Goal: Task Accomplishment & Management: Manage account settings

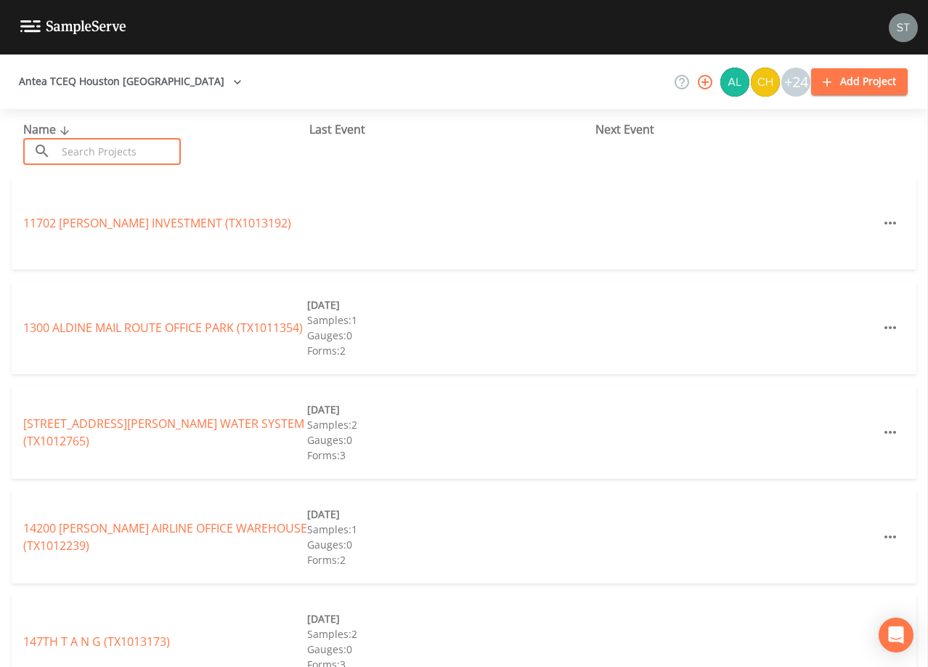
click at [150, 149] on input "text" at bounding box center [119, 151] width 124 height 27
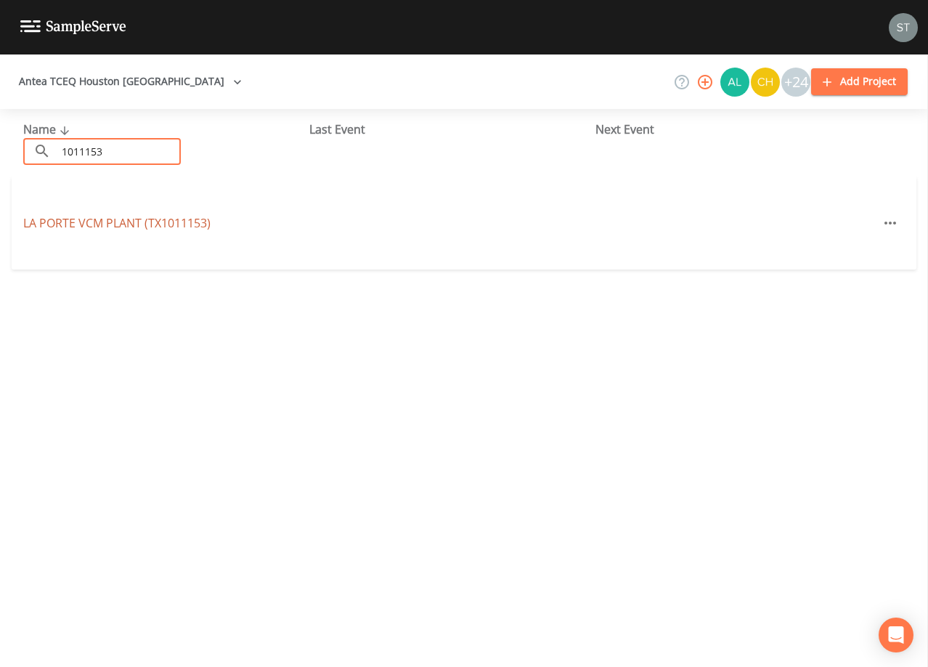
type input "1011153"
click at [157, 226] on link "LA PORTE VCM PLANT (TX1011153)" at bounding box center [116, 223] width 187 height 16
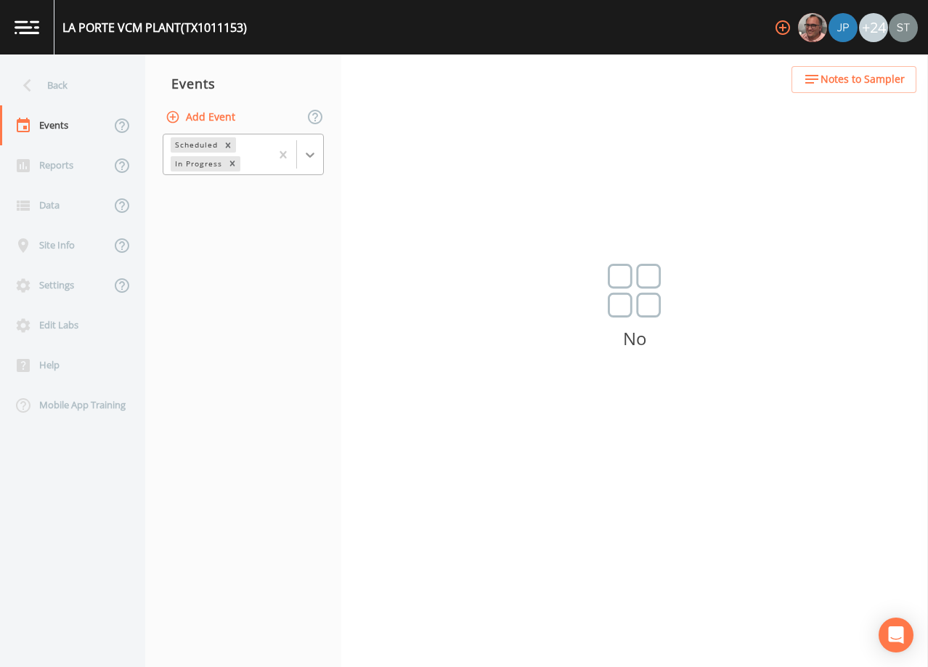
click at [320, 156] on div at bounding box center [310, 155] width 26 height 26
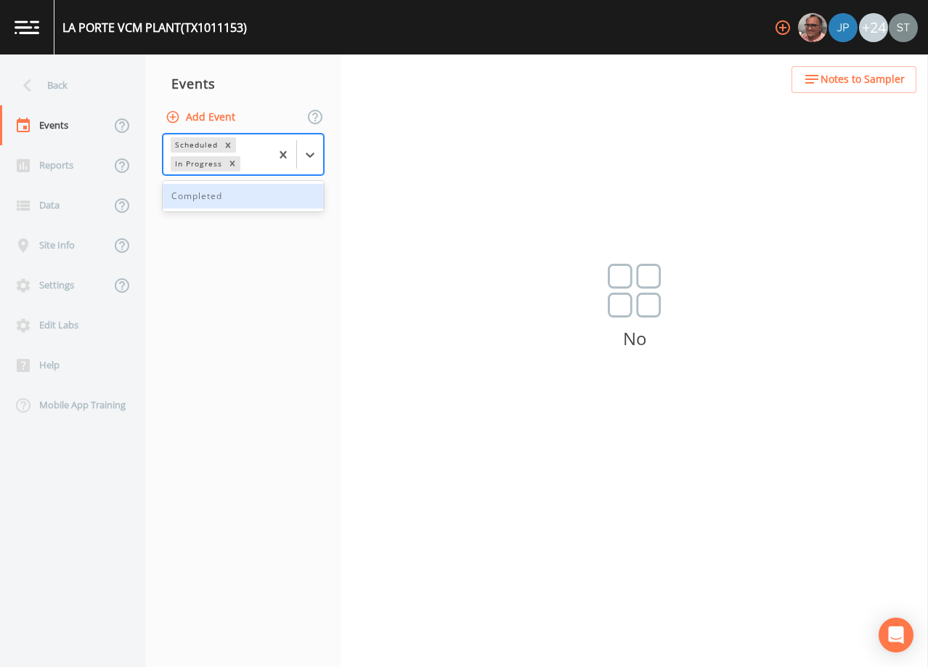
click at [275, 199] on div "Completed" at bounding box center [243, 196] width 161 height 25
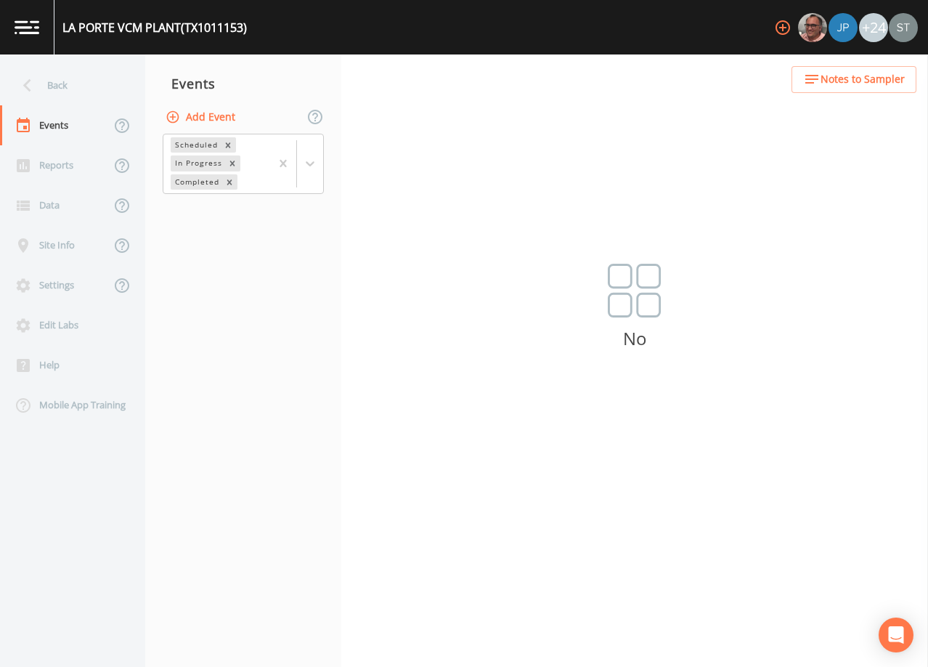
click at [195, 119] on button "Add Event" at bounding box center [202, 117] width 78 height 27
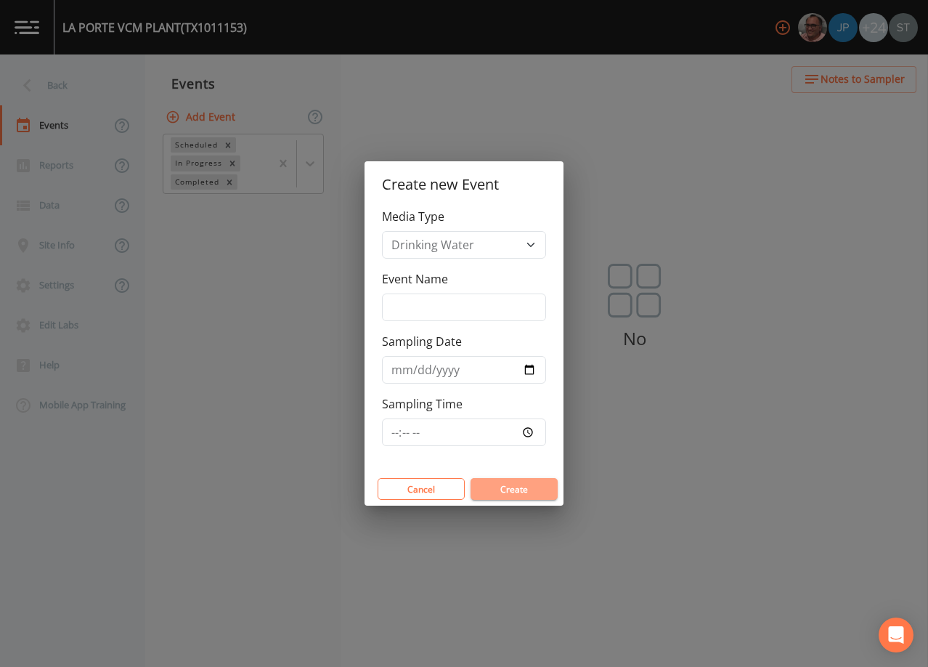
click at [525, 492] on button "Create" at bounding box center [514, 489] width 87 height 22
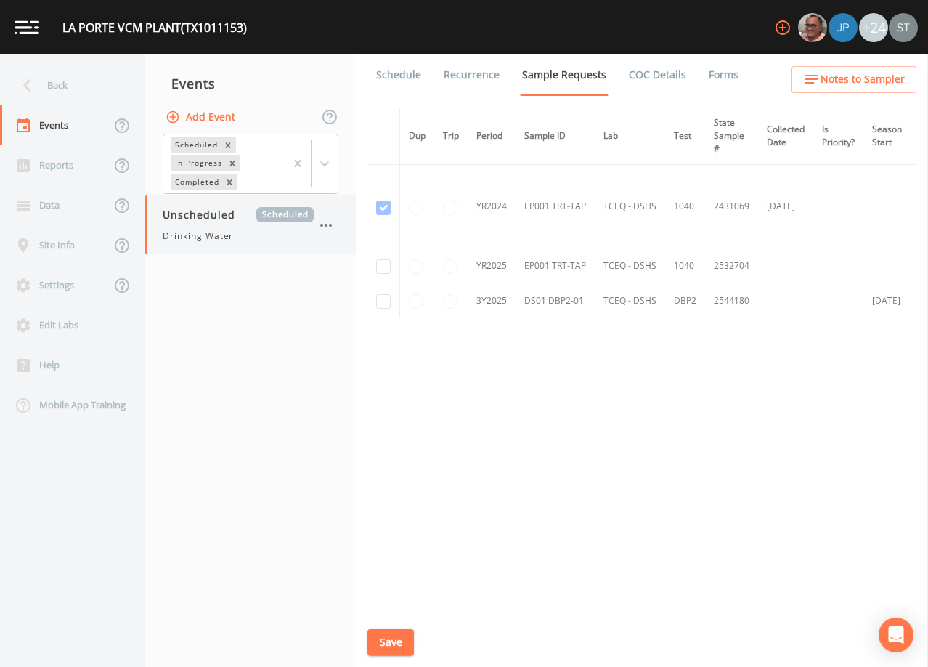
click at [331, 222] on icon "button" at bounding box center [325, 224] width 17 height 17
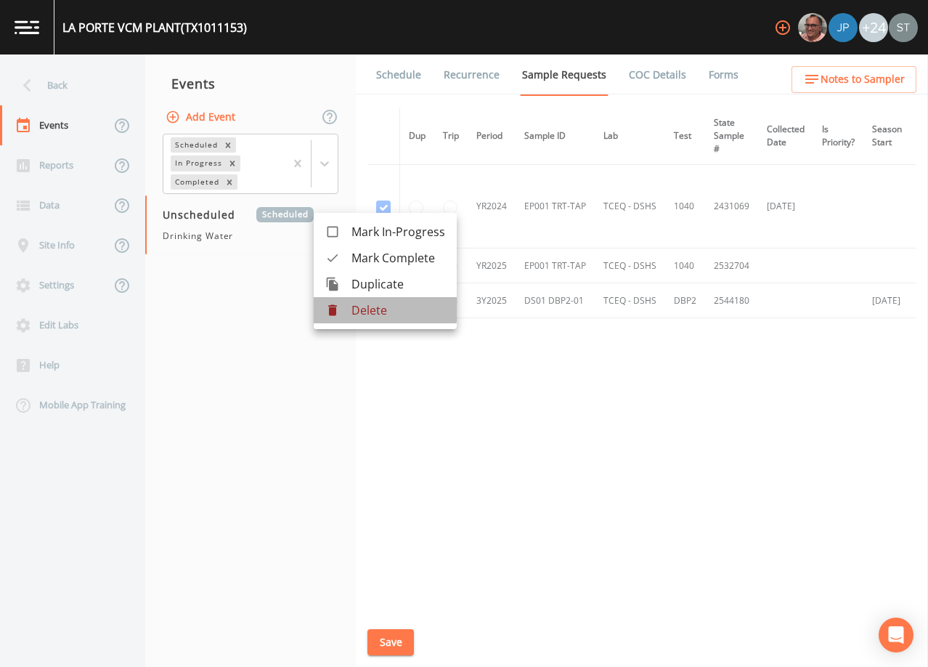
click at [367, 305] on p "Delete" at bounding box center [399, 309] width 94 height 17
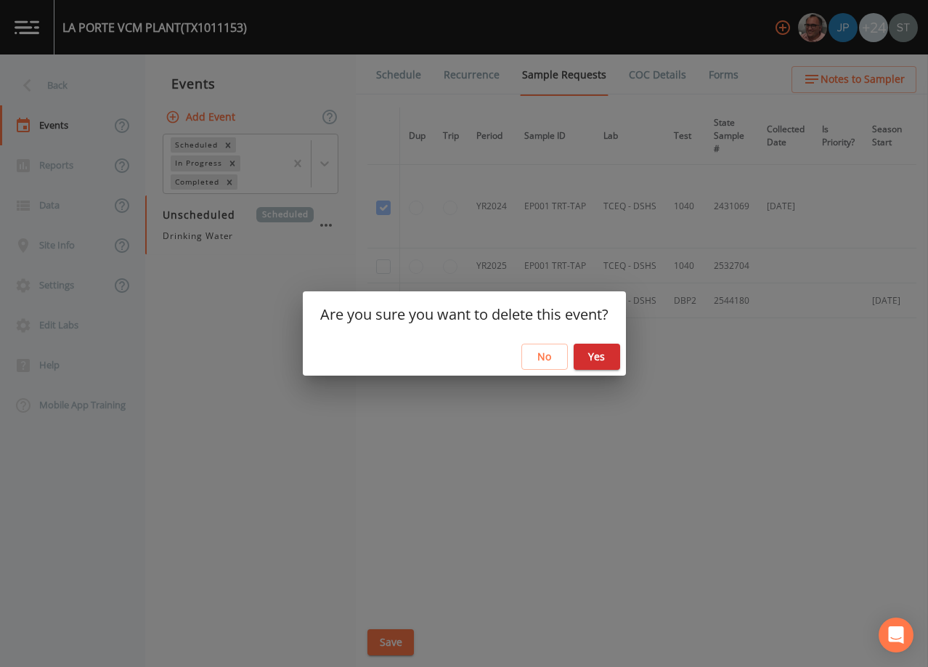
click at [604, 358] on button "Yes" at bounding box center [597, 357] width 46 height 27
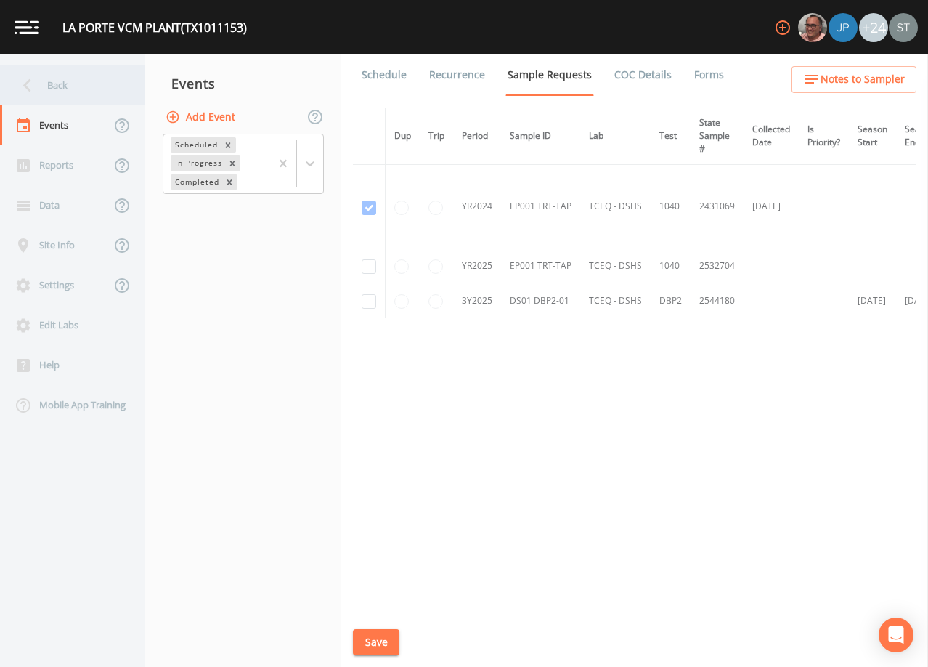
click at [60, 89] on div "Back" at bounding box center [65, 85] width 131 height 40
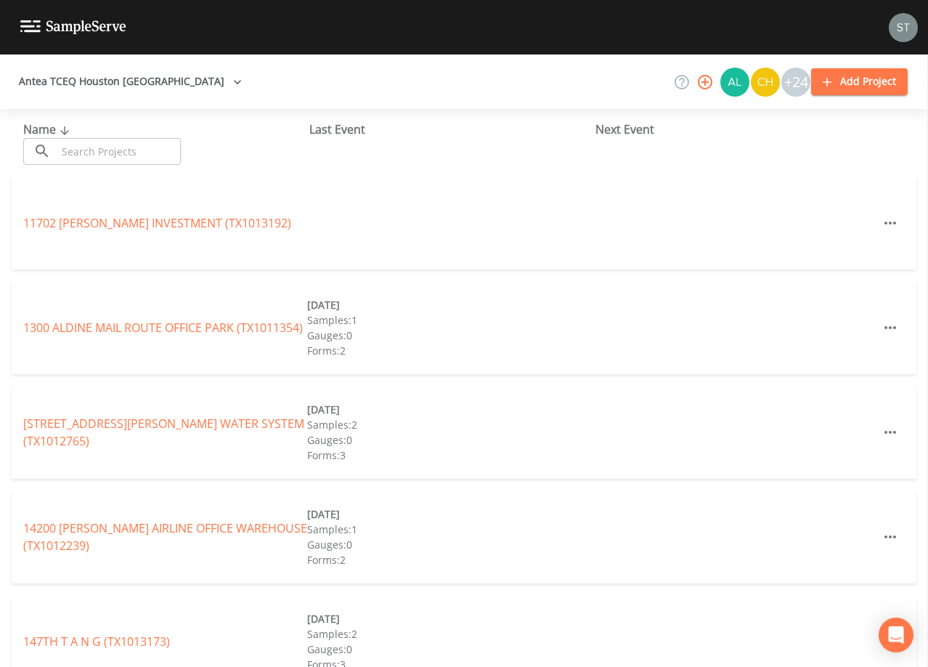
click at [168, 150] on input "text" at bounding box center [119, 151] width 124 height 27
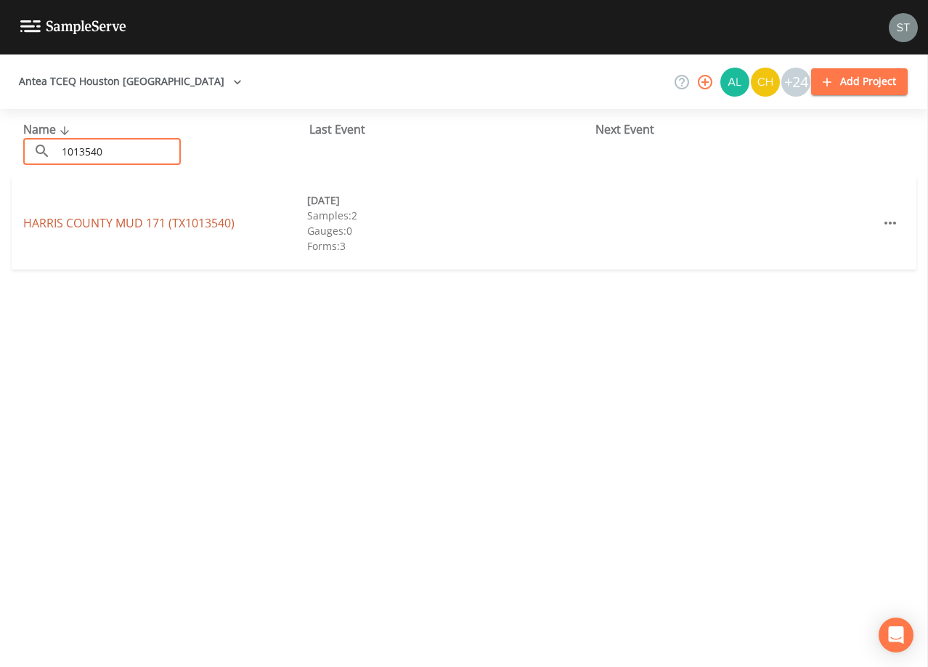
type input "1013540"
click at [195, 222] on link "[GEOGRAPHIC_DATA] 171 (TX1013540)" at bounding box center [128, 223] width 211 height 16
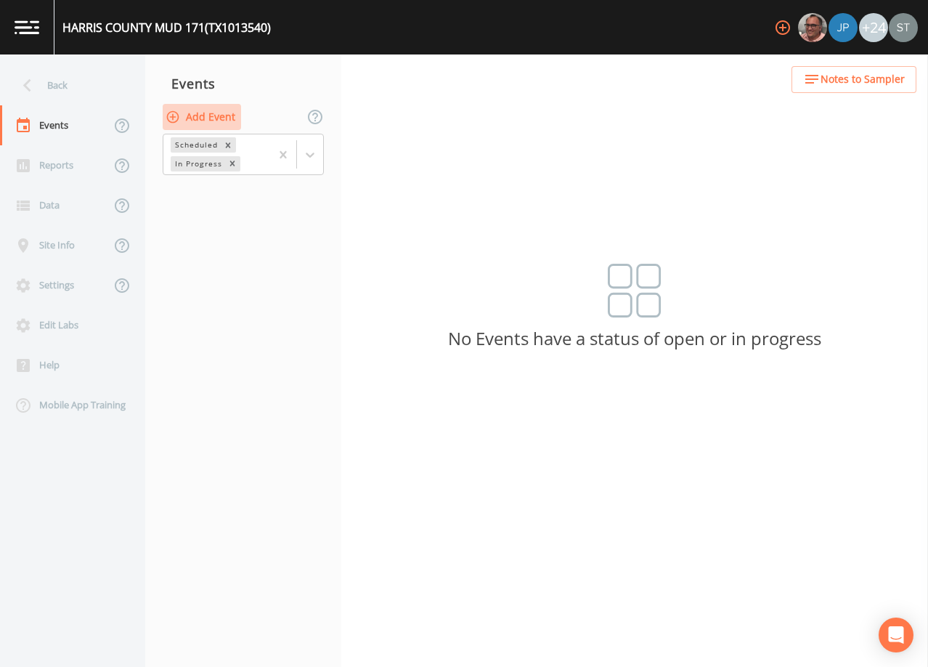
click at [197, 117] on button "Add Event" at bounding box center [202, 117] width 78 height 27
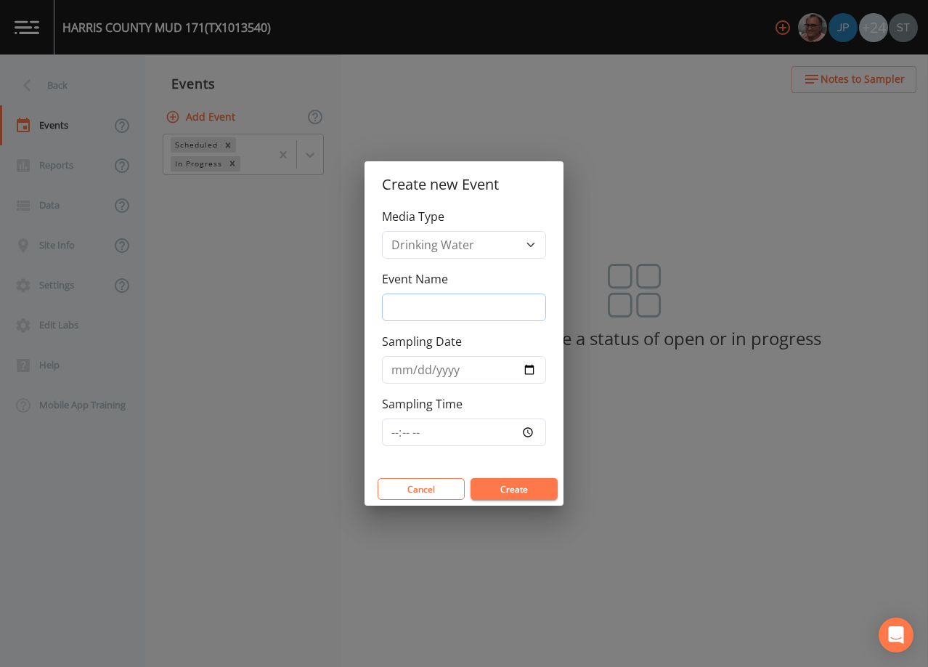
click at [452, 310] on input "Event Name" at bounding box center [464, 307] width 164 height 28
type input "3rd Qtr"
click at [399, 374] on input "Sampling Date" at bounding box center [464, 370] width 164 height 28
type input "[DATE]"
type input "08:00"
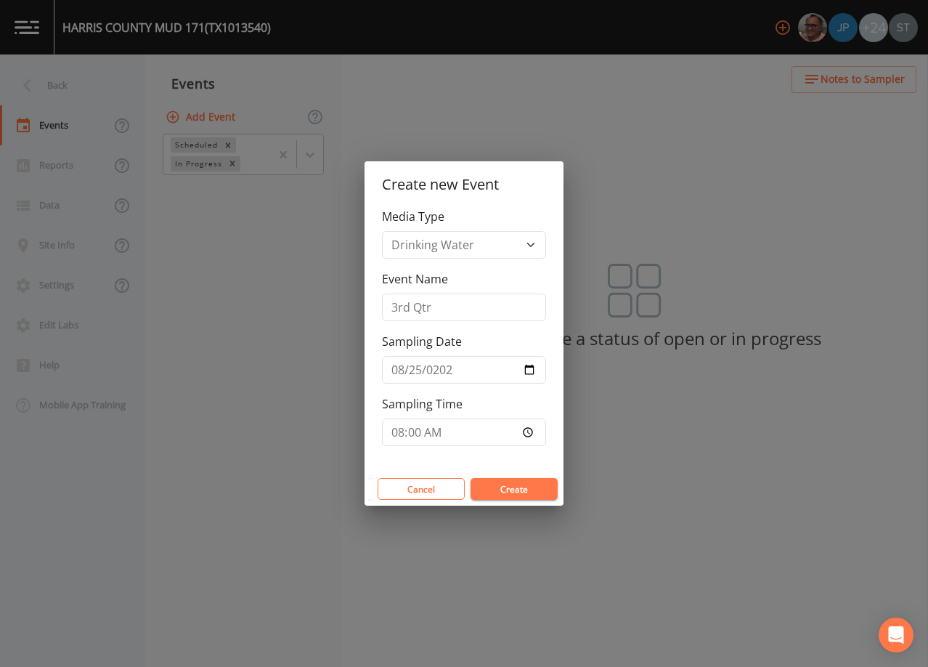
click at [521, 484] on button "Create" at bounding box center [514, 489] width 87 height 22
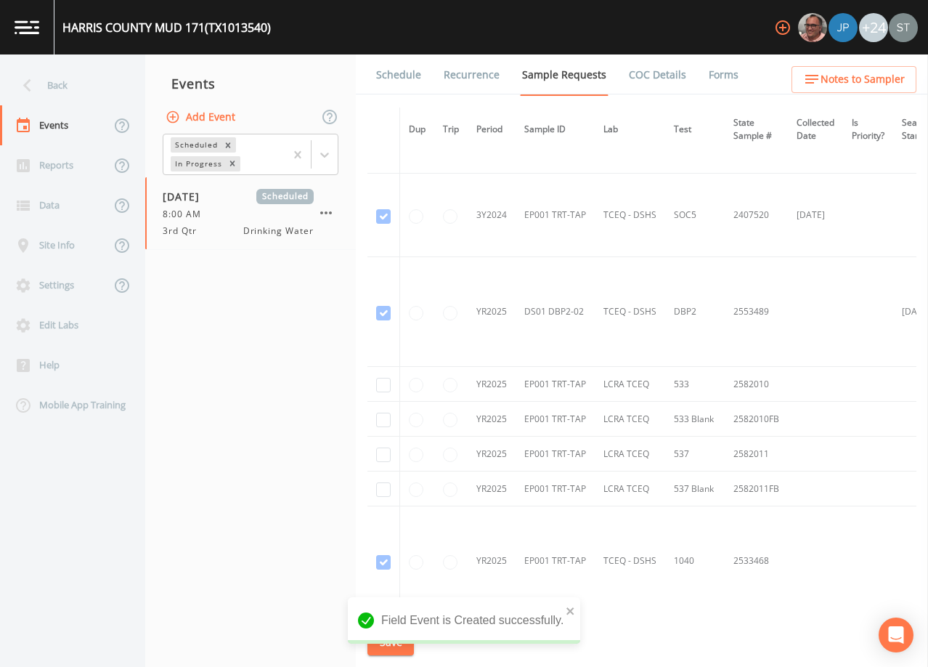
scroll to position [799, 0]
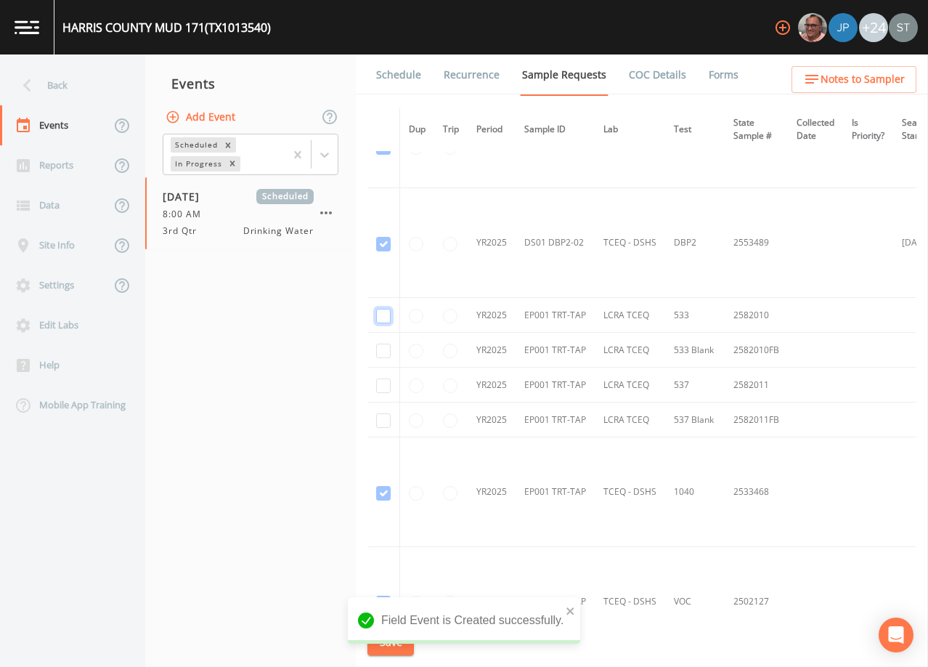
click at [381, 319] on input "checkbox" at bounding box center [383, 316] width 15 height 15
checkbox input "true"
click at [382, 350] on input "checkbox" at bounding box center [383, 351] width 15 height 15
checkbox input "true"
drag, startPoint x: 385, startPoint y: 381, endPoint x: 386, endPoint y: 407, distance: 26.2
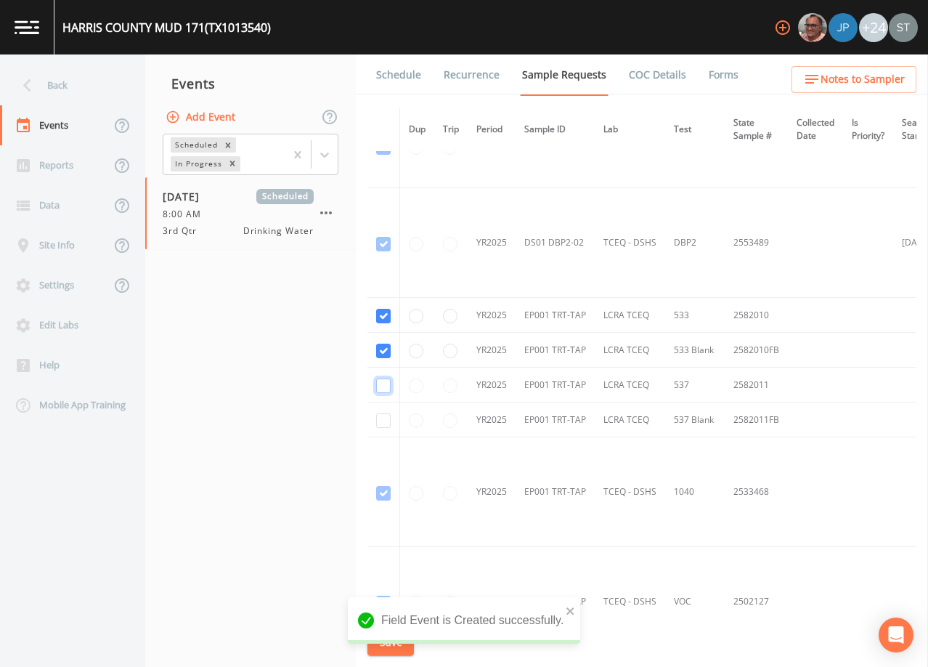
click at [385, 383] on input "checkbox" at bounding box center [383, 385] width 15 height 15
checkbox input "true"
click at [384, 421] on input "checkbox" at bounding box center [383, 420] width 15 height 15
checkbox input "true"
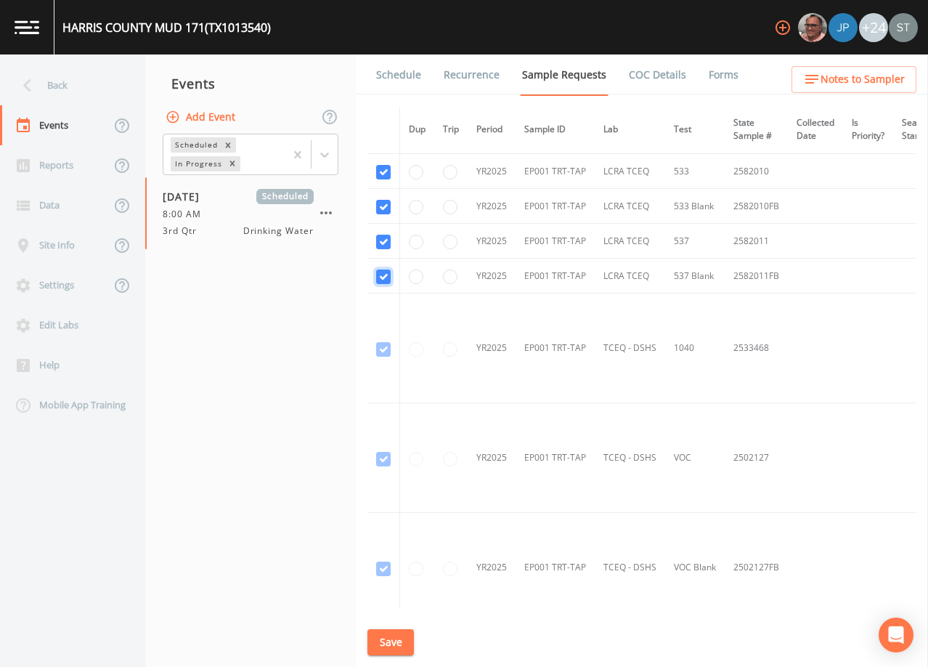
scroll to position [1076, 0]
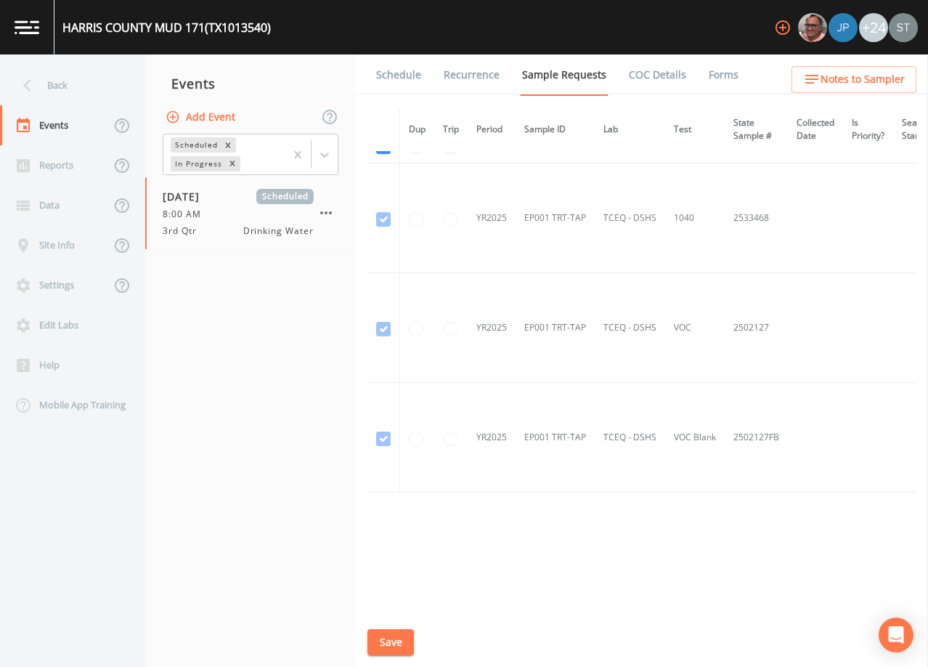
click at [395, 643] on button "Save" at bounding box center [391, 642] width 46 height 27
click at [397, 79] on link "Schedule" at bounding box center [398, 74] width 49 height 41
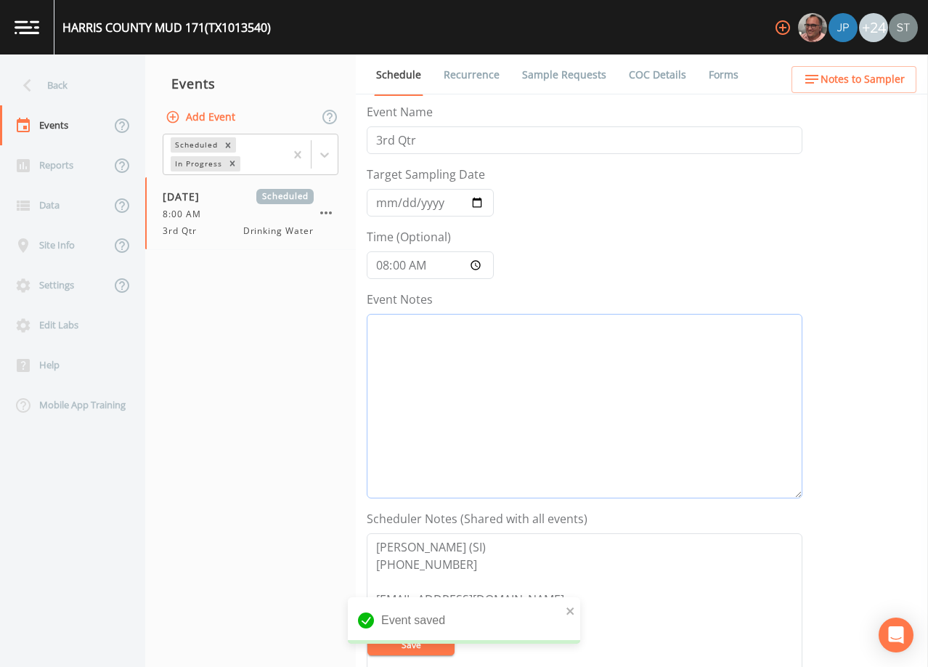
click at [459, 371] on textarea "Event Notes" at bounding box center [585, 406] width 436 height 184
type textarea "8/20@"
click at [415, 645] on button "Save" at bounding box center [411, 644] width 87 height 22
click at [875, 76] on span "Notes to Sampler" at bounding box center [863, 79] width 84 height 18
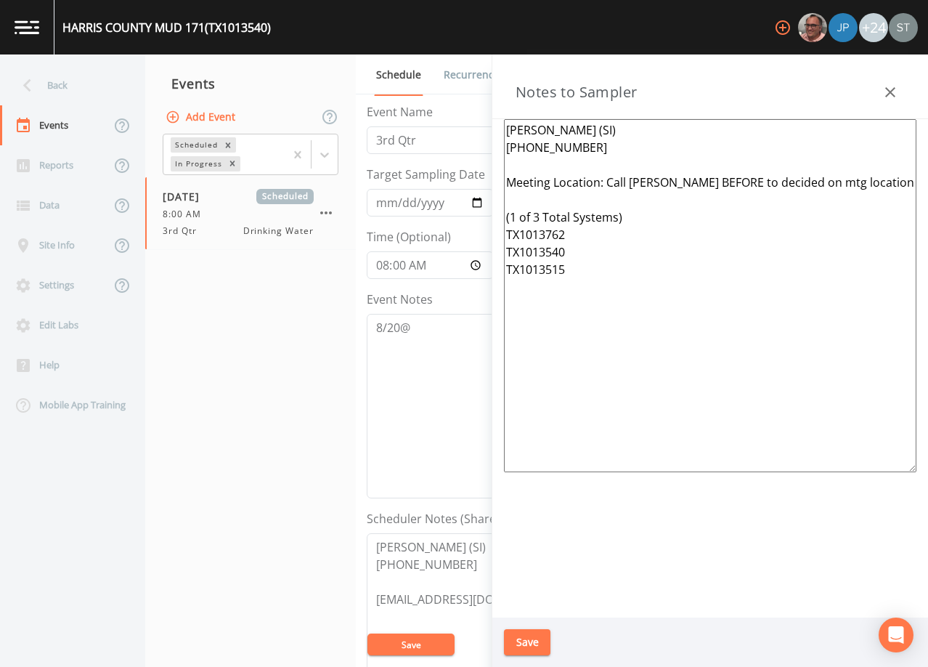
drag, startPoint x: 887, startPoint y: 183, endPoint x: 604, endPoint y: 182, distance: 282.5
click at [604, 182] on textarea "[PERSON_NAME] (SI) [PHONE_NUMBER] Meeting Location: Call [PERSON_NAME] BEFORE t…" at bounding box center [710, 295] width 413 height 353
click at [538, 219] on textarea "[PERSON_NAME] (SI) [PHONE_NUMBER] Meeting Location: (1 of 3 Total Systems) TX10…" at bounding box center [710, 295] width 413 height 353
drag, startPoint x: 581, startPoint y: 240, endPoint x: 499, endPoint y: 238, distance: 82.1
click at [499, 238] on div "[PERSON_NAME] (SI) [PHONE_NUMBER] Meeting Location: (1 of 2 Total Systems) TX10…" at bounding box center [710, 368] width 436 height 498
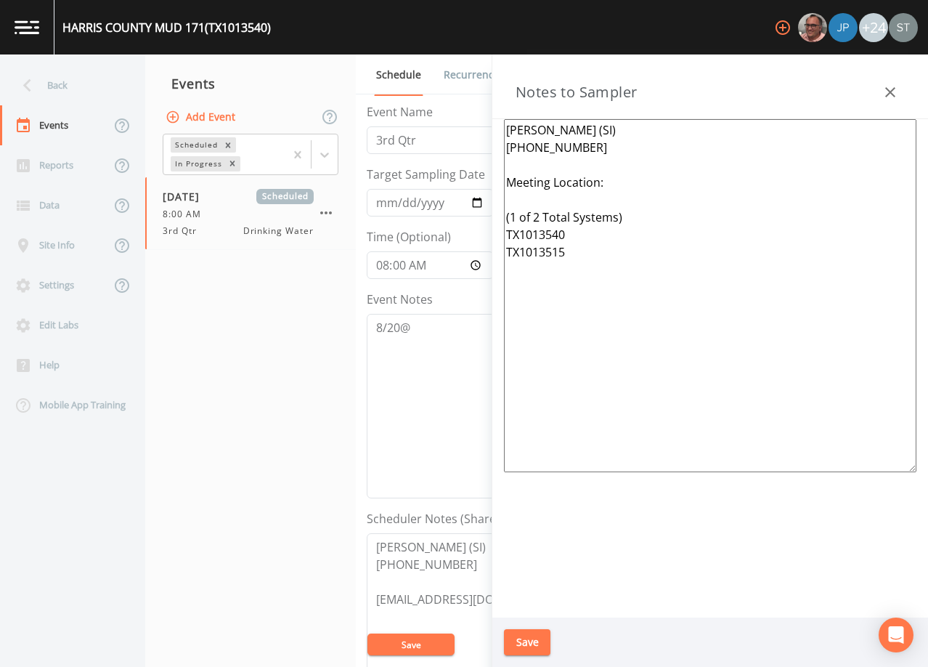
drag, startPoint x: 571, startPoint y: 251, endPoint x: 546, endPoint y: 251, distance: 24.7
click at [546, 251] on textarea "[PERSON_NAME] (SI) [PHONE_NUMBER] Meeting Location: (1 of 2 Total Systems) TX10…" at bounding box center [710, 295] width 413 height 353
type textarea "[PERSON_NAME] (SI) [PHONE_NUMBER] Meeting Location: (1 of 2 Total Systems) TX10…"
click at [532, 640] on button "Save" at bounding box center [527, 642] width 46 height 27
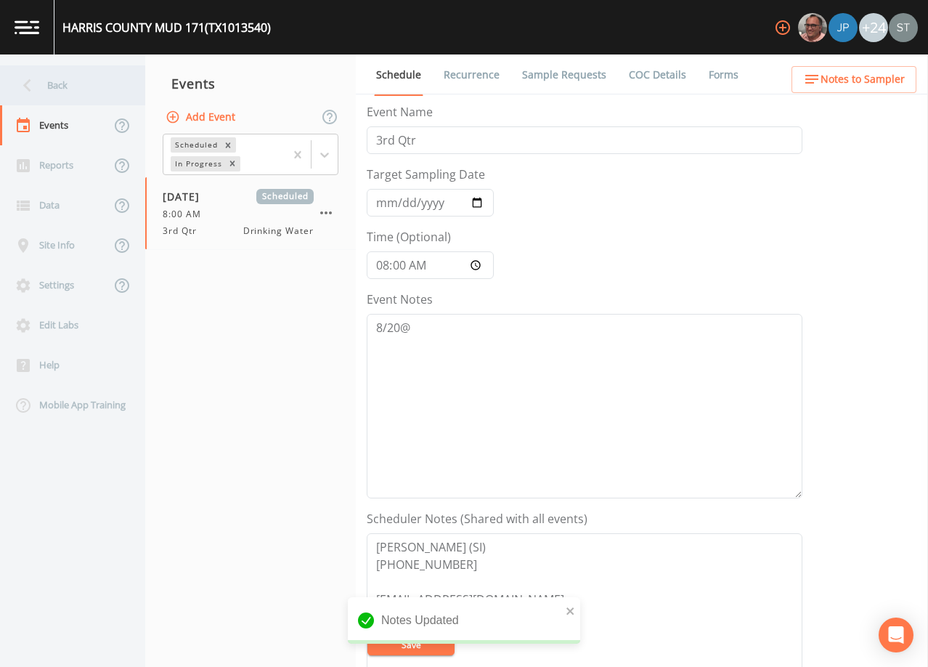
click at [76, 87] on div "Back" at bounding box center [65, 85] width 131 height 40
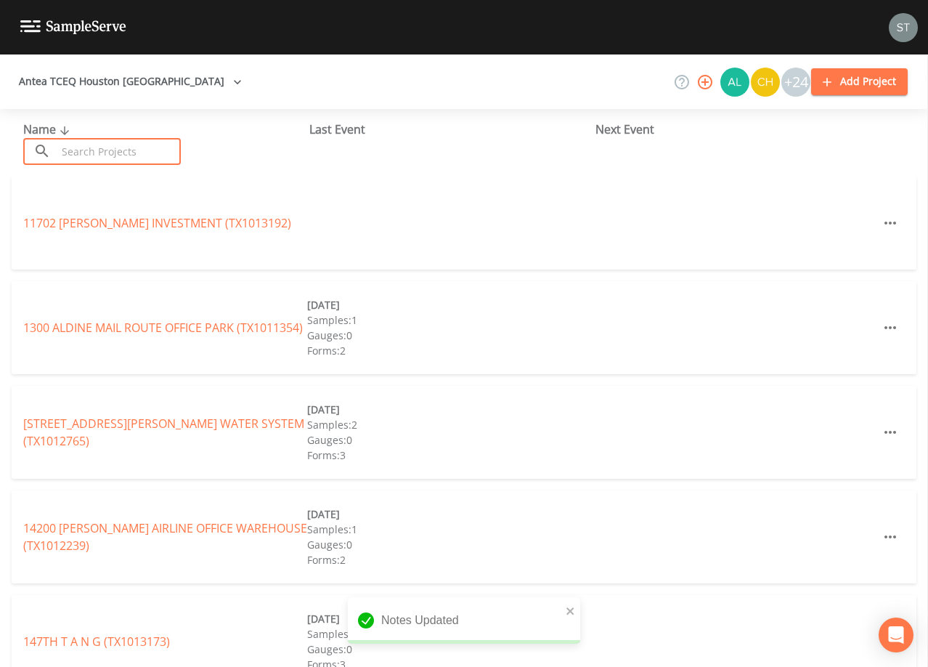
click at [125, 149] on input "text" at bounding box center [119, 151] width 124 height 27
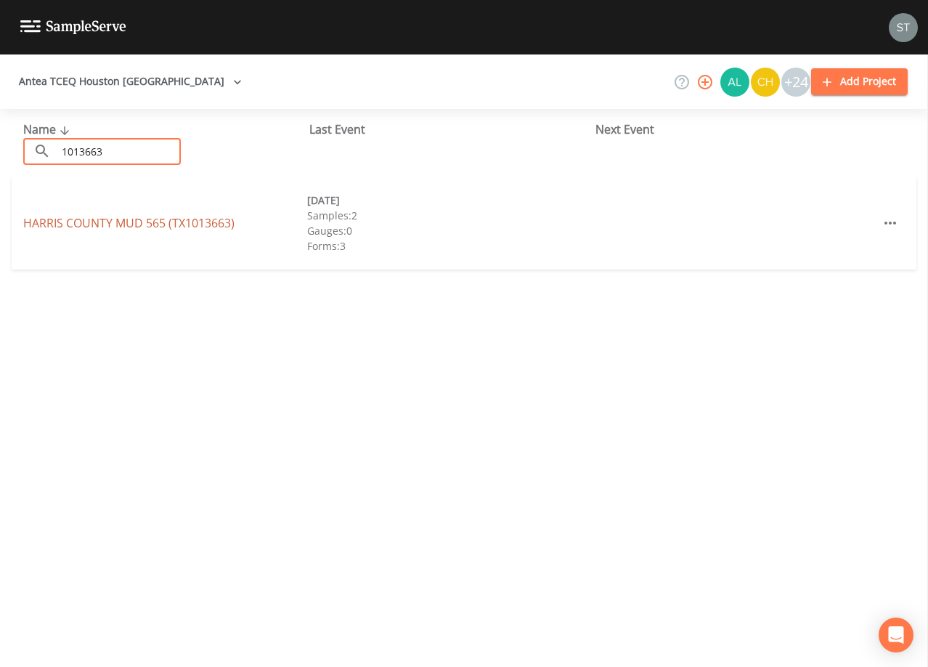
type input "1013663"
click at [194, 219] on link "[GEOGRAPHIC_DATA] 565 (TX1013663)" at bounding box center [128, 223] width 211 height 16
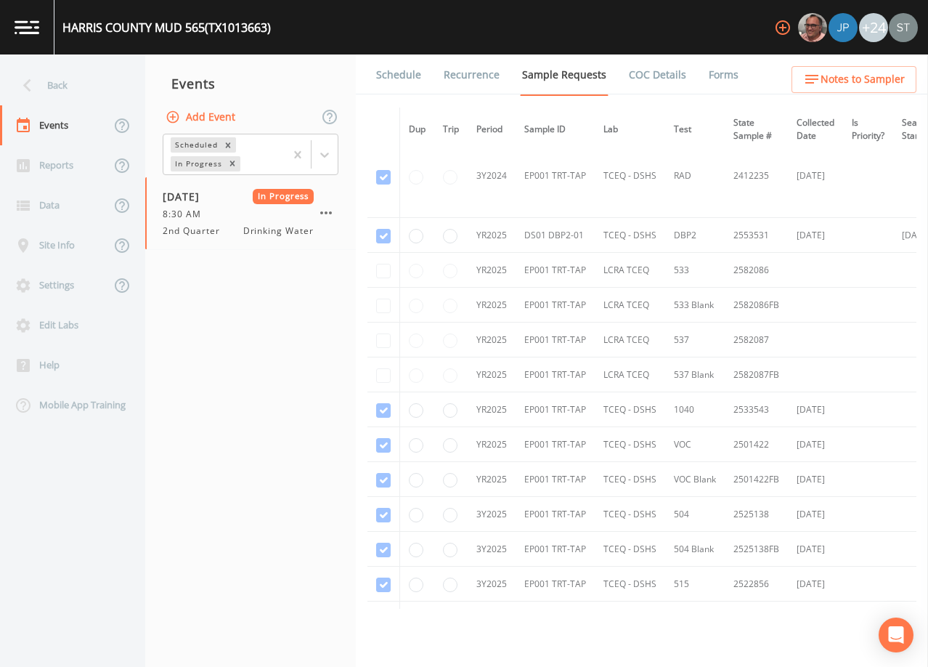
scroll to position [654, 0]
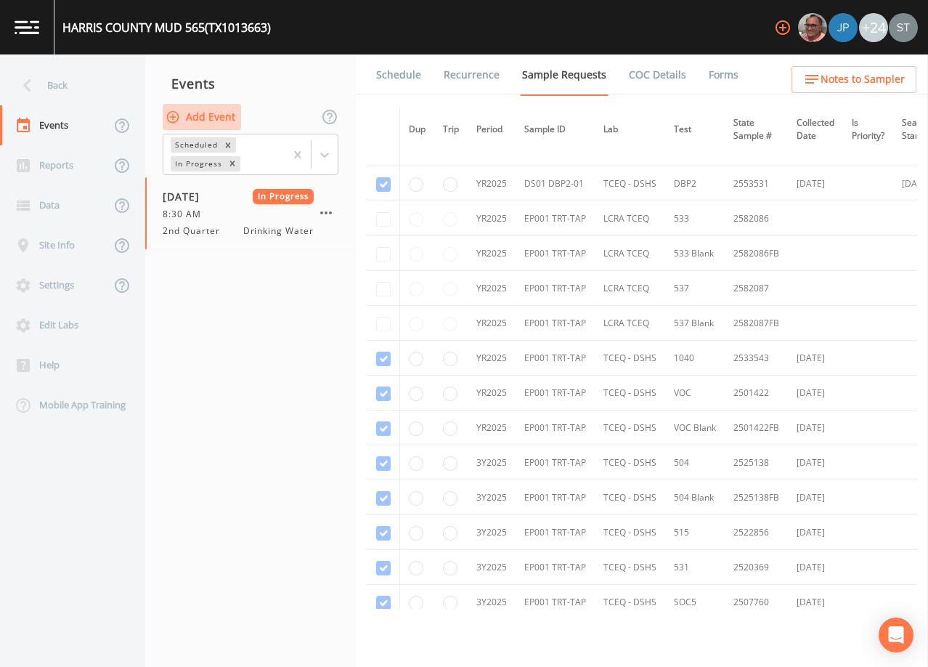
click at [195, 118] on button "Add Event" at bounding box center [202, 117] width 78 height 27
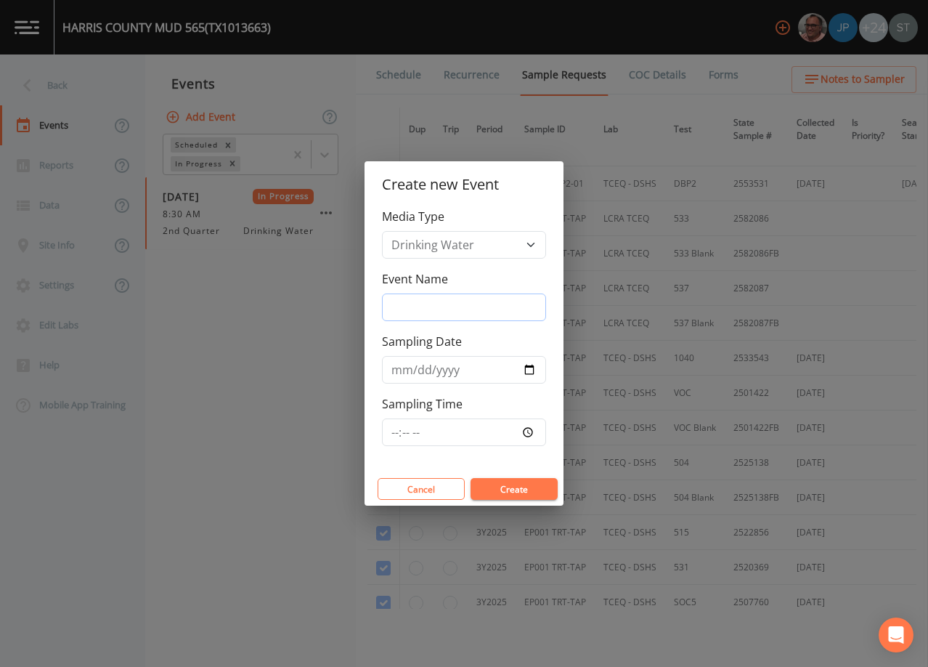
click at [429, 301] on input "Event Name" at bounding box center [464, 307] width 164 height 28
type input "3rd Qtr"
click at [399, 369] on input "Sampling Date" at bounding box center [464, 370] width 164 height 28
type input "[DATE]"
type input "08:00"
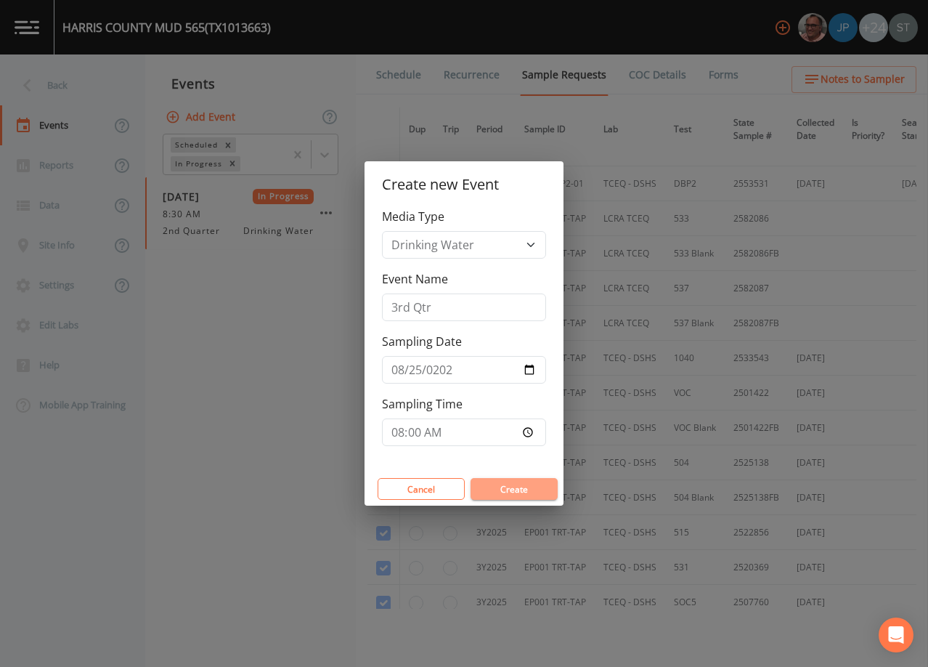
click at [519, 490] on button "Create" at bounding box center [514, 489] width 87 height 22
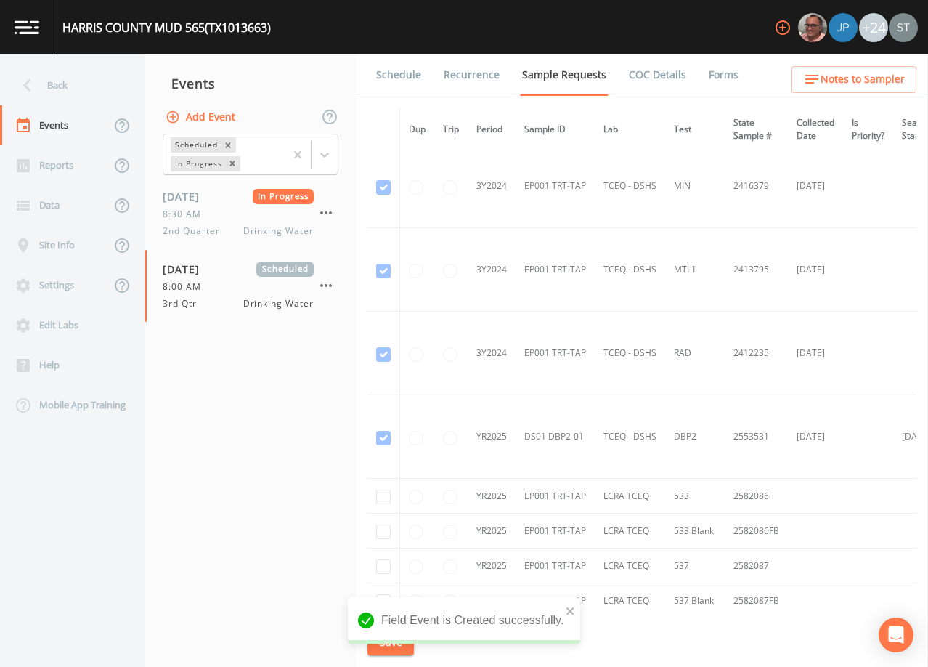
scroll to position [508, 0]
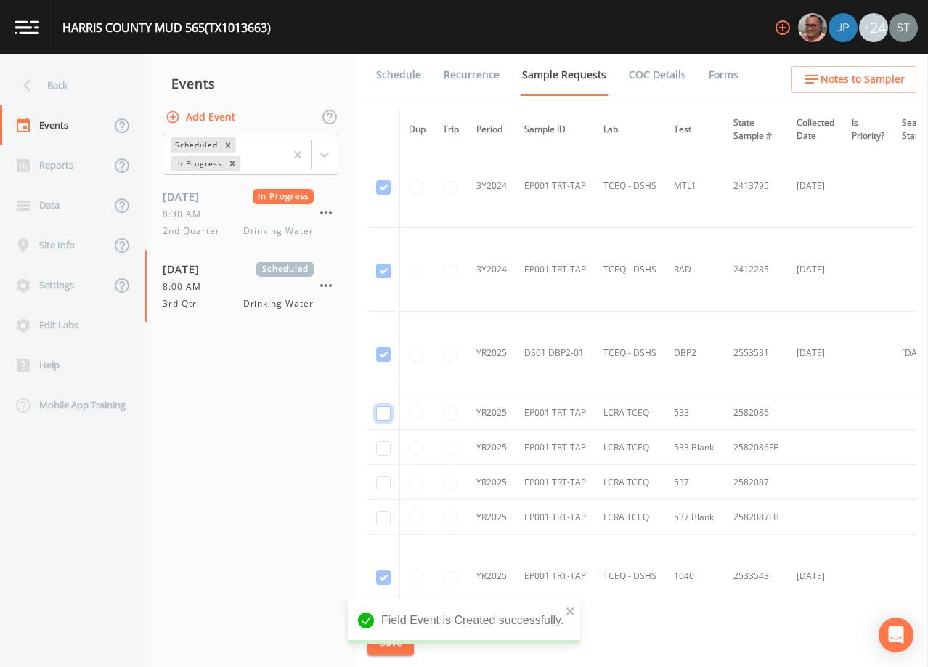
click at [383, 410] on input "checkbox" at bounding box center [383, 413] width 15 height 15
checkbox input "true"
click at [383, 451] on input "checkbox" at bounding box center [383, 448] width 15 height 15
checkbox input "true"
click at [384, 481] on input "checkbox" at bounding box center [383, 483] width 15 height 15
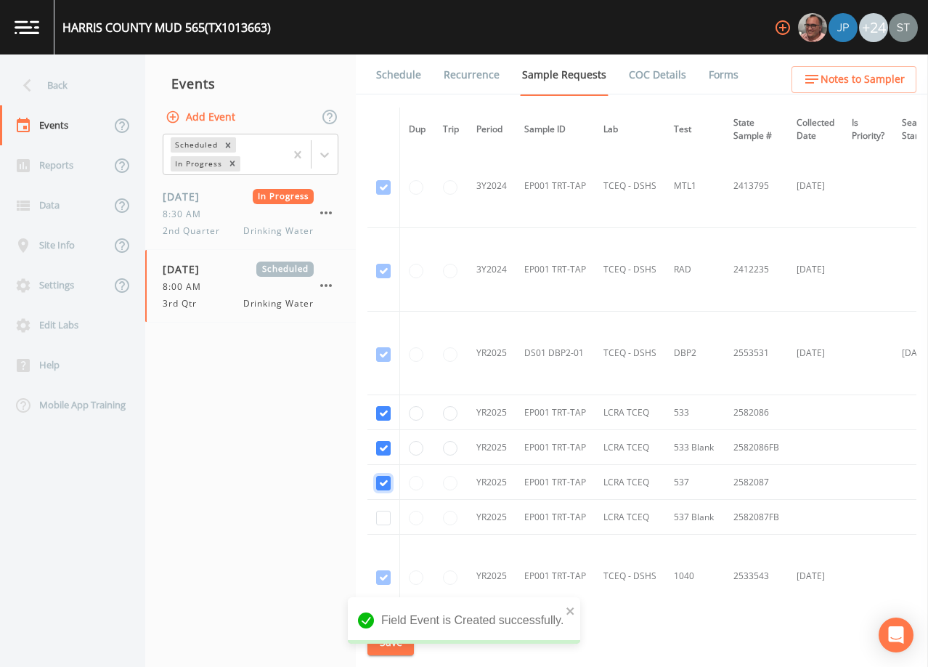
checkbox input "true"
click at [383, 518] on input "checkbox" at bounding box center [383, 518] width 15 height 15
checkbox input "true"
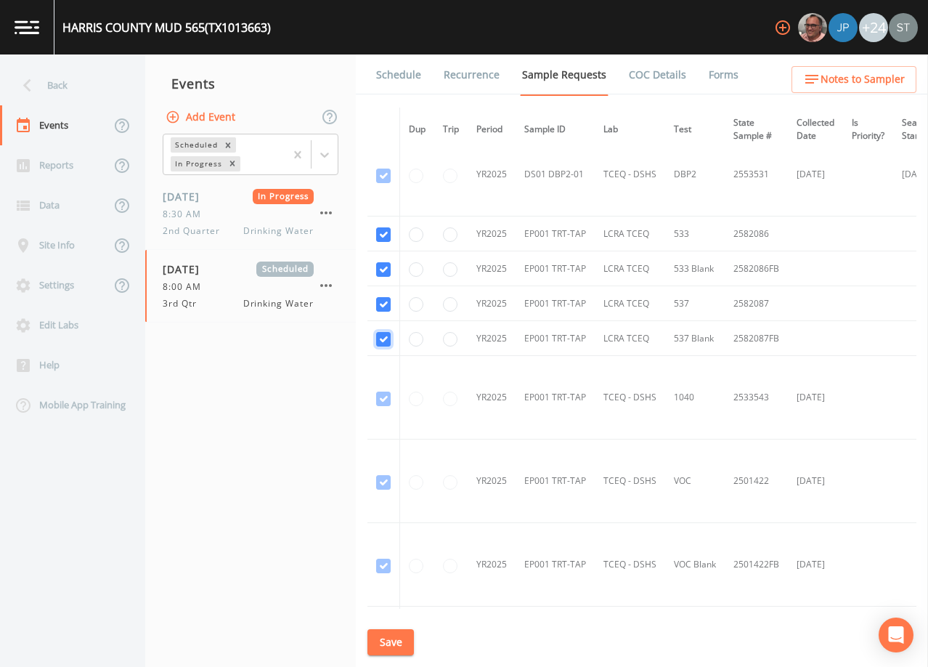
scroll to position [569, 0]
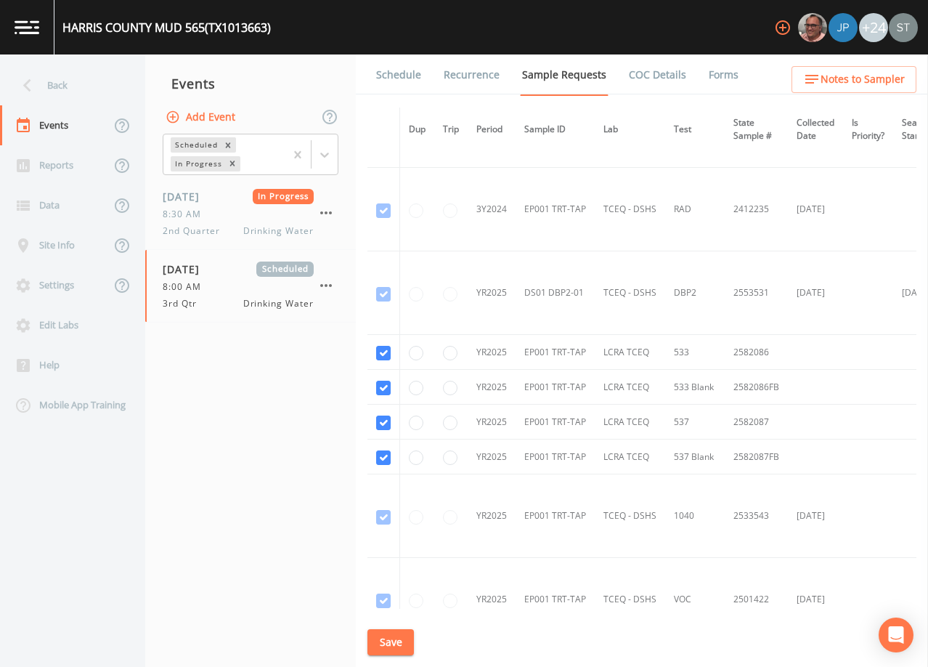
click at [396, 638] on button "Save" at bounding box center [391, 642] width 46 height 27
click at [410, 78] on link "Schedule" at bounding box center [398, 74] width 49 height 41
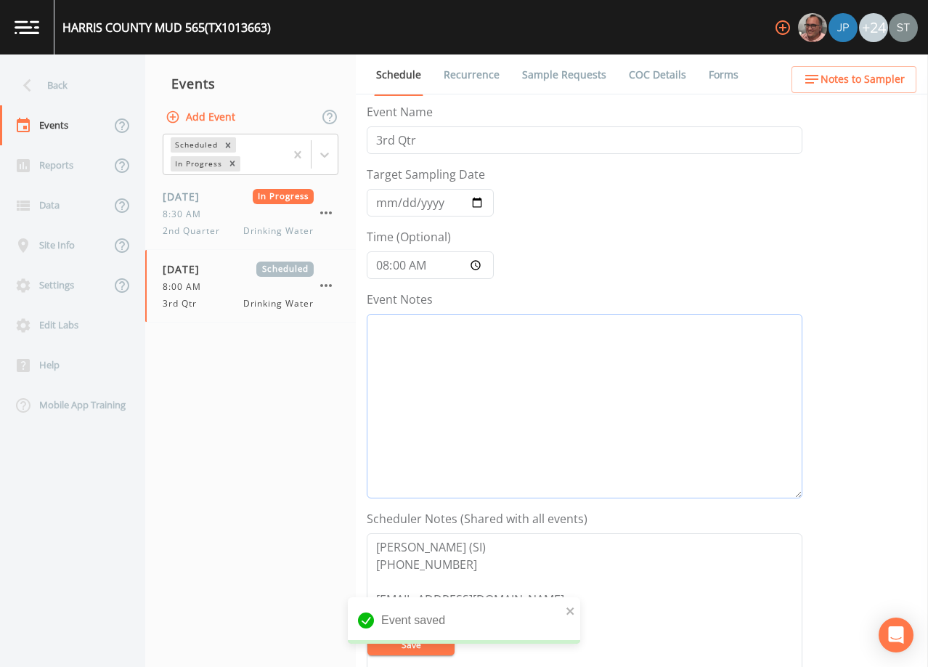
click at [508, 383] on textarea "Event Notes" at bounding box center [585, 406] width 436 height 184
type textarea "8/20@"
click at [433, 644] on button "Save" at bounding box center [411, 644] width 87 height 22
click at [889, 84] on span "Notes to Sampler" at bounding box center [863, 79] width 84 height 18
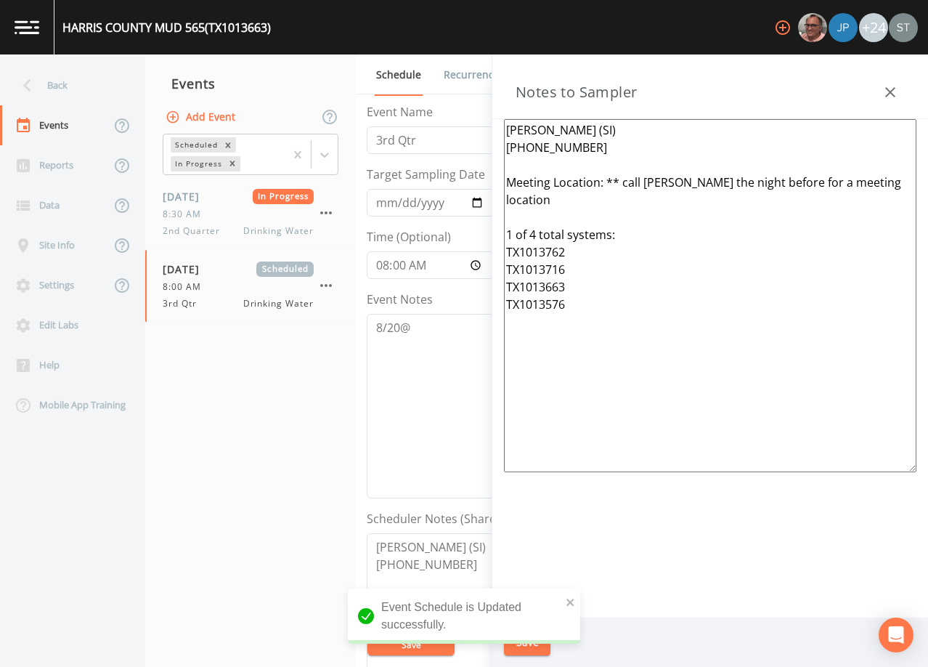
drag, startPoint x: 897, startPoint y: 184, endPoint x: 606, endPoint y: 180, distance: 290.5
click at [606, 180] on textarea "[PERSON_NAME] (SI) [PHONE_NUMBER] Meeting Location: ** call [PERSON_NAME] the n…" at bounding box center [710, 295] width 413 height 353
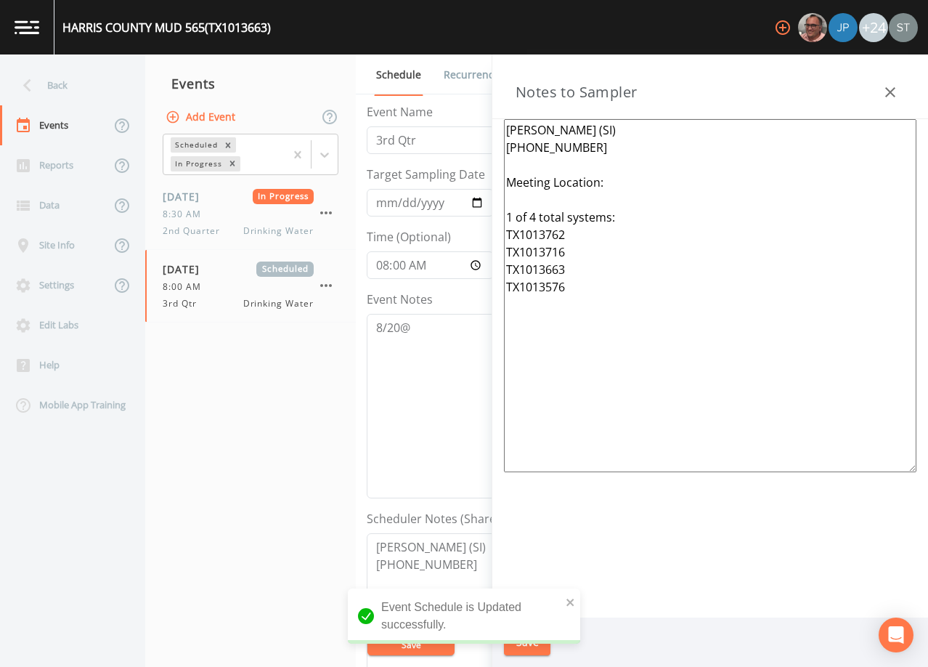
click at [537, 216] on textarea "[PERSON_NAME] (SI) [PHONE_NUMBER] Meeting Location: 1 of 4 total systems: TX101…" at bounding box center [710, 295] width 413 height 353
click at [541, 219] on textarea "[PERSON_NAME] (SI) [PHONE_NUMBER] Meeting Location: 1 of 2 total systems: TX101…" at bounding box center [710, 295] width 413 height 353
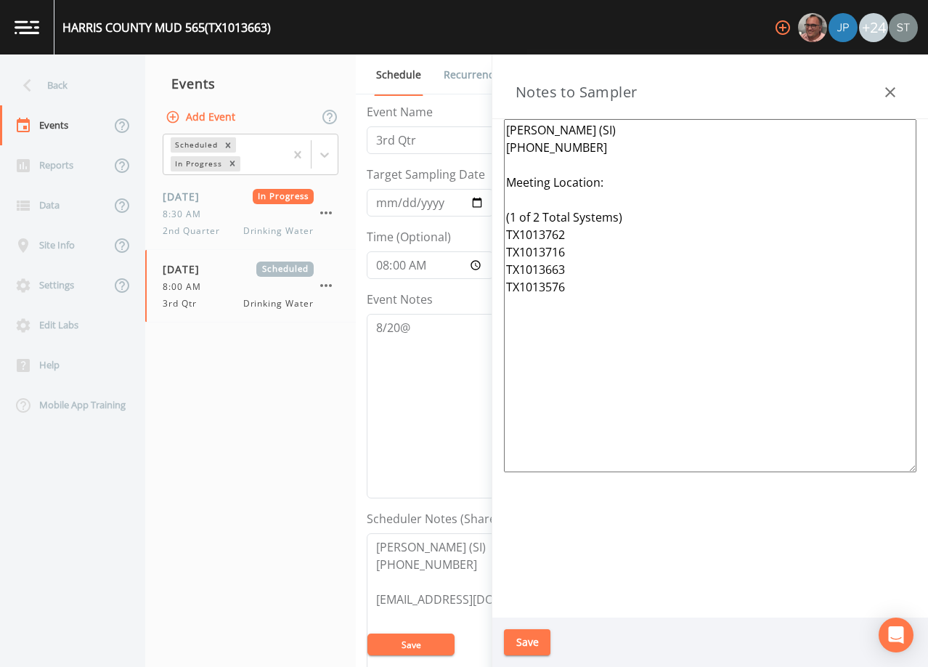
drag, startPoint x: 582, startPoint y: 293, endPoint x: 490, endPoint y: 275, distance: 94.0
click at [490, 275] on div "Back Events Reports Data Site Info Settings Edit Labs Help Mobile App Training …" at bounding box center [464, 360] width 928 height 612
drag, startPoint x: 568, startPoint y: 255, endPoint x: 470, endPoint y: 238, distance: 99.5
click at [470, 238] on div "Back Events Reports Data Site Info Settings Edit Labs Help Mobile App Training …" at bounding box center [464, 360] width 928 height 612
drag, startPoint x: 572, startPoint y: 256, endPoint x: 545, endPoint y: 256, distance: 26.9
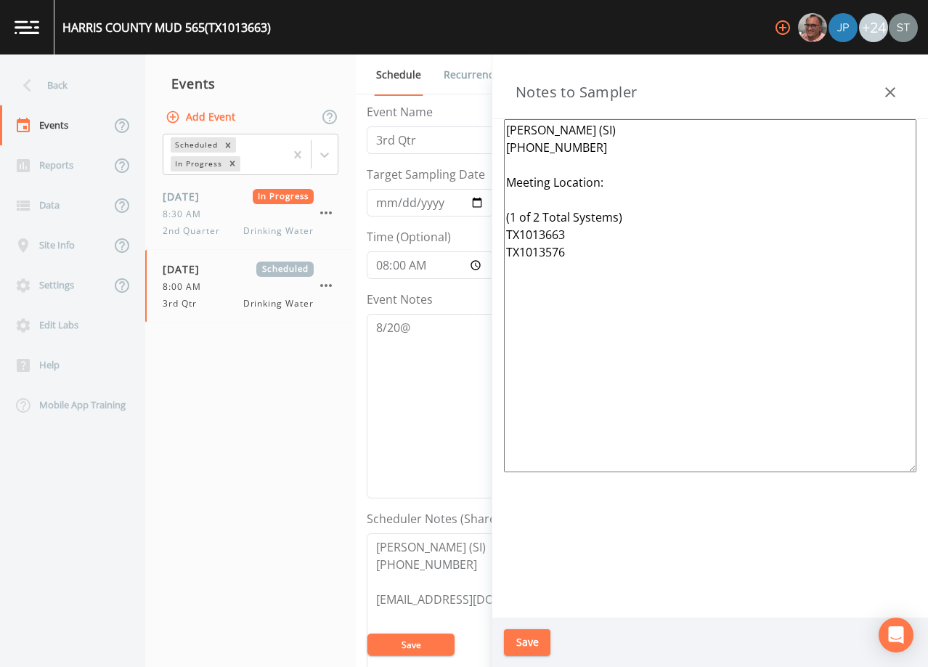
click at [545, 256] on textarea "[PERSON_NAME] (SI) [PHONE_NUMBER] Meeting Location: (1 of 2 Total Systems) TX10…" at bounding box center [710, 295] width 413 height 353
type textarea "[PERSON_NAME] (SI) [PHONE_NUMBER] Meeting Location: (1 of 2 Total Systems) TX10…"
click at [537, 639] on button "Save" at bounding box center [527, 642] width 46 height 27
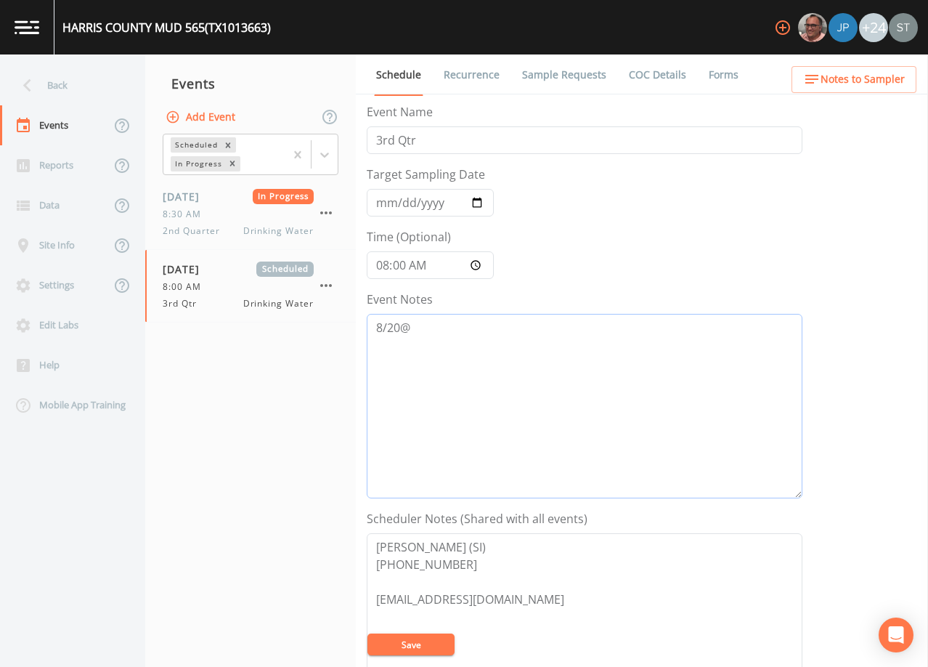
click at [458, 334] on textarea "8/20@" at bounding box center [585, 406] width 436 height 184
type textarea "[DATE]8:00 LVM"
click at [435, 639] on button "Save" at bounding box center [411, 644] width 87 height 22
click at [426, 646] on button "Save" at bounding box center [411, 644] width 87 height 22
click at [77, 89] on div "Back" at bounding box center [65, 85] width 131 height 40
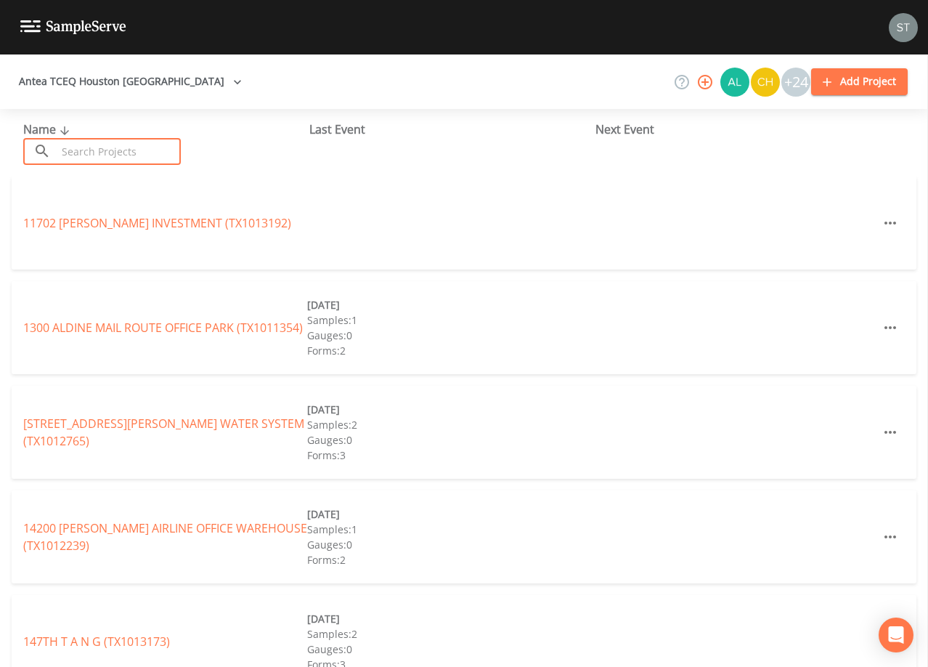
click at [107, 151] on input "text" at bounding box center [119, 151] width 124 height 27
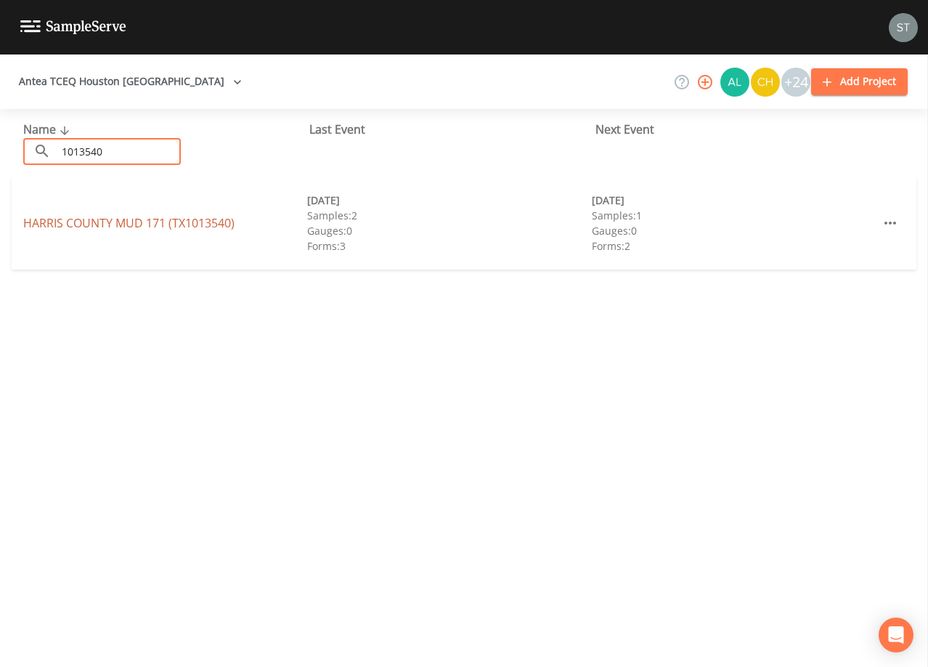
type input "1013540"
click at [147, 228] on link "[GEOGRAPHIC_DATA] 171 (TX1013540)" at bounding box center [128, 223] width 211 height 16
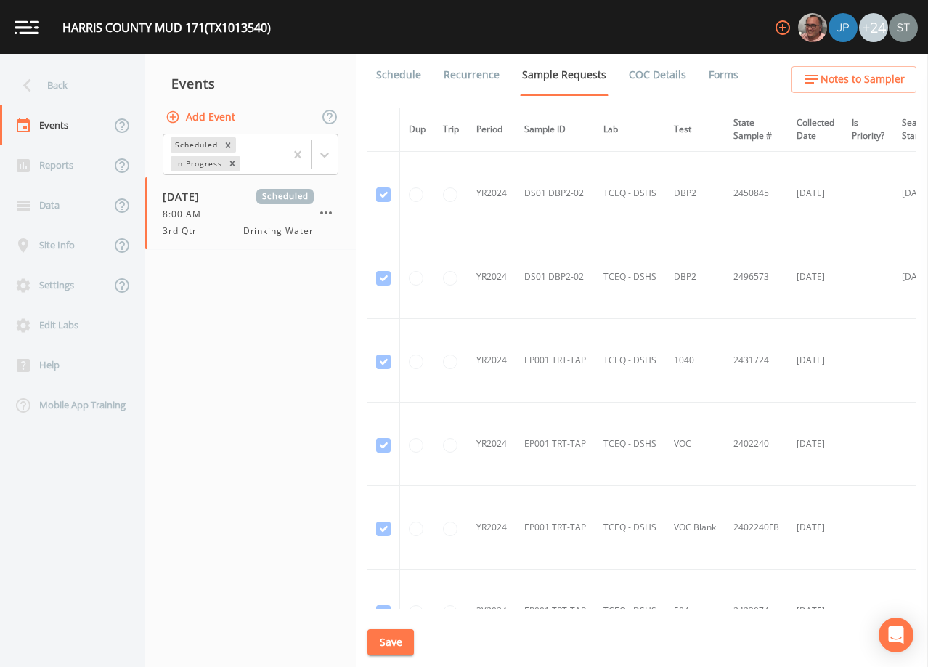
click at [389, 83] on link "Schedule" at bounding box center [398, 74] width 49 height 41
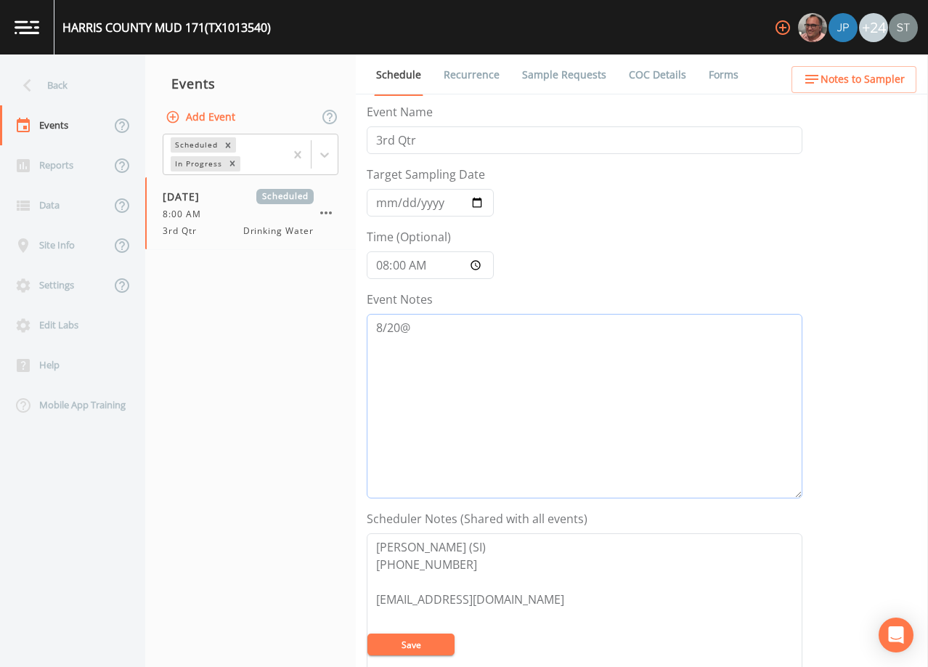
click at [455, 333] on textarea "8/20@" at bounding box center [585, 406] width 436 height 184
type textarea "[DATE]8:00 LVM"
click at [415, 643] on button "Save" at bounding box center [411, 644] width 87 height 22
click at [49, 82] on div "Back" at bounding box center [65, 85] width 131 height 40
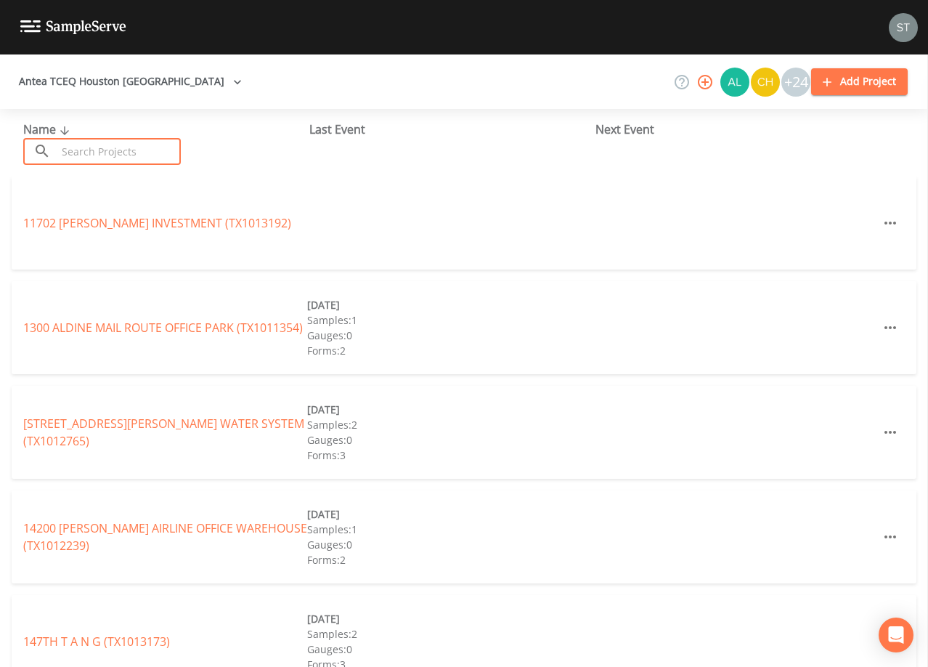
click at [144, 147] on input "text" at bounding box center [119, 151] width 124 height 27
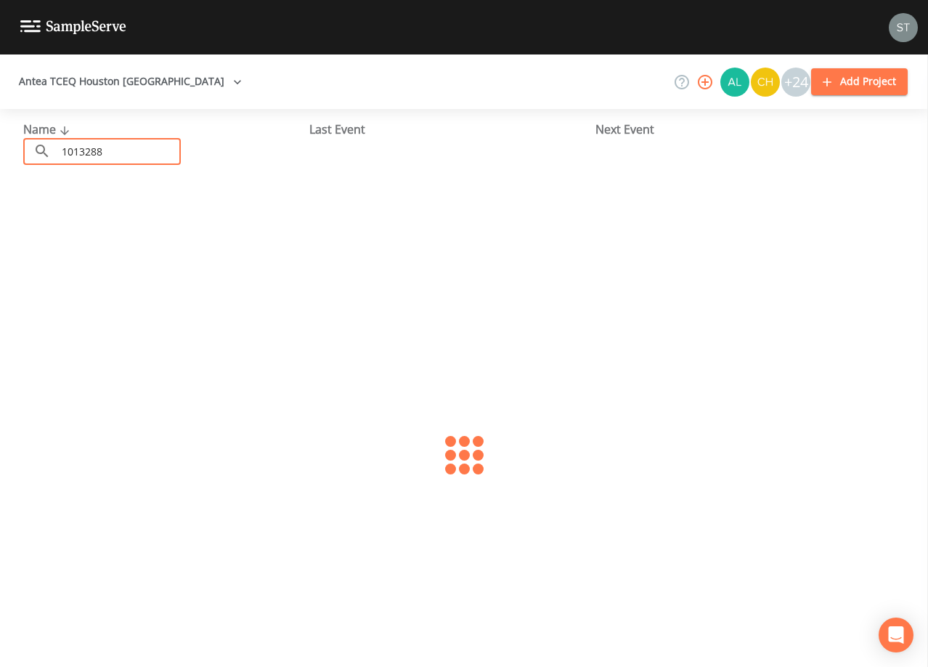
type input "1013288"
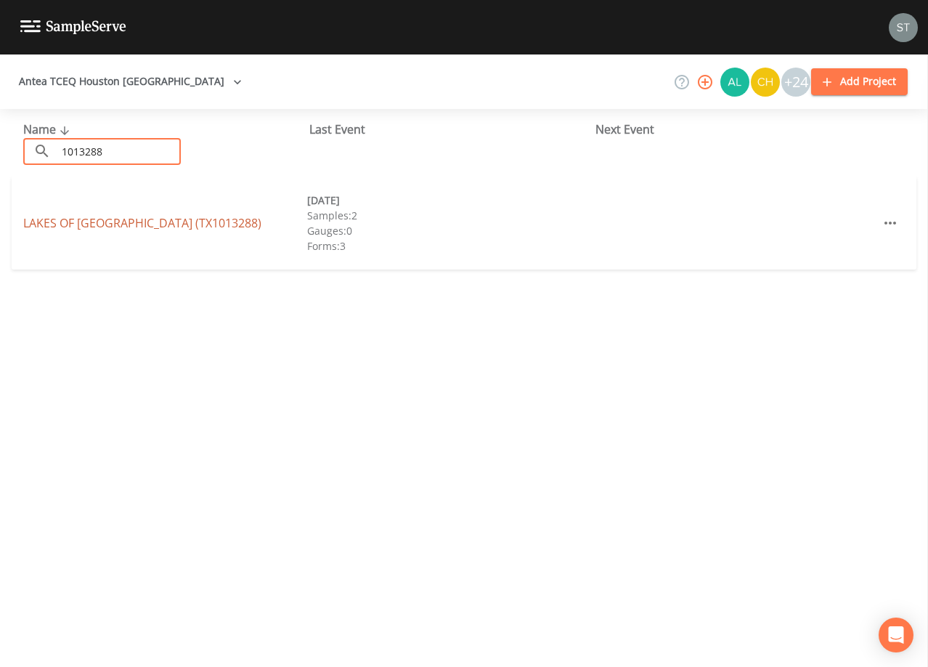
click at [139, 222] on link "[GEOGRAPHIC_DATA] (TX1013288)" at bounding box center [142, 223] width 238 height 16
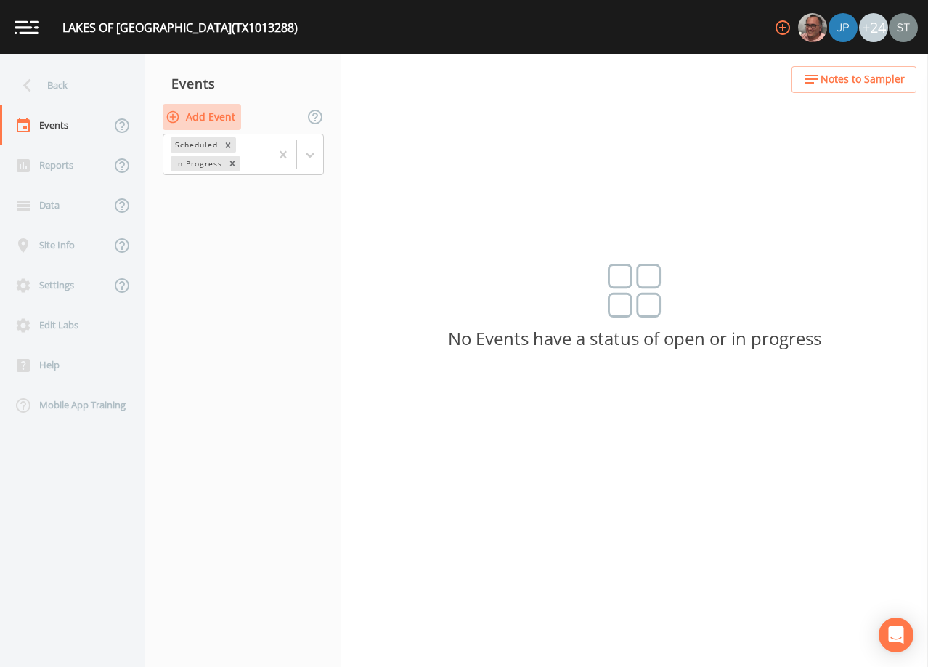
click at [219, 119] on button "Add Event" at bounding box center [202, 117] width 78 height 27
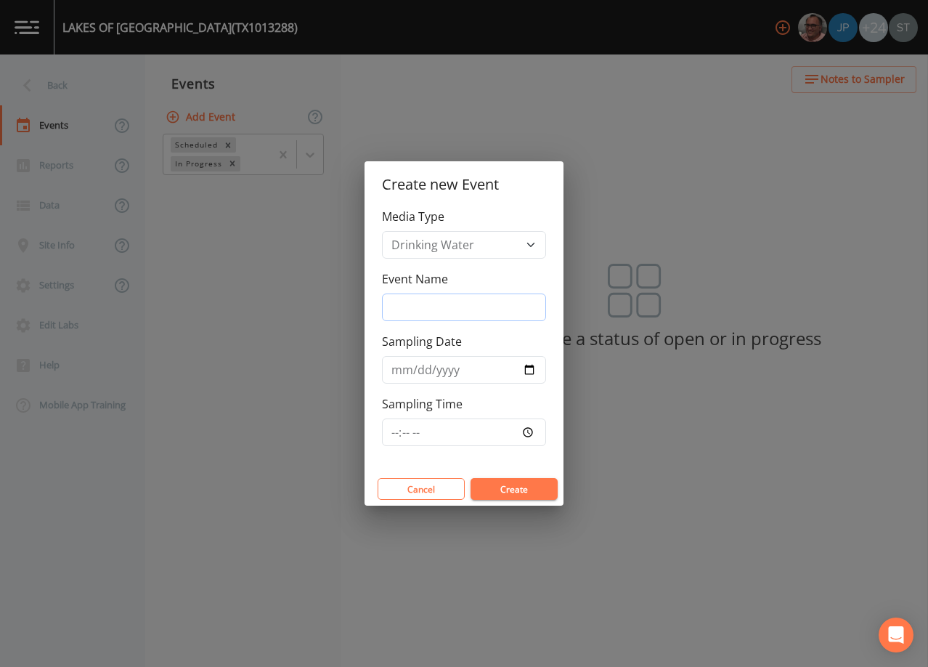
click at [470, 311] on input "Event Name" at bounding box center [464, 307] width 164 height 28
type input "3rd Qtr"
click at [394, 367] on input "Sampling Date" at bounding box center [464, 370] width 164 height 28
type input "[DATE]"
type input "09:00"
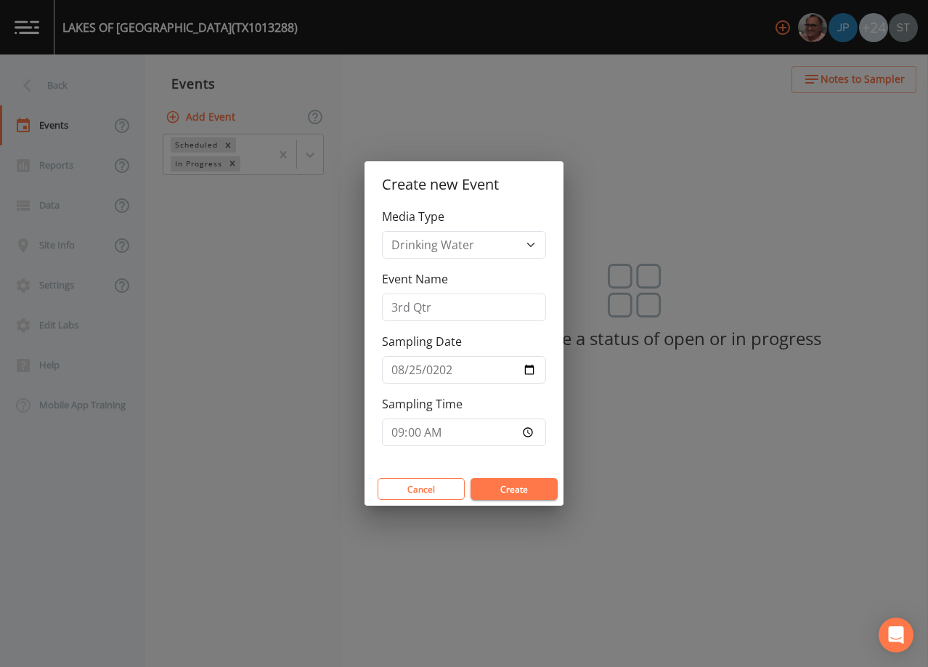
click at [524, 484] on button "Create" at bounding box center [514, 489] width 87 height 22
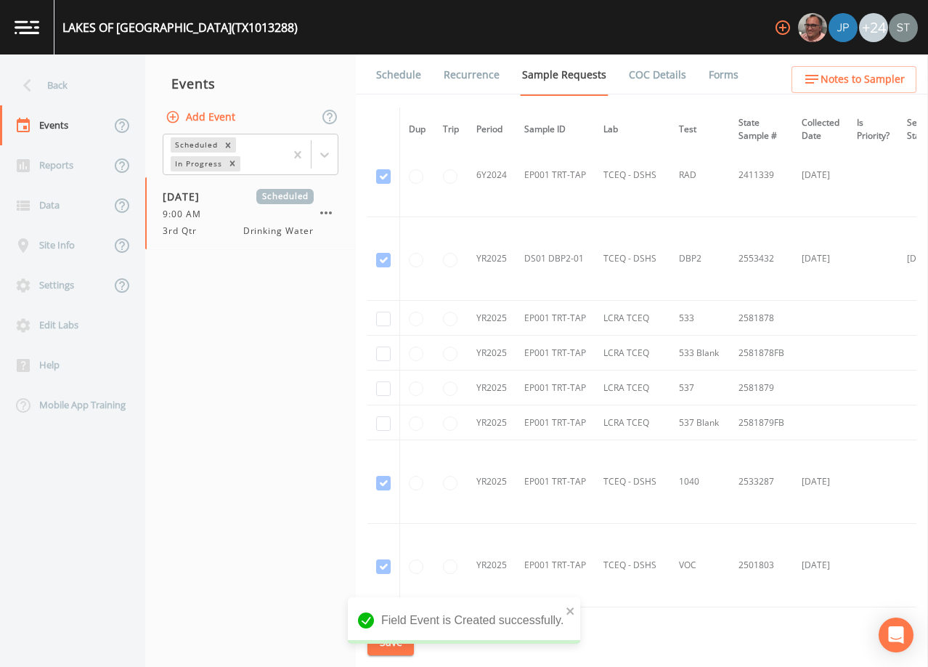
scroll to position [944, 0]
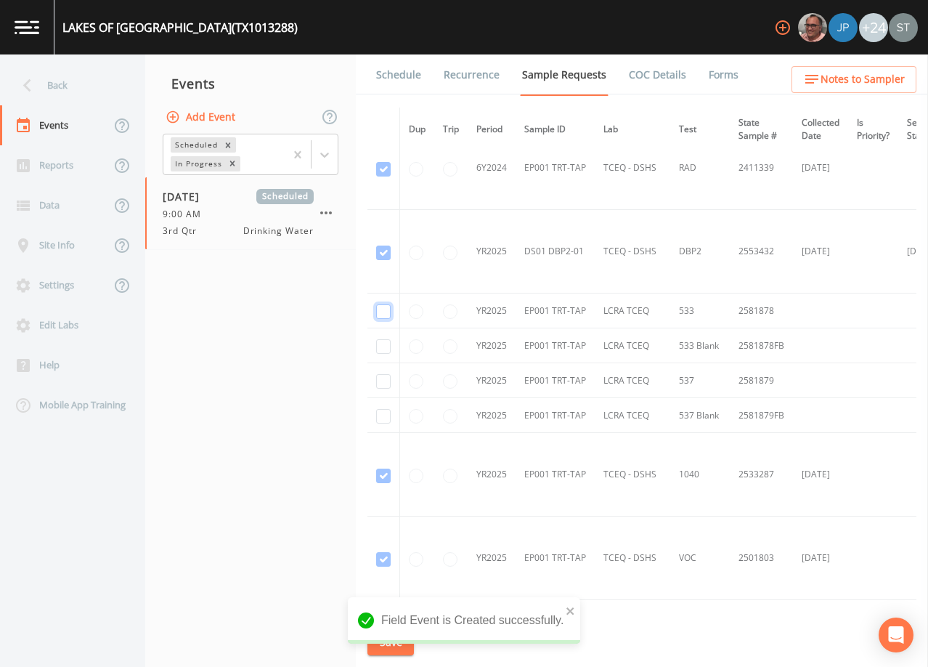
click at [383, 312] on input "checkbox" at bounding box center [383, 311] width 15 height 15
checkbox input "true"
click at [385, 347] on input "checkbox" at bounding box center [383, 346] width 15 height 15
checkbox input "true"
click at [384, 381] on input "checkbox" at bounding box center [383, 381] width 15 height 15
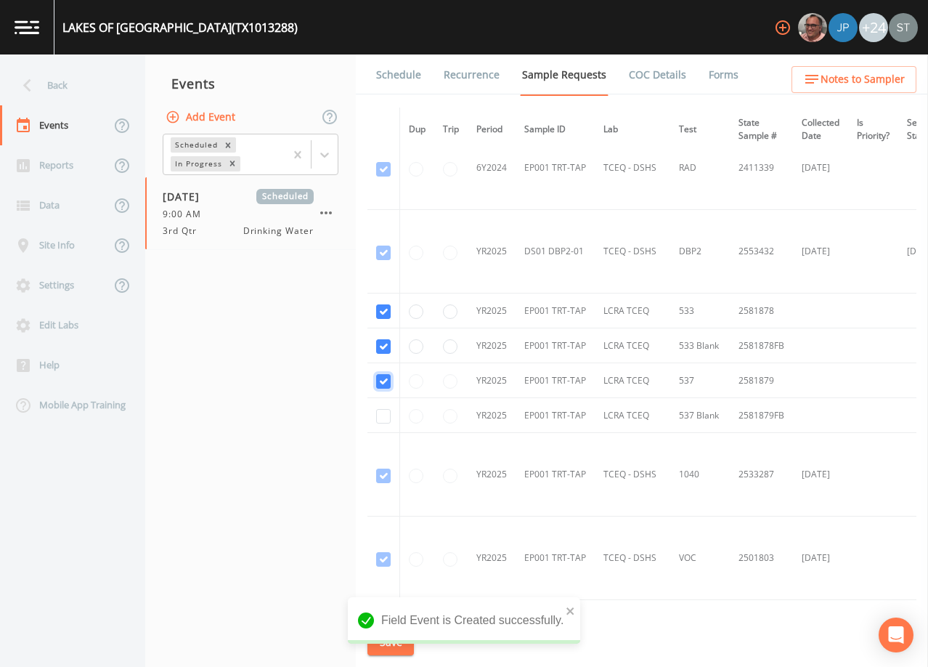
checkbox input "true"
click at [384, 417] on input "checkbox" at bounding box center [383, 416] width 15 height 15
checkbox input "true"
click at [402, 642] on button "Save" at bounding box center [391, 642] width 46 height 27
click at [396, 84] on link "Schedule" at bounding box center [398, 74] width 49 height 41
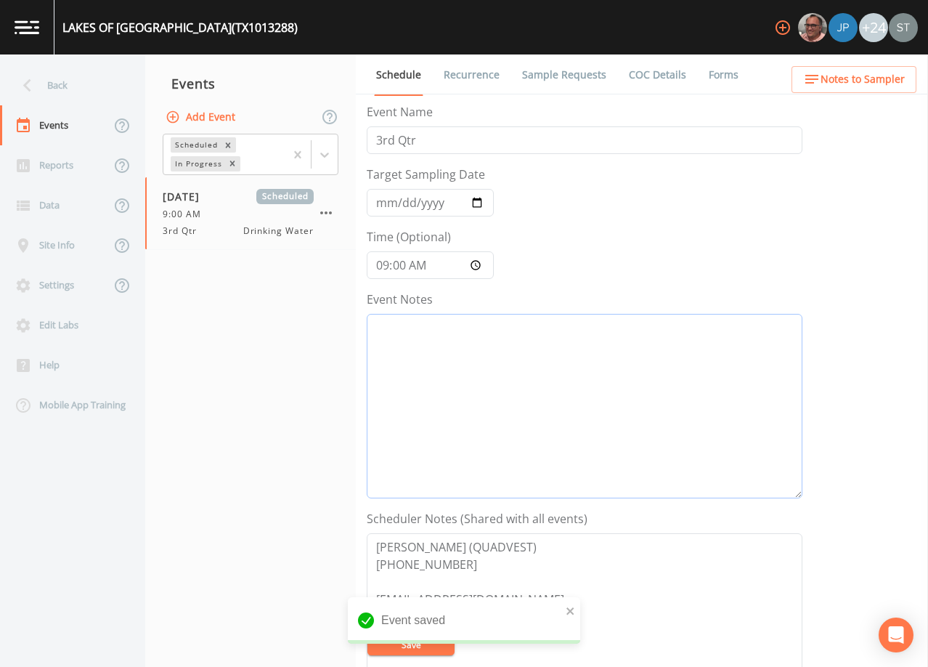
click at [463, 360] on textarea "Event Notes" at bounding box center [585, 406] width 436 height 184
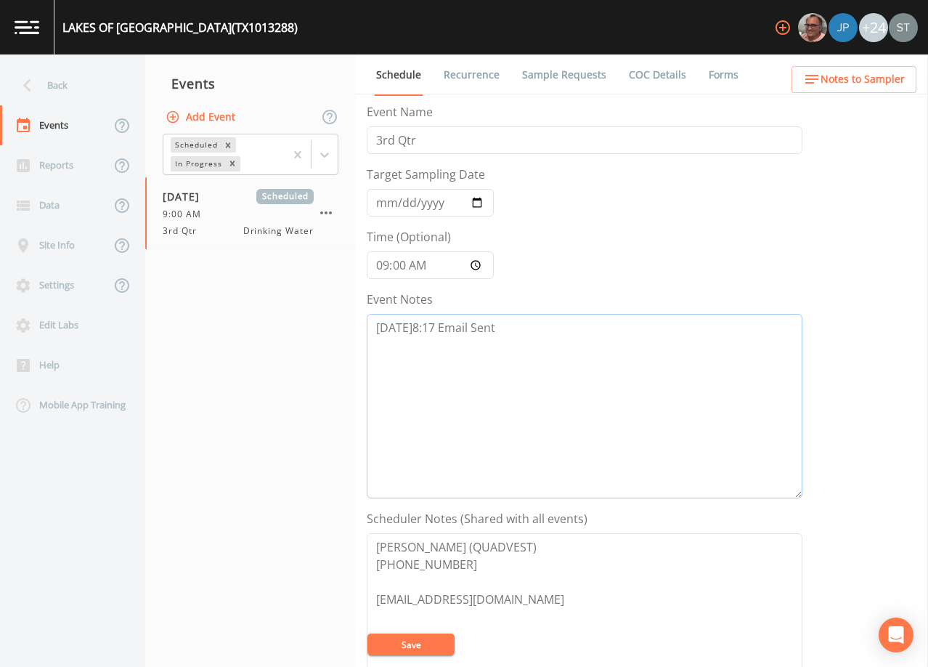
type textarea "[DATE]8:17 Email Sent"
click at [424, 646] on button "Save" at bounding box center [411, 644] width 87 height 22
click at [866, 82] on span "Notes to Sampler" at bounding box center [863, 79] width 84 height 18
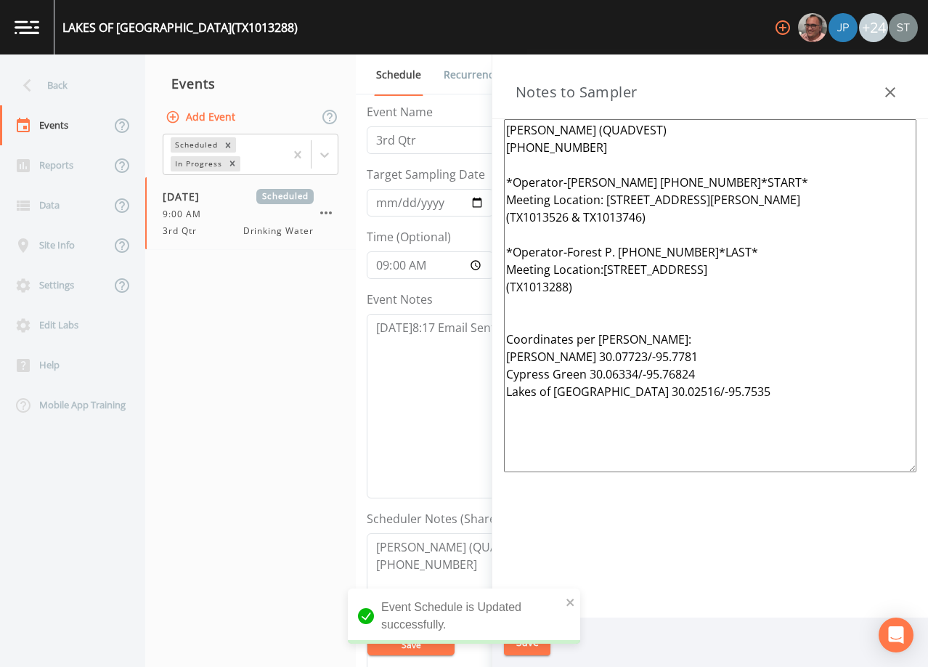
drag, startPoint x: 783, startPoint y: 406, endPoint x: 604, endPoint y: 194, distance: 277.3
click at [604, 194] on textarea "[PERSON_NAME] (QUADVEST) [PHONE_NUMBER] *Operator-[PERSON_NAME] [PHONE_NUMBER]*…" at bounding box center [710, 295] width 413 height 353
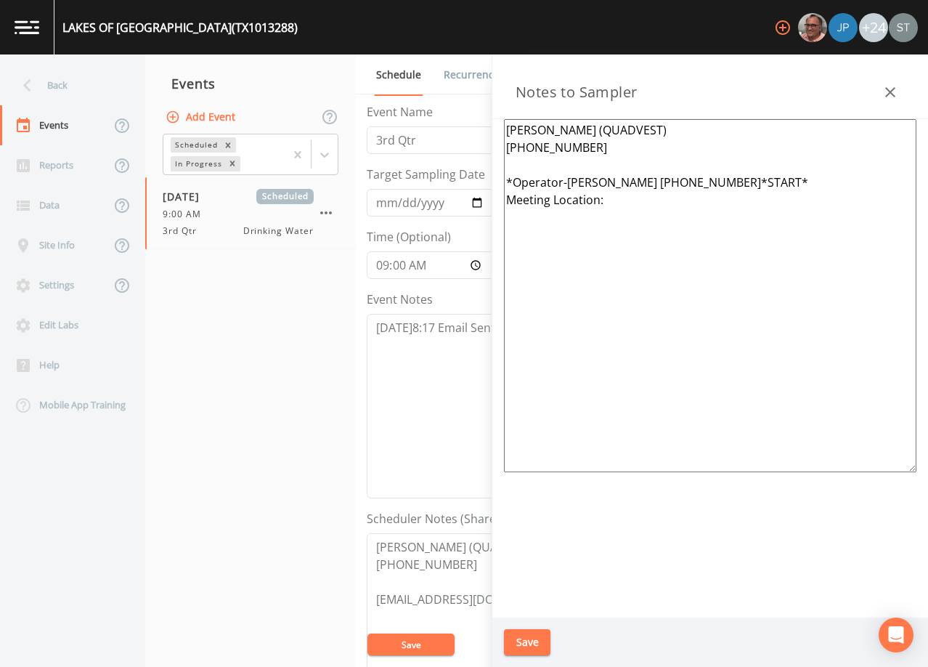
drag, startPoint x: 761, startPoint y: 184, endPoint x: 574, endPoint y: 179, distance: 186.7
click at [574, 179] on textarea "[PERSON_NAME] (QUADVEST) [PHONE_NUMBER] *Operator-[PERSON_NAME] [PHONE_NUMBER]*…" at bounding box center [710, 295] width 413 height 353
click at [620, 195] on textarea "[PERSON_NAME] (QUADVEST) [PHONE_NUMBER] *Operator- Meeting Location:" at bounding box center [710, 295] width 413 height 353
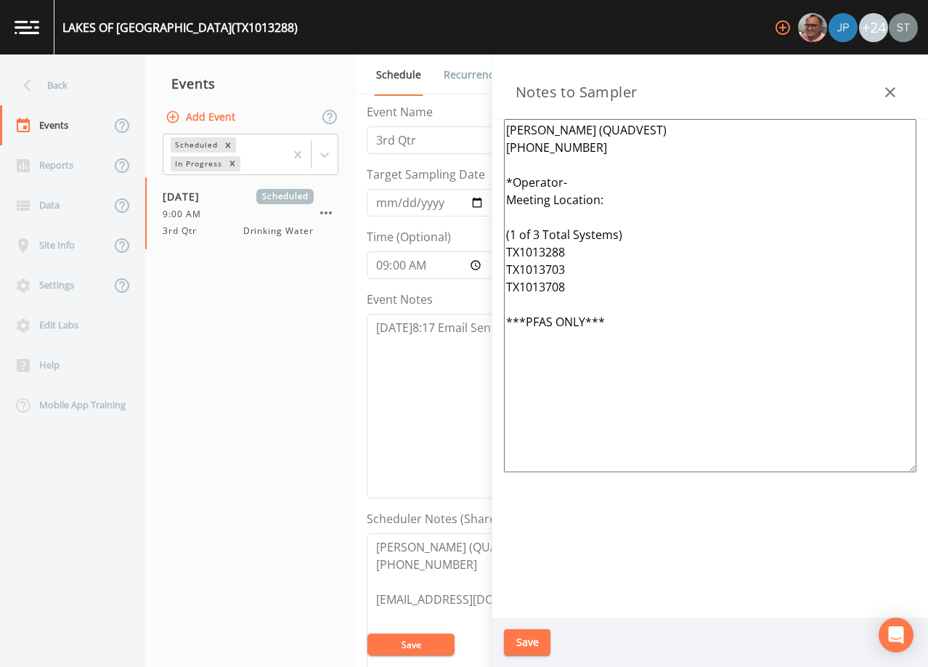
type textarea "[PERSON_NAME] (QUADVEST) [PHONE_NUMBER] *Operator- Meeting Location: (1 of 3 To…"
click at [540, 644] on button "Save" at bounding box center [527, 642] width 46 height 27
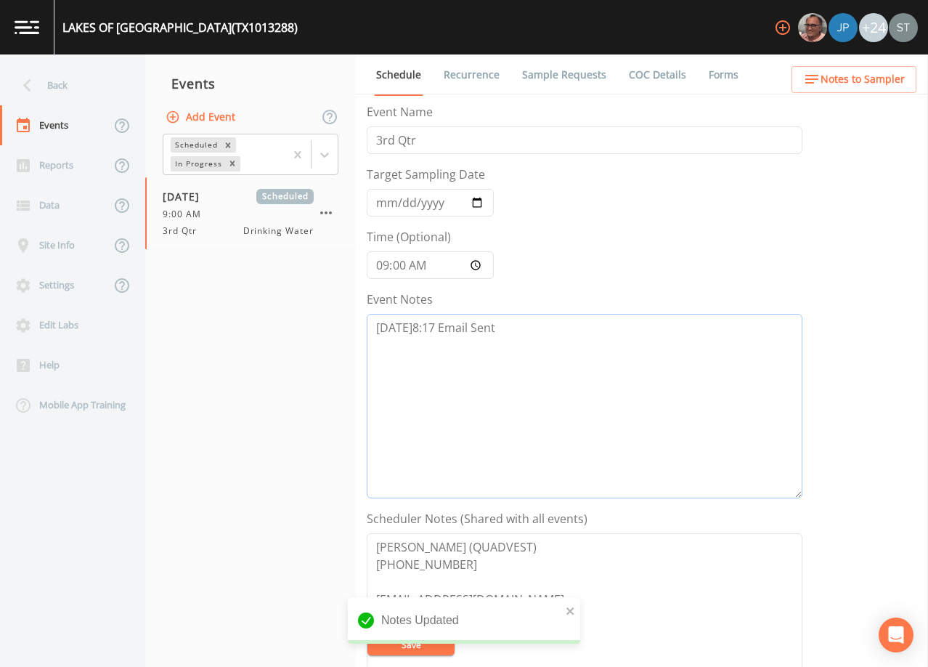
click at [623, 390] on textarea "[DATE]8:17 Email Sent" at bounding box center [585, 406] width 436 height 184
drag, startPoint x: 572, startPoint y: 336, endPoint x: 277, endPoint y: 312, distance: 295.1
click at [277, 312] on div "Back Events Reports Data Site Info Settings Edit Labs Help Mobile App Training …" at bounding box center [464, 360] width 928 height 612
click at [698, 379] on textarea "[DATE]8:17 Email Sent" at bounding box center [585, 406] width 436 height 184
click at [873, 78] on span "Notes to Sampler" at bounding box center [863, 79] width 84 height 18
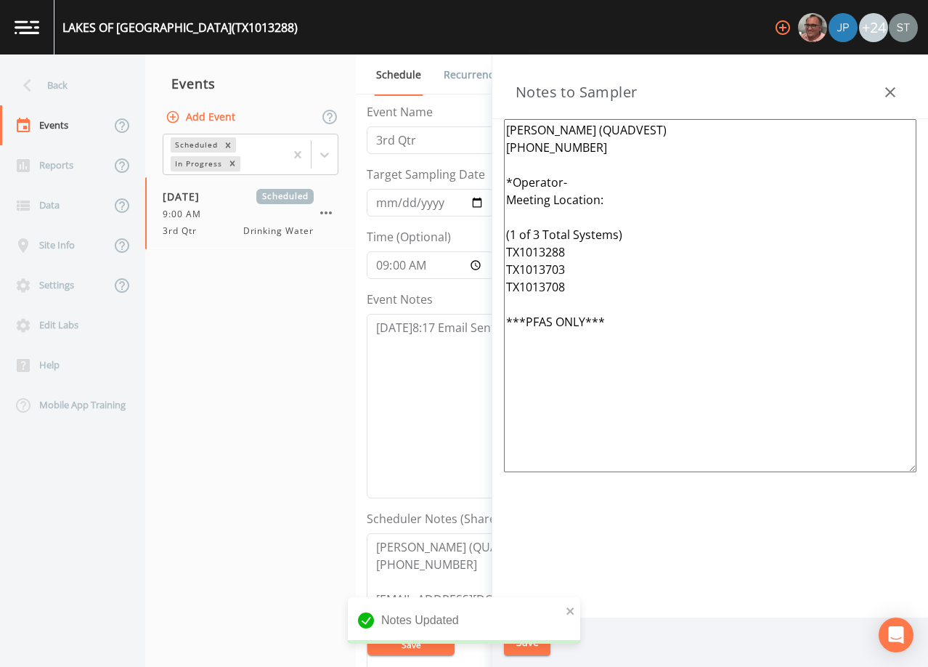
drag, startPoint x: 656, startPoint y: 330, endPoint x: 434, endPoint y: 182, distance: 266.5
click at [434, 182] on div "Back Events Reports Data Site Info Settings Edit Labs Help Mobile App Training …" at bounding box center [464, 360] width 928 height 612
click at [892, 87] on icon "button" at bounding box center [890, 92] width 17 height 17
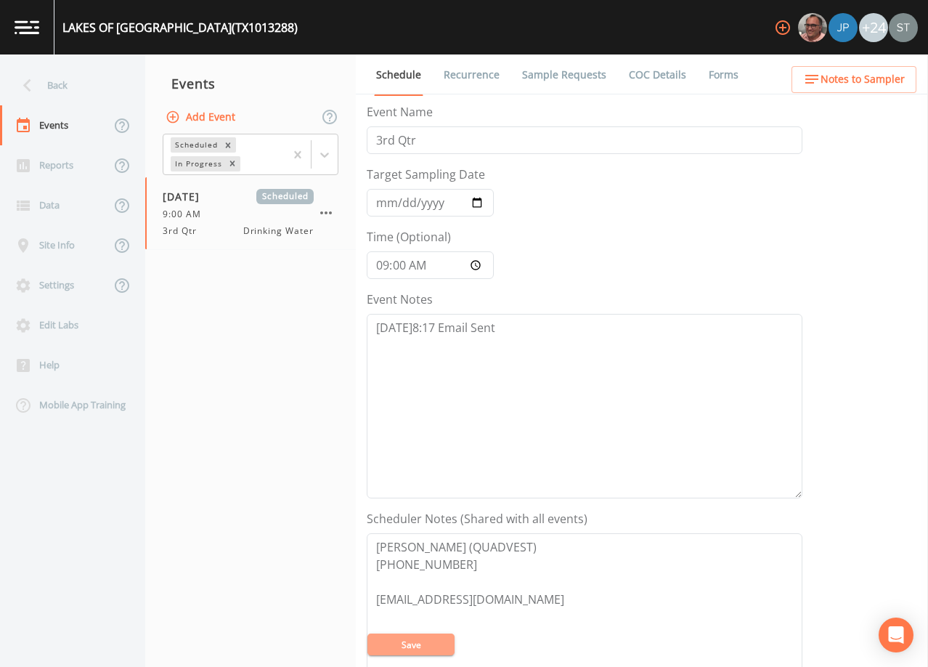
click at [422, 638] on button "Save" at bounding box center [411, 644] width 87 height 22
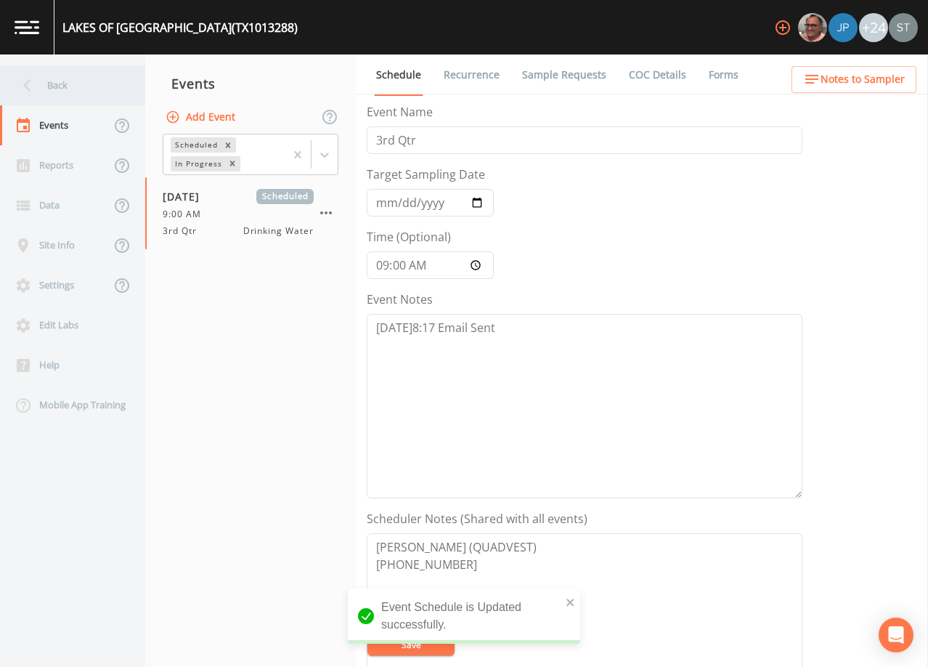
click at [52, 89] on div "Back" at bounding box center [65, 85] width 131 height 40
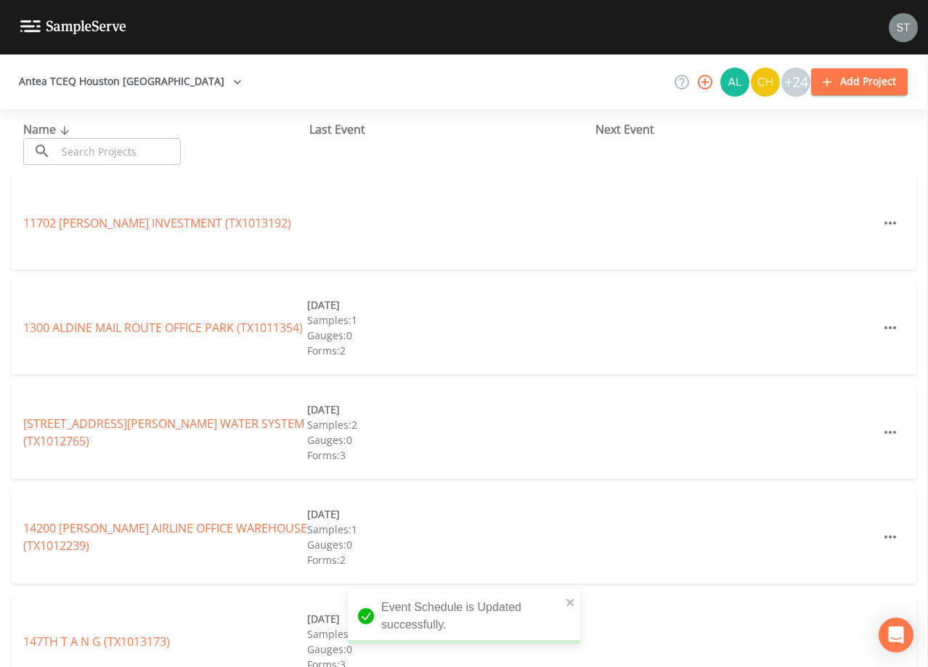
click at [100, 150] on input "text" at bounding box center [119, 151] width 124 height 27
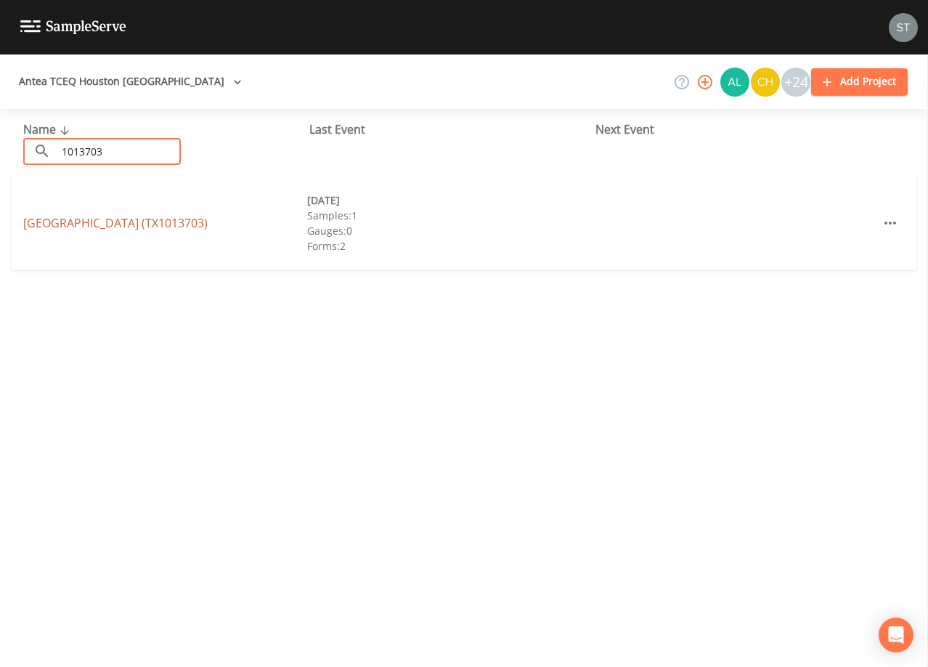
type input "1013703"
click at [163, 219] on link "[GEOGRAPHIC_DATA] (TX1013703)" at bounding box center [115, 223] width 184 height 16
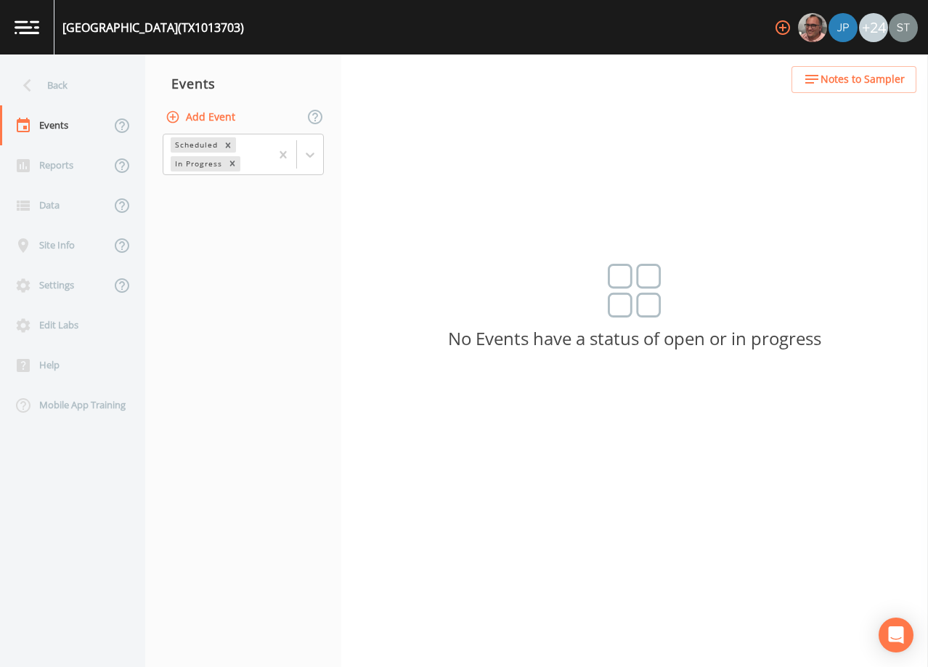
click at [218, 118] on button "Add Event" at bounding box center [202, 117] width 78 height 27
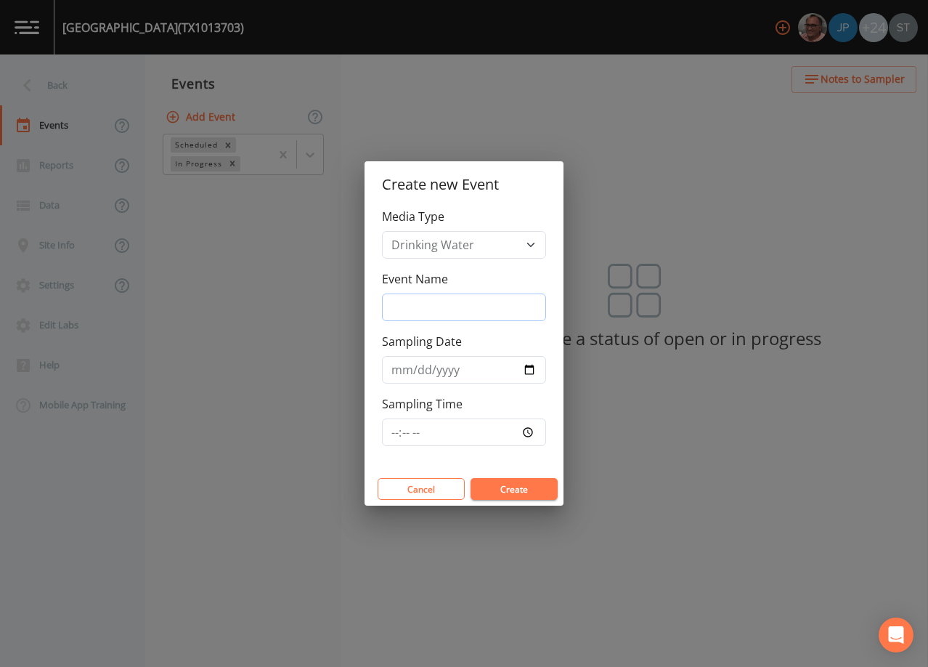
click at [429, 304] on input "Event Name" at bounding box center [464, 307] width 164 height 28
type input "3rd Qtr"
click at [396, 373] on input "Sampling Date" at bounding box center [464, 370] width 164 height 28
type input "[DATE]"
type input "09:00"
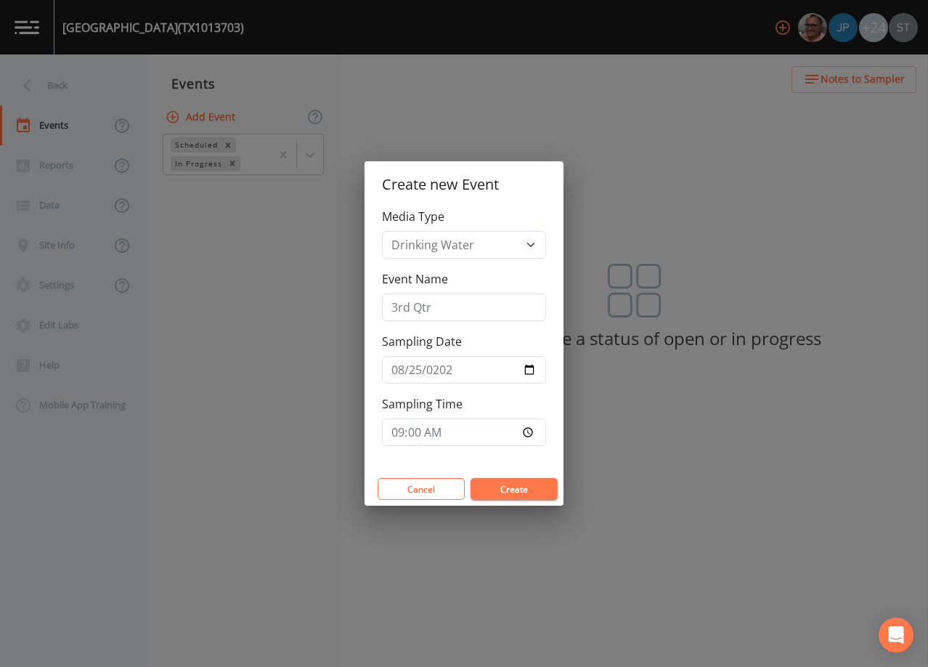
click at [503, 491] on button "Create" at bounding box center [514, 489] width 87 height 22
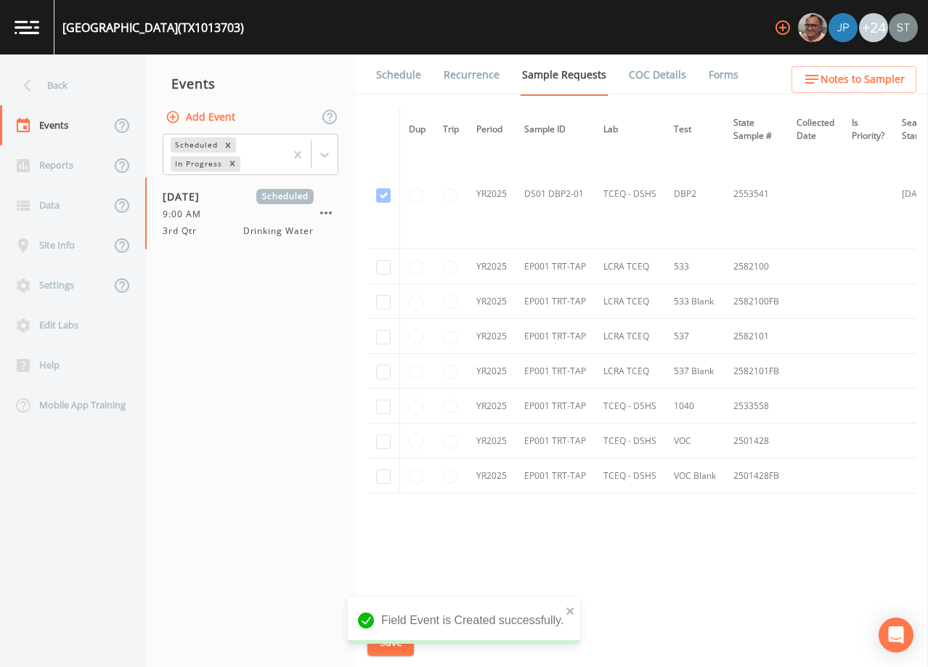
scroll to position [351, 0]
click at [380, 261] on input "checkbox" at bounding box center [383, 266] width 15 height 15
checkbox input "true"
click at [387, 296] on input "checkbox" at bounding box center [383, 301] width 15 height 15
checkbox input "true"
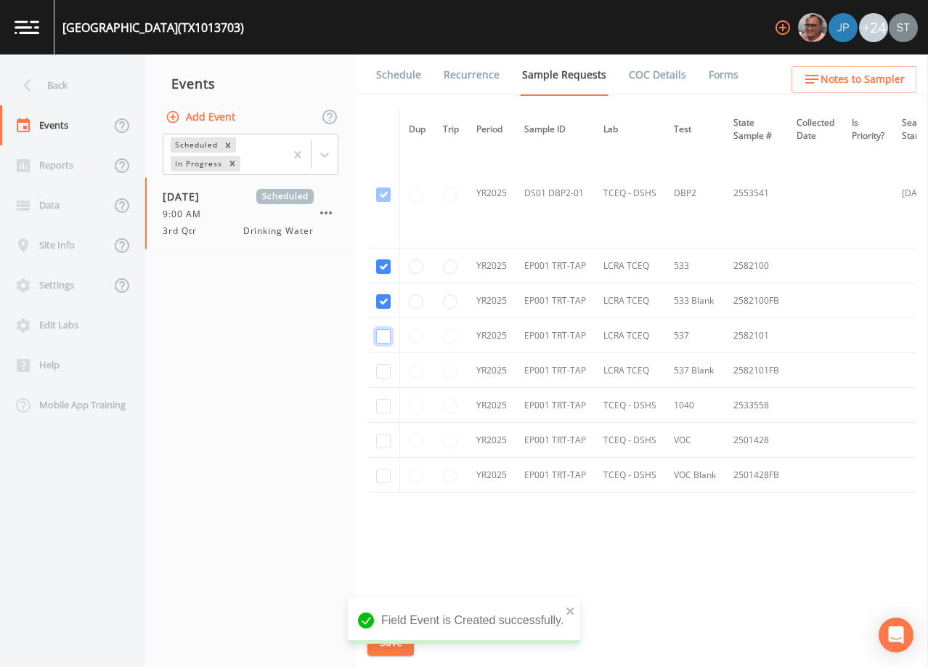
click at [386, 334] on input "checkbox" at bounding box center [383, 336] width 15 height 15
checkbox input "true"
drag, startPoint x: 384, startPoint y: 368, endPoint x: 392, endPoint y: 367, distance: 8.1
click at [383, 368] on input "checkbox" at bounding box center [383, 371] width 15 height 15
checkbox input "true"
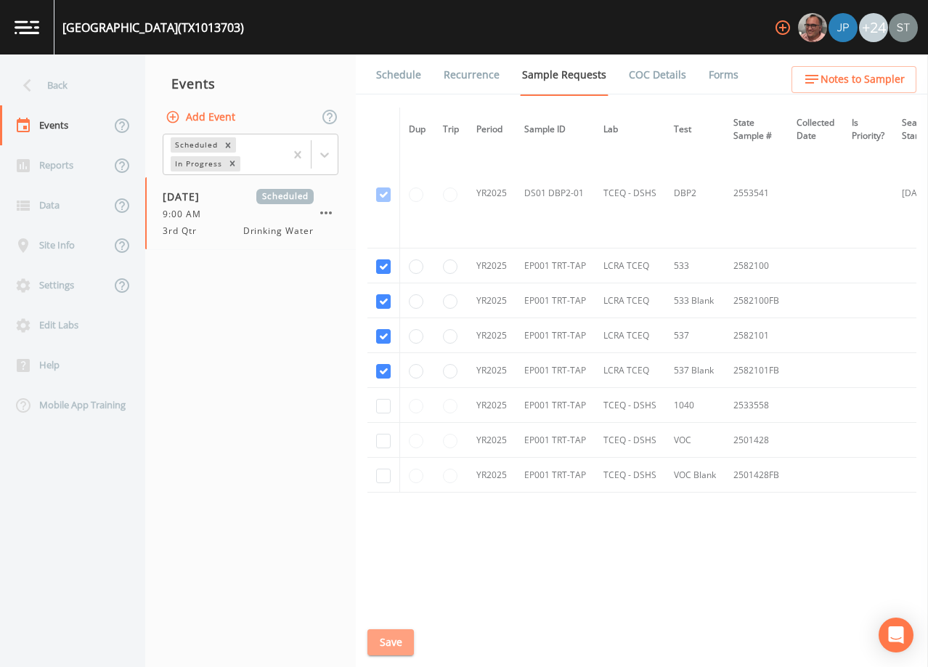
click at [397, 635] on button "Save" at bounding box center [391, 642] width 46 height 27
click at [406, 72] on link "Schedule" at bounding box center [398, 74] width 49 height 41
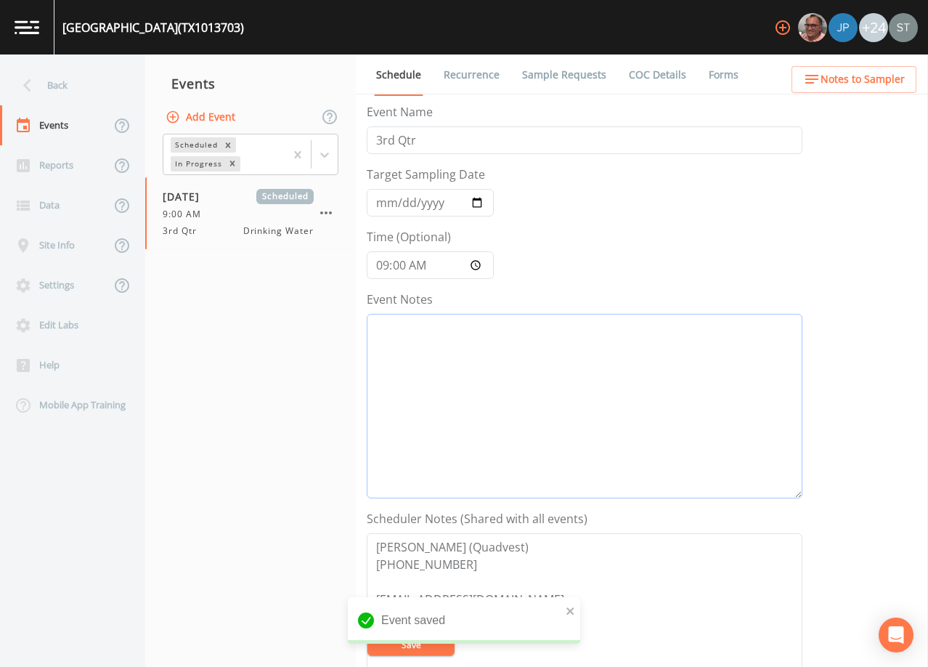
click at [475, 339] on textarea "Event Notes" at bounding box center [585, 406] width 436 height 184
click at [718, 386] on textarea "Event Notes" at bounding box center [585, 406] width 436 height 184
paste textarea "[DATE]8:17 Email Sent"
type textarea "[DATE]8:17 Email Sent"
click at [885, 76] on span "Notes to Sampler" at bounding box center [863, 79] width 84 height 18
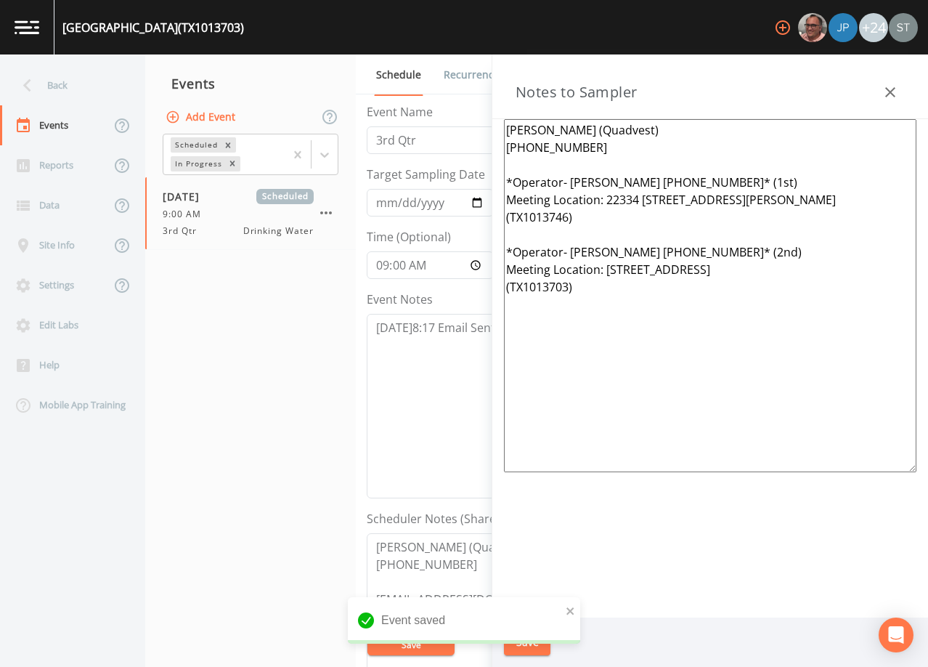
drag, startPoint x: 589, startPoint y: 311, endPoint x: 490, endPoint y: 177, distance: 166.6
click at [490, 177] on div "Back Events Reports Data Site Info Settings Edit Labs Help Mobile App Training …" at bounding box center [464, 360] width 928 height 612
paste textarea "Meeting Location: (1 of 3 Total Systems) TX1013288 TX1013703 TX1013708 ***PFAS …"
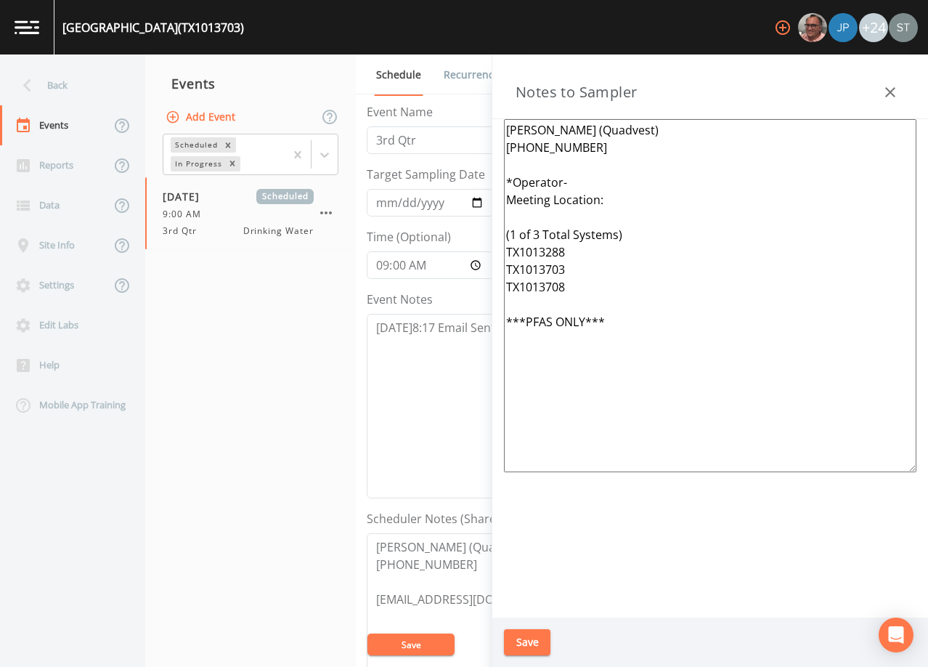
type textarea "[PERSON_NAME] (Quadvest) [PHONE_NUMBER] *Operator- Meeting Location: (1 of 3 To…"
click at [524, 639] on button "Save" at bounding box center [527, 642] width 46 height 27
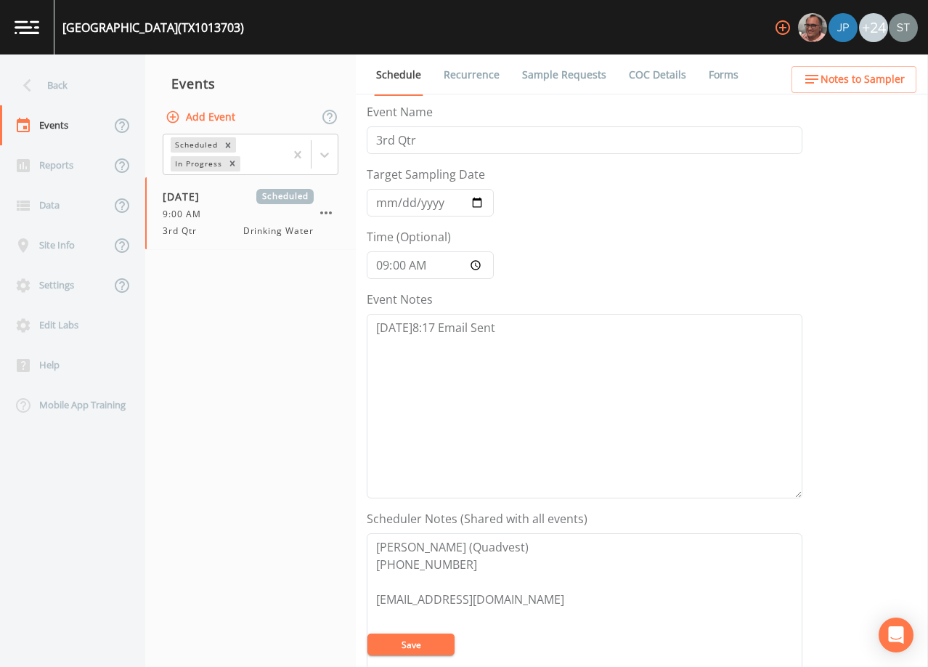
click at [419, 643] on button "Save" at bounding box center [411, 644] width 87 height 22
click at [877, 87] on span "Notes to Sampler" at bounding box center [863, 79] width 84 height 18
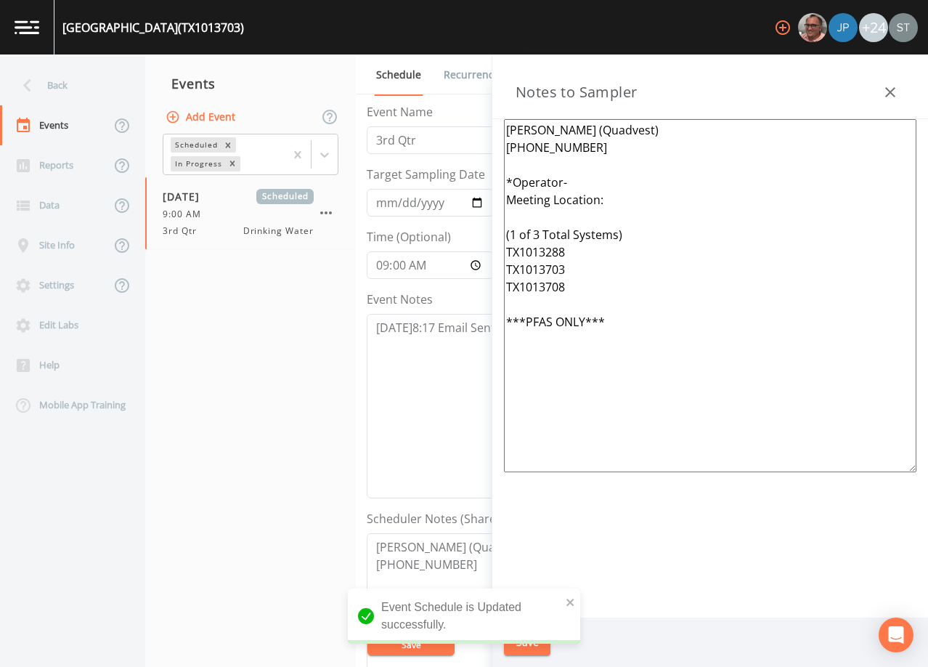
click at [880, 83] on button "button" at bounding box center [890, 92] width 29 height 29
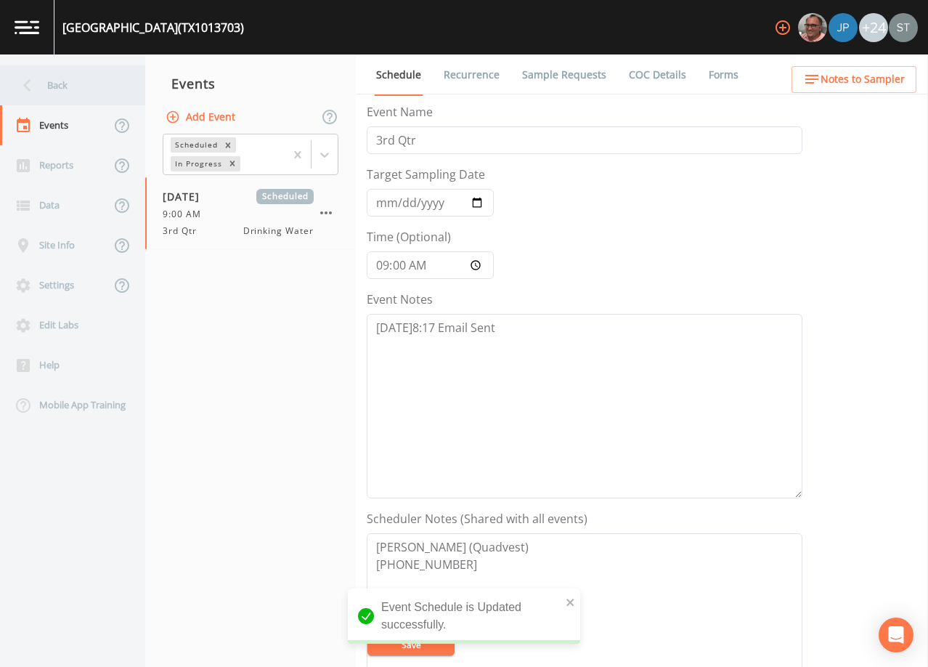
click at [65, 89] on div "Back" at bounding box center [65, 85] width 131 height 40
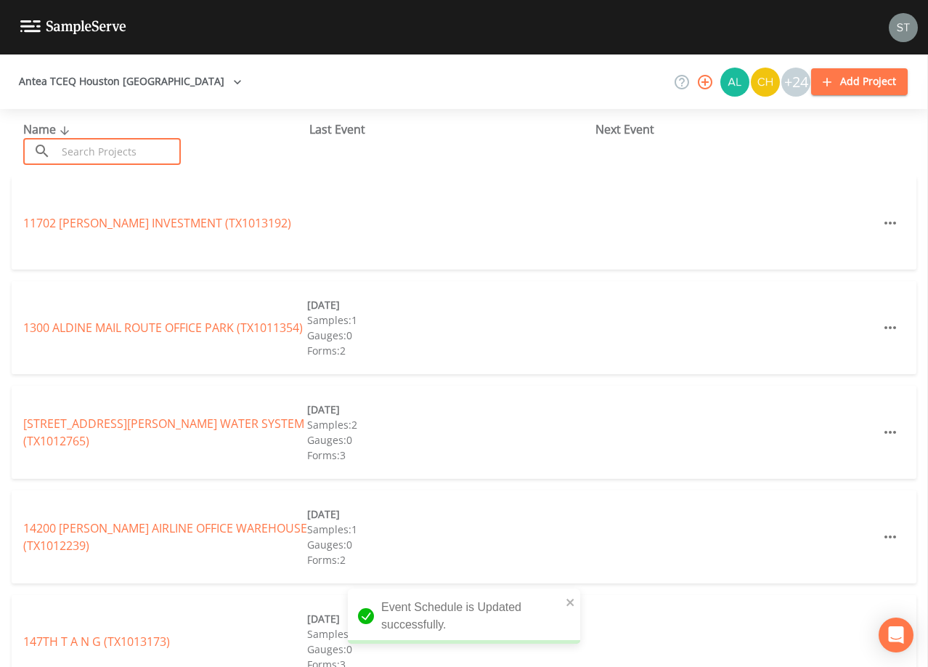
click at [99, 147] on input "text" at bounding box center [119, 151] width 124 height 27
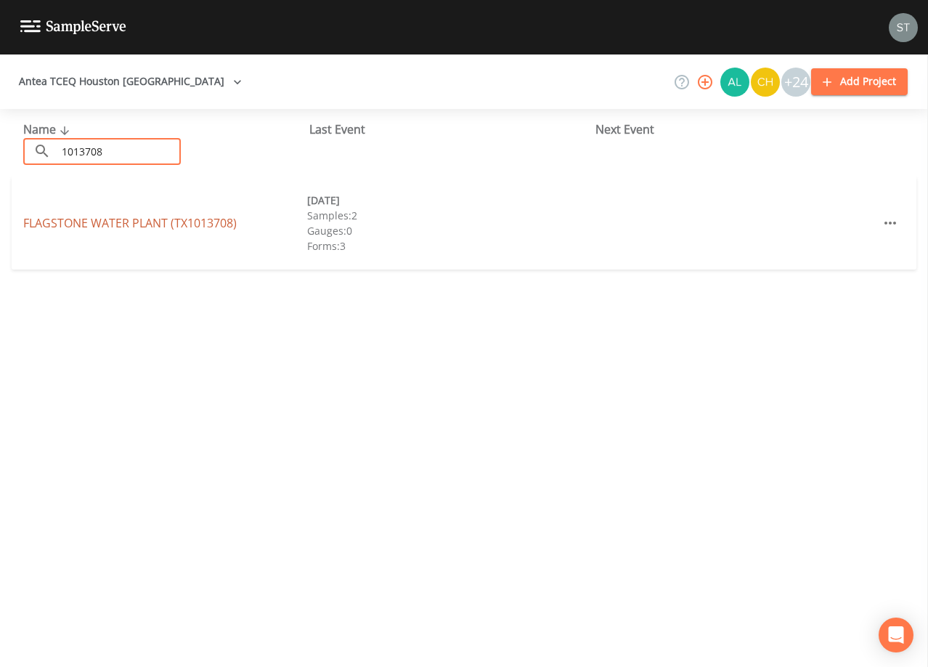
type input "1013708"
click at [167, 222] on link "FLAGSTONE WATER PLANT (TX1013708)" at bounding box center [130, 223] width 214 height 16
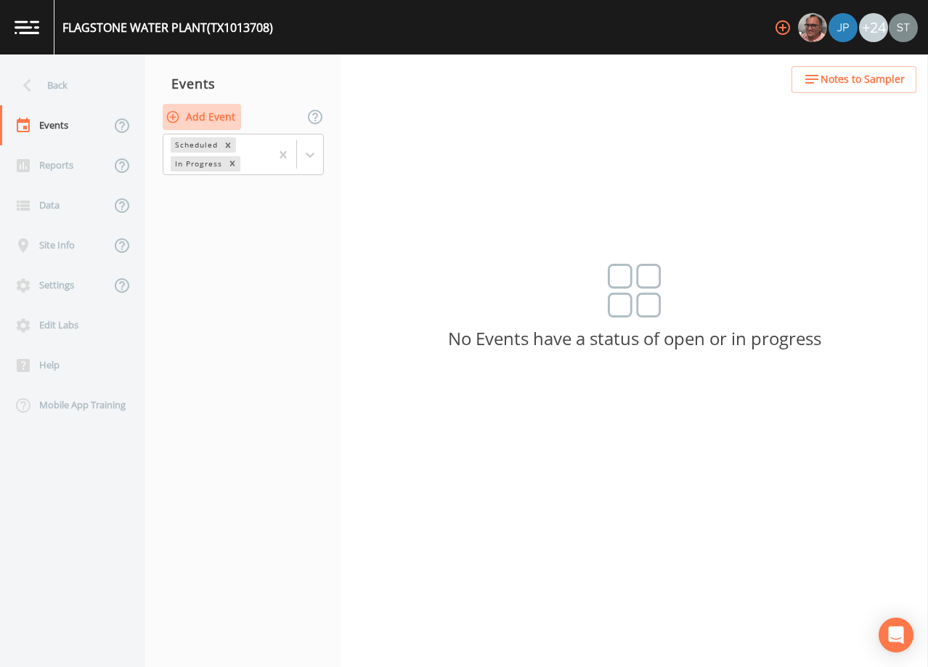
click at [224, 115] on button "Add Event" at bounding box center [202, 117] width 78 height 27
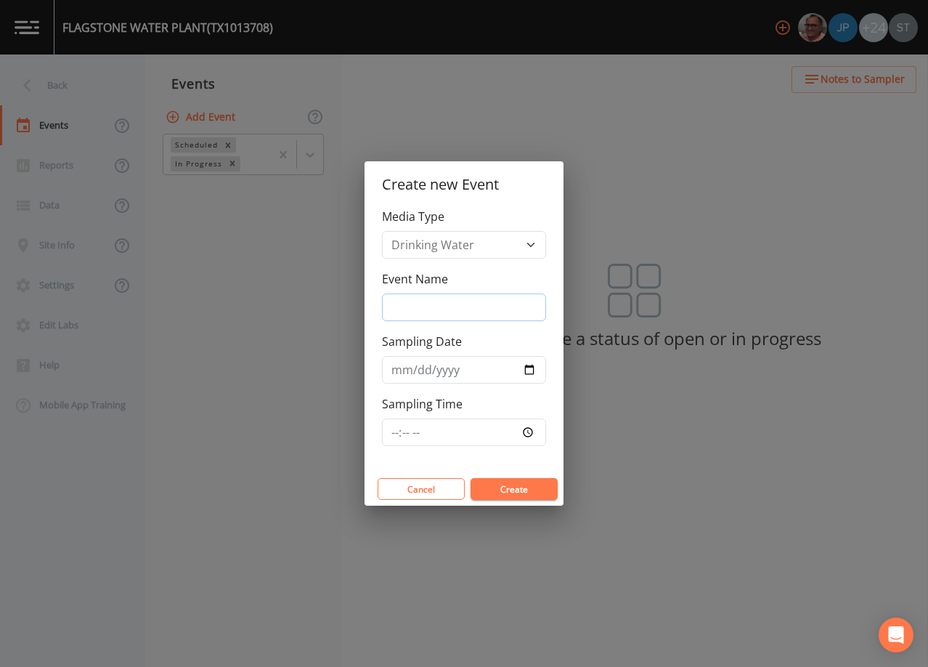
drag, startPoint x: 428, startPoint y: 309, endPoint x: 439, endPoint y: 315, distance: 13.0
click at [429, 309] on input "Event Name" at bounding box center [464, 307] width 164 height 28
type input "3rd Qtr"
click at [401, 373] on input "Sampling Date" at bounding box center [464, 370] width 164 height 28
type input "[DATE]"
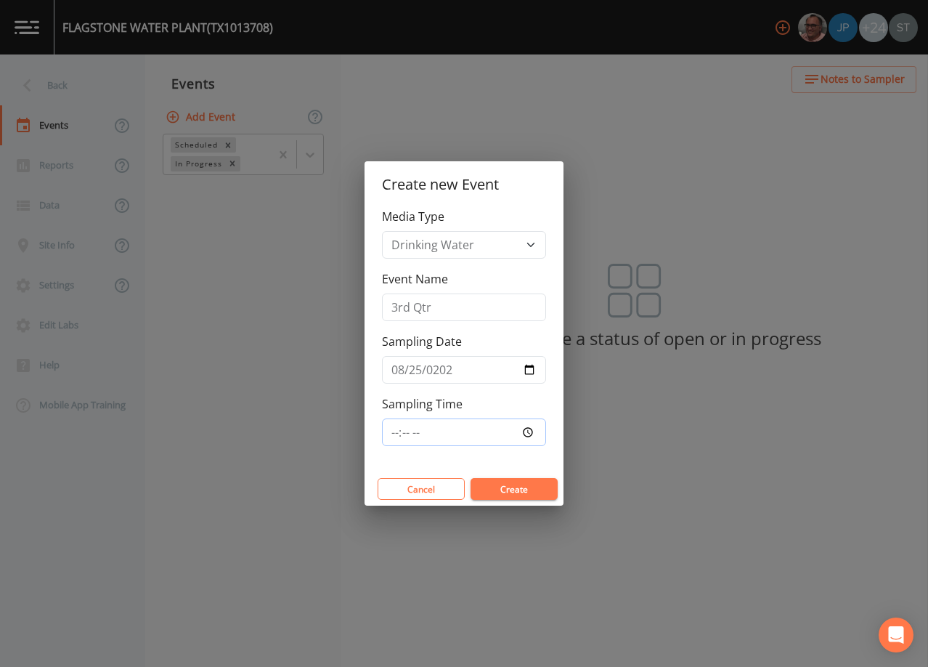
type input "09:00"
click at [526, 488] on button "Create" at bounding box center [514, 489] width 87 height 22
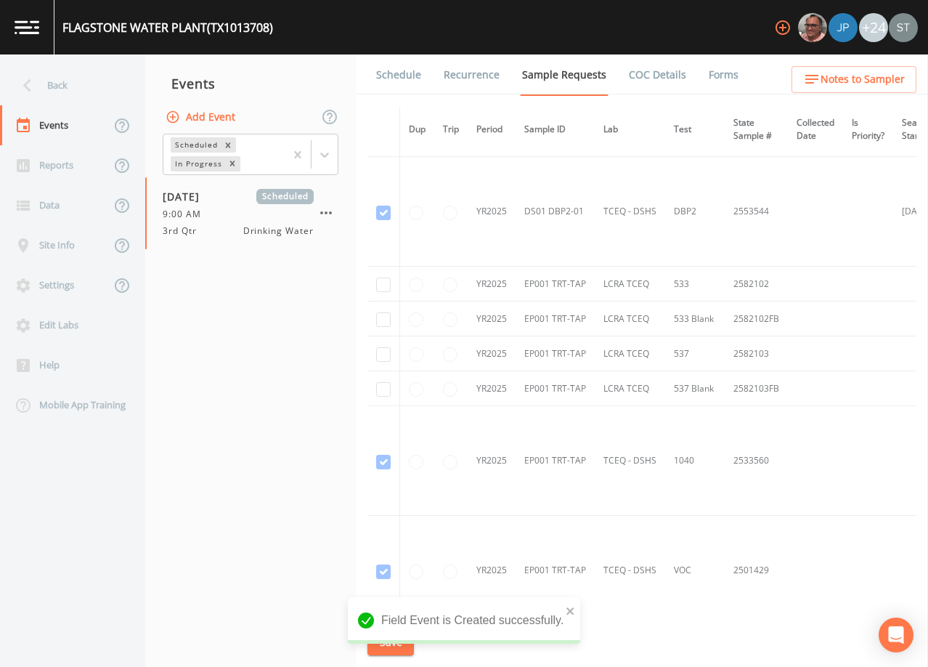
scroll to position [363, 0]
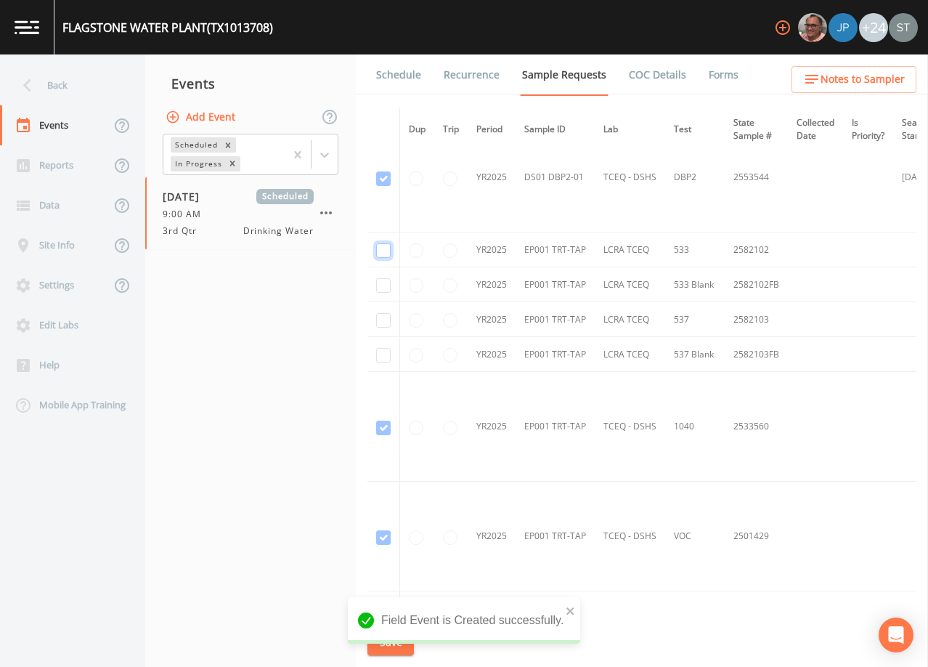
click at [382, 245] on input "checkbox" at bounding box center [383, 250] width 15 height 15
checkbox input "true"
click at [385, 283] on input "checkbox" at bounding box center [383, 285] width 15 height 15
checkbox input "true"
click at [384, 317] on input "checkbox" at bounding box center [383, 320] width 15 height 15
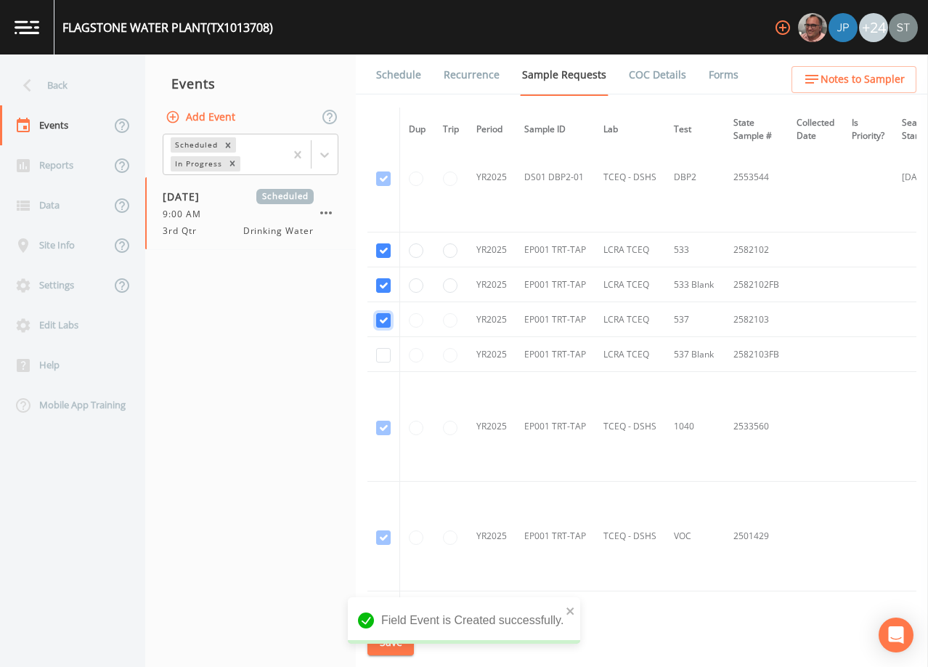
checkbox input "true"
click at [382, 356] on input "checkbox" at bounding box center [383, 355] width 15 height 15
checkbox input "true"
click at [393, 641] on button "Save" at bounding box center [391, 642] width 46 height 27
click at [397, 71] on link "Schedule" at bounding box center [398, 74] width 49 height 41
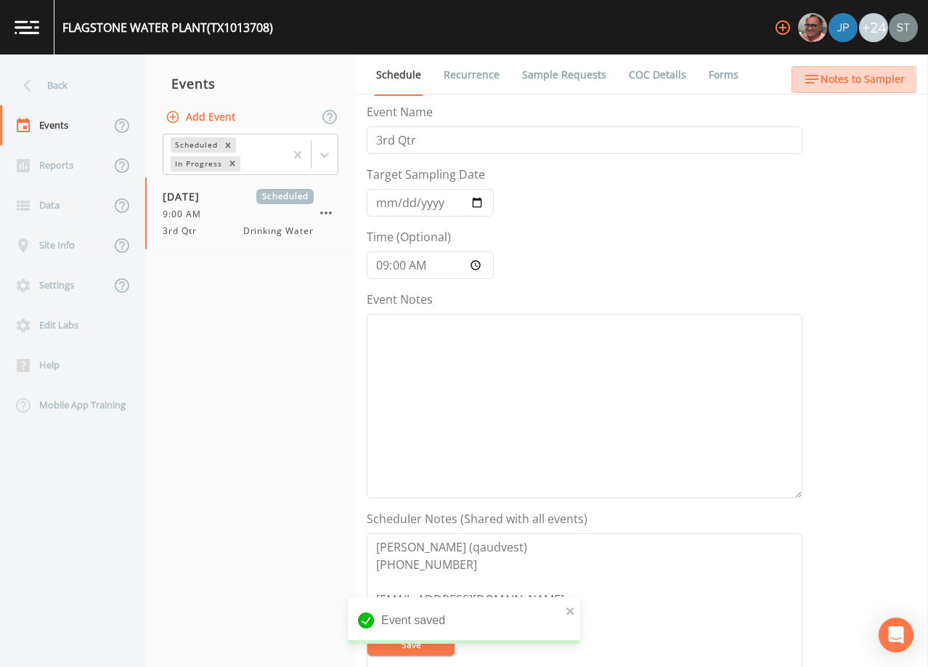
click at [851, 81] on span "Notes to Sampler" at bounding box center [863, 79] width 84 height 18
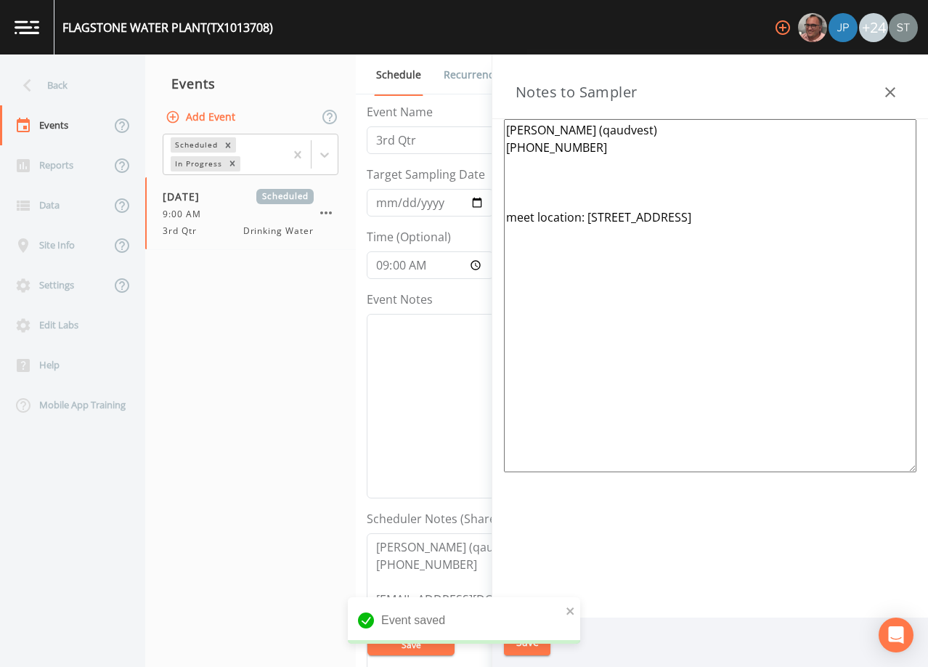
drag, startPoint x: 856, startPoint y: 226, endPoint x: 496, endPoint y: 185, distance: 361.8
click at [496, 185] on div "[PERSON_NAME] (qaudvest) [PHONE_NUMBER] meet location: [STREET_ADDRESS]" at bounding box center [710, 368] width 436 height 498
paste textarea "*Operator- Meeting Location: (1 of 3 Total Systems) TX1013288 TX1013703 TX10137…"
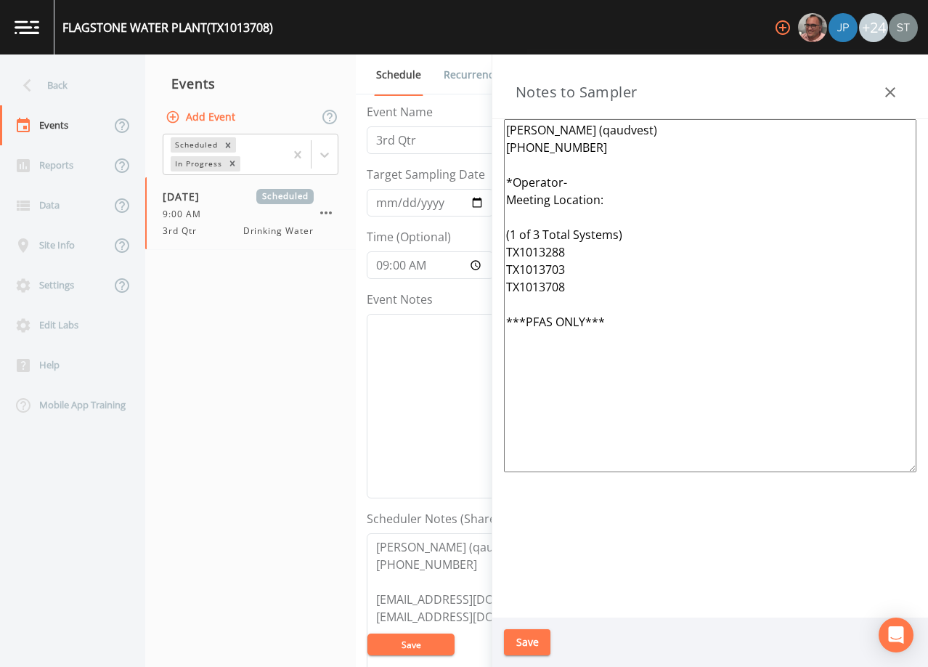
click at [584, 128] on textarea "[PERSON_NAME] (qaudvest) [PHONE_NUMBER] *Operator- Meeting Location: (1 of 3 To…" at bounding box center [710, 295] width 413 height 353
type textarea "[PERSON_NAME] (Quadvest) [PHONE_NUMBER] *Operator- Meeting Location: (1 of 3 To…"
click at [521, 639] on button "Save" at bounding box center [527, 642] width 46 height 27
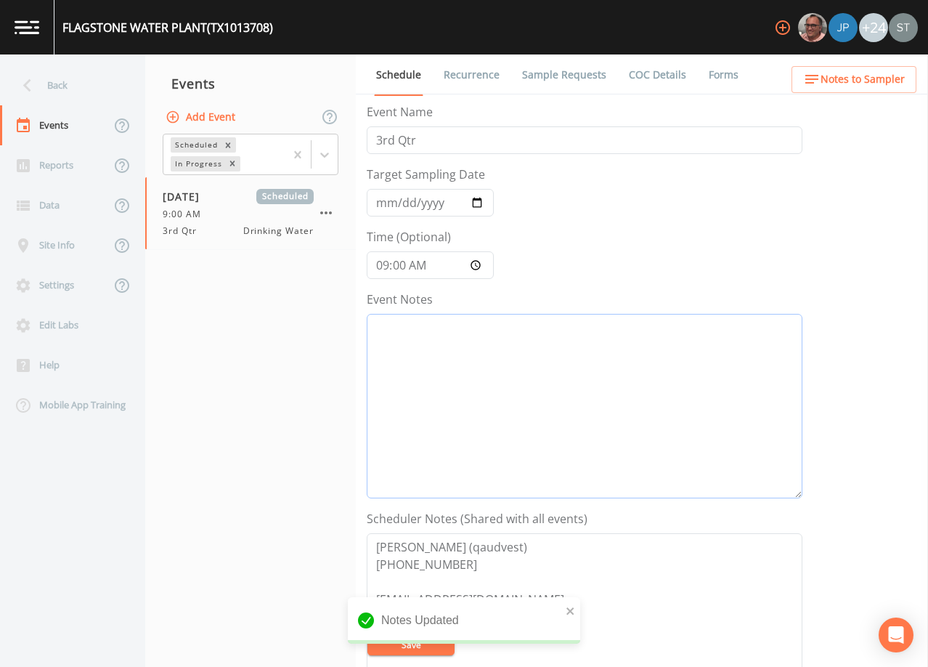
click at [545, 368] on textarea "Event Notes" at bounding box center [585, 406] width 436 height 184
paste textarea "[DATE]8:17 Email Sent"
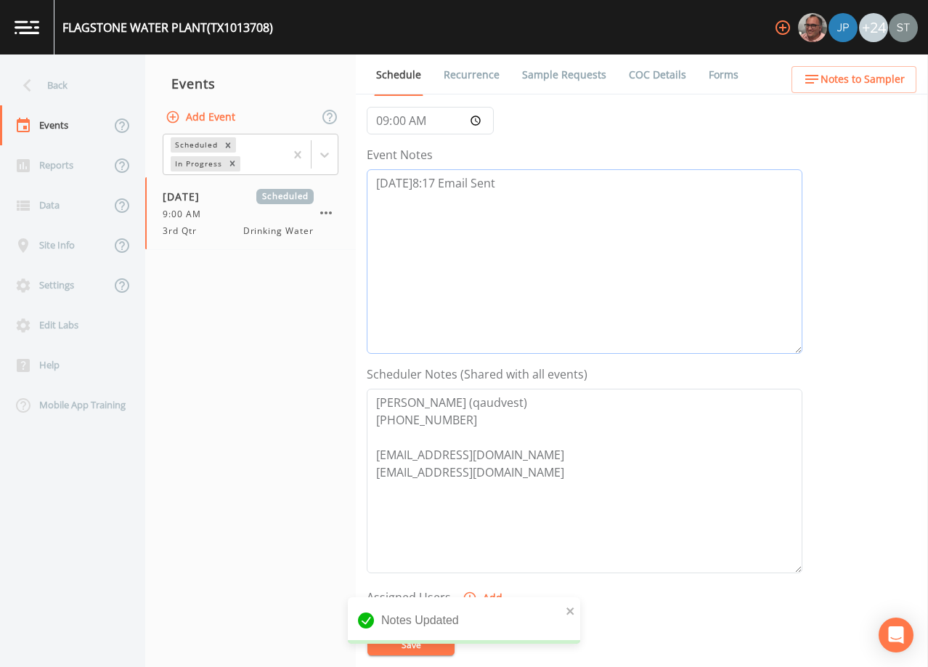
scroll to position [145, 0]
type textarea "[DATE]8:17 Email Sent"
drag, startPoint x: 464, startPoint y: 402, endPoint x: 447, endPoint y: 400, distance: 16.8
click at [447, 400] on textarea "[PERSON_NAME] (qaudvest) [PHONE_NUMBER] [EMAIL_ADDRESS][DOMAIN_NAME] [EMAIL_ADD…" at bounding box center [585, 480] width 436 height 184
drag, startPoint x: 537, startPoint y: 471, endPoint x: 559, endPoint y: 471, distance: 21.1
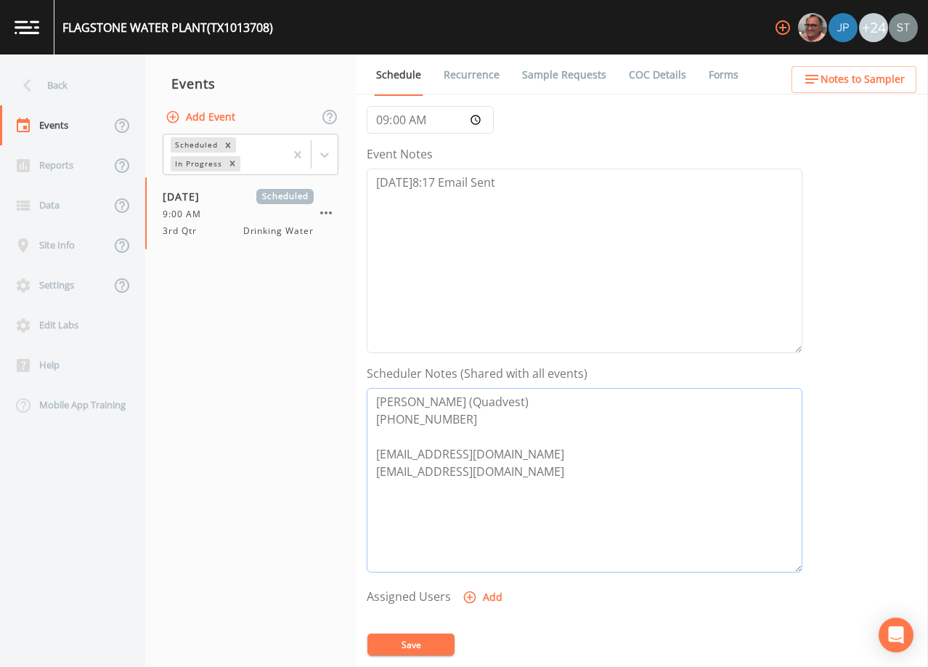
click at [559, 471] on textarea "[PERSON_NAME] (Quadvest) [PHONE_NUMBER] [EMAIL_ADDRESS][DOMAIN_NAME] [EMAIL_ADD…" at bounding box center [585, 480] width 436 height 184
type textarea "[PERSON_NAME] (Quadvest) [PHONE_NUMBER] [EMAIL_ADDRESS][DOMAIN_NAME] [EMAIL_ADD…"
click at [418, 651] on button "Save" at bounding box center [411, 644] width 87 height 22
click at [540, 75] on link "Sample Requests" at bounding box center [564, 74] width 89 height 41
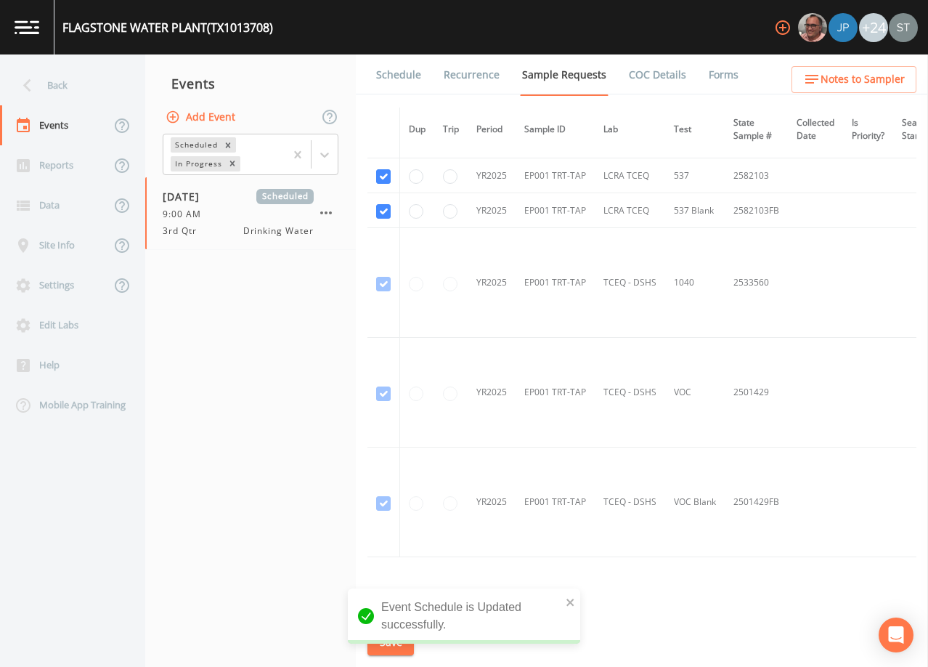
scroll to position [508, 0]
click at [881, 78] on span "Notes to Sampler" at bounding box center [863, 79] width 84 height 18
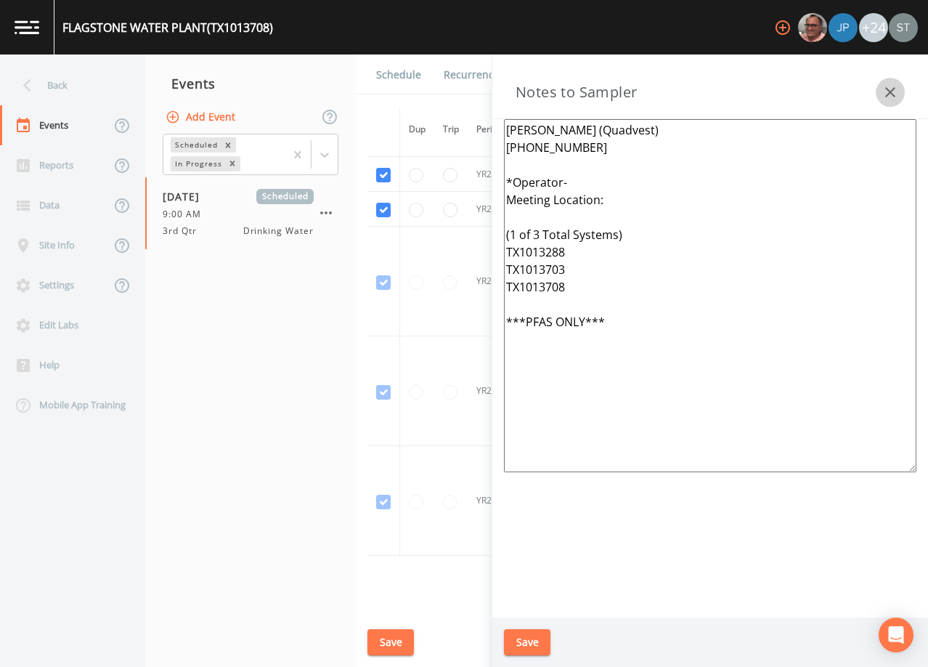
click at [894, 94] on icon "button" at bounding box center [890, 92] width 17 height 17
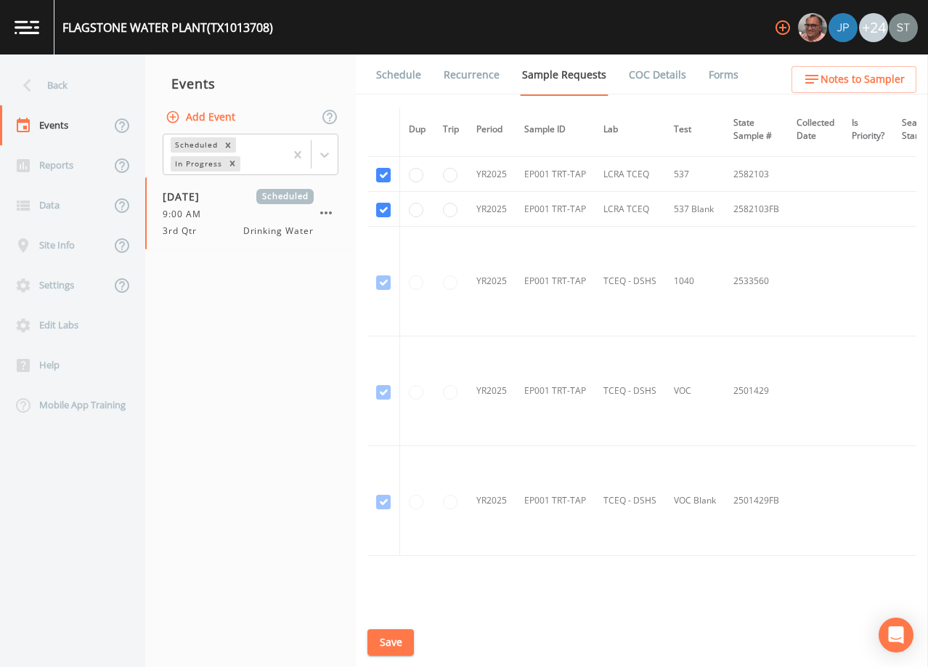
click at [395, 74] on link "Schedule" at bounding box center [398, 74] width 49 height 41
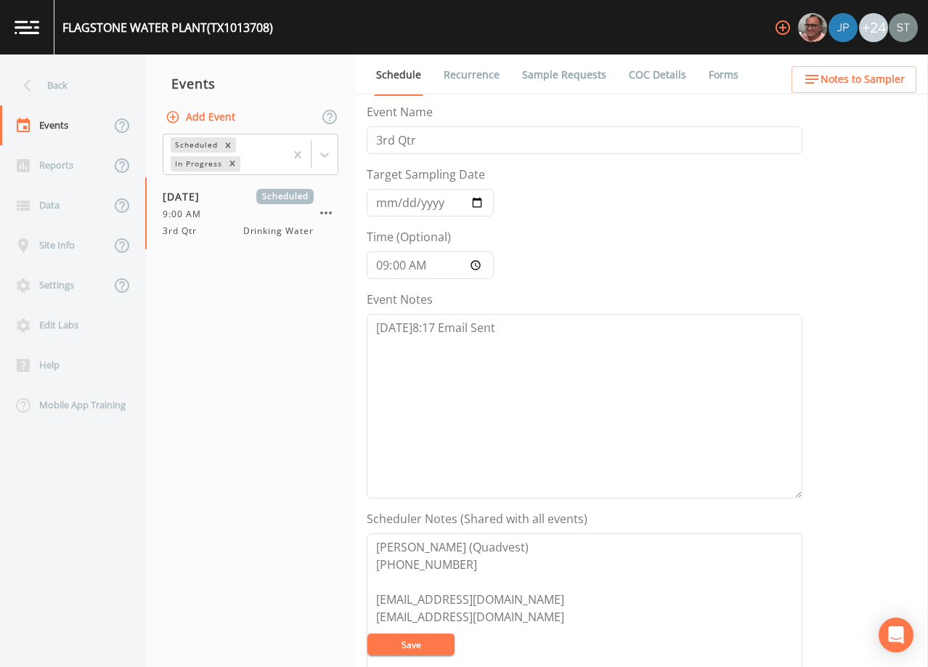
click at [467, 73] on link "Recurrence" at bounding box center [472, 74] width 60 height 41
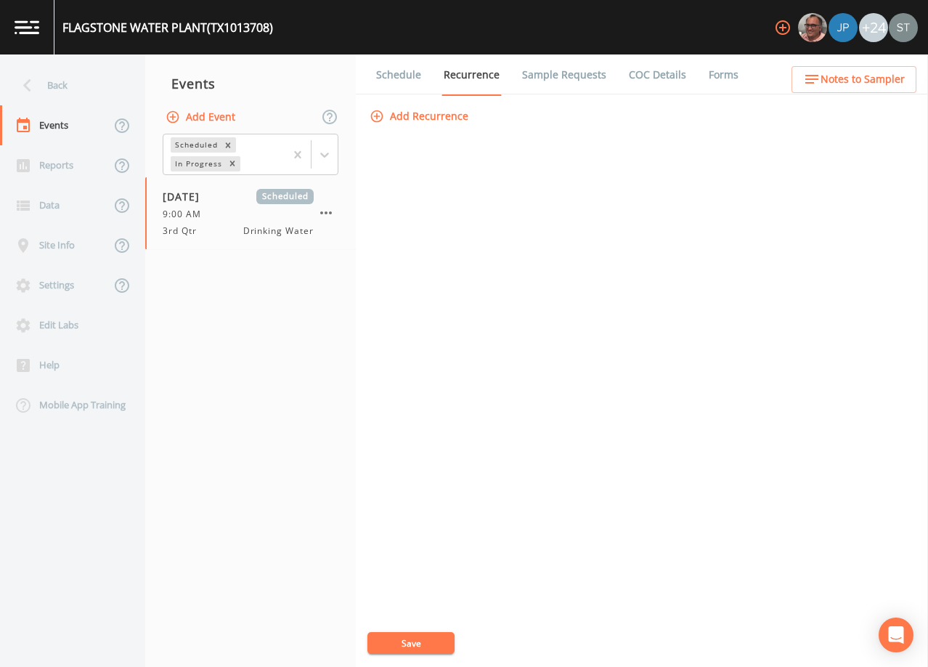
click at [409, 76] on link "Schedule" at bounding box center [398, 74] width 49 height 41
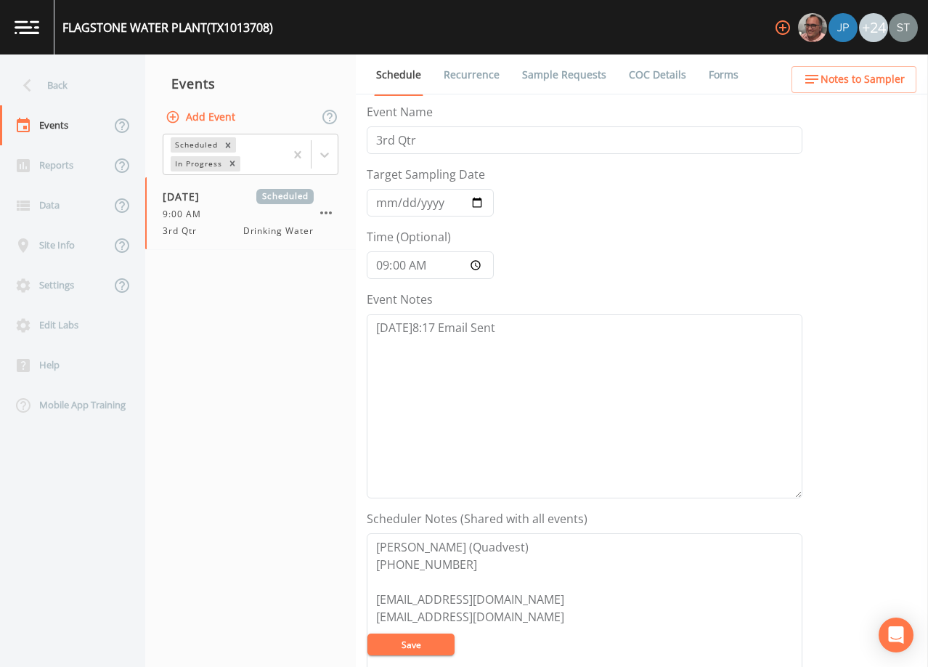
click at [890, 80] on span "Notes to Sampler" at bounding box center [863, 79] width 84 height 18
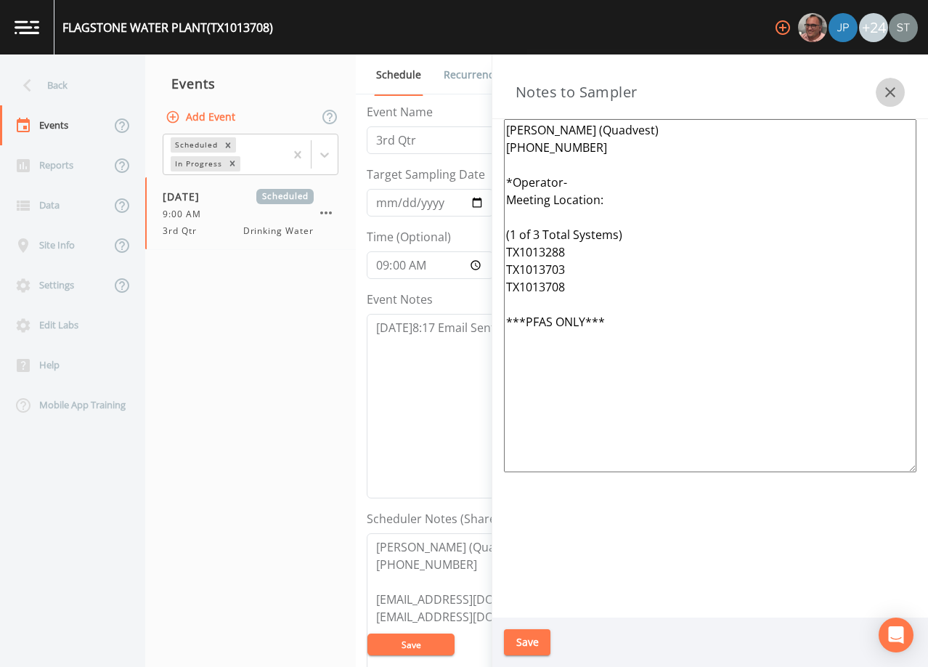
click at [887, 89] on icon "button" at bounding box center [890, 92] width 10 height 10
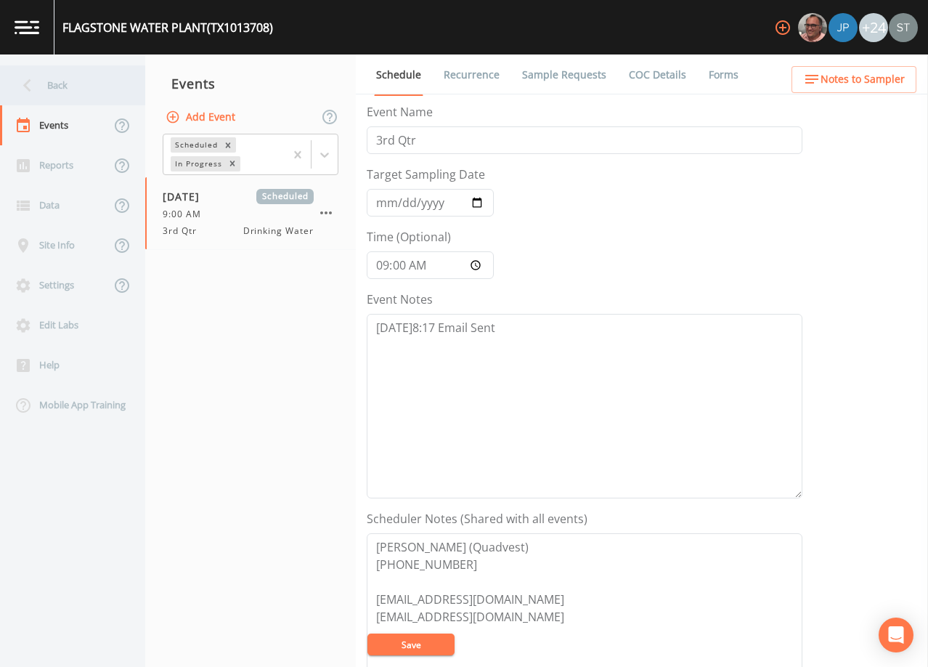
click at [63, 84] on div "Back" at bounding box center [65, 85] width 131 height 40
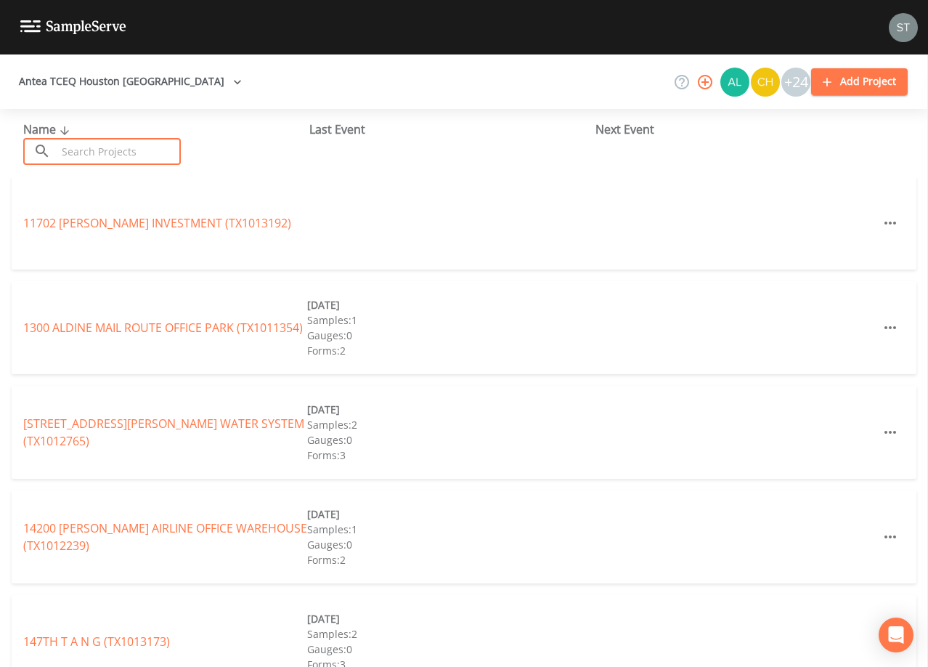
click at [124, 151] on input "text" at bounding box center [119, 151] width 124 height 27
click at [166, 145] on input "text" at bounding box center [119, 151] width 124 height 27
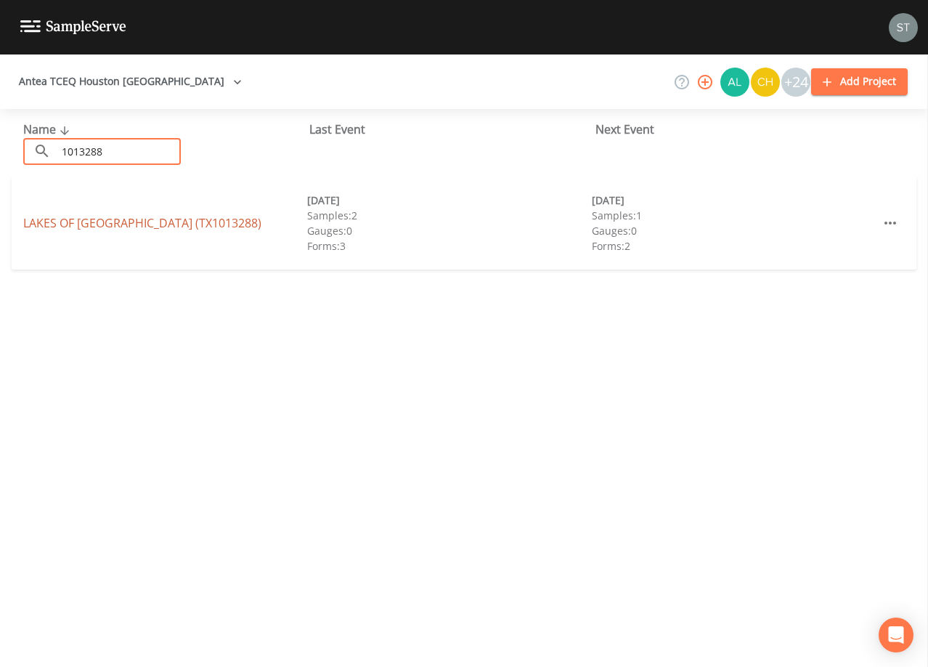
type input "1013288"
click at [160, 227] on link "[GEOGRAPHIC_DATA] (TX1013288)" at bounding box center [142, 223] width 238 height 16
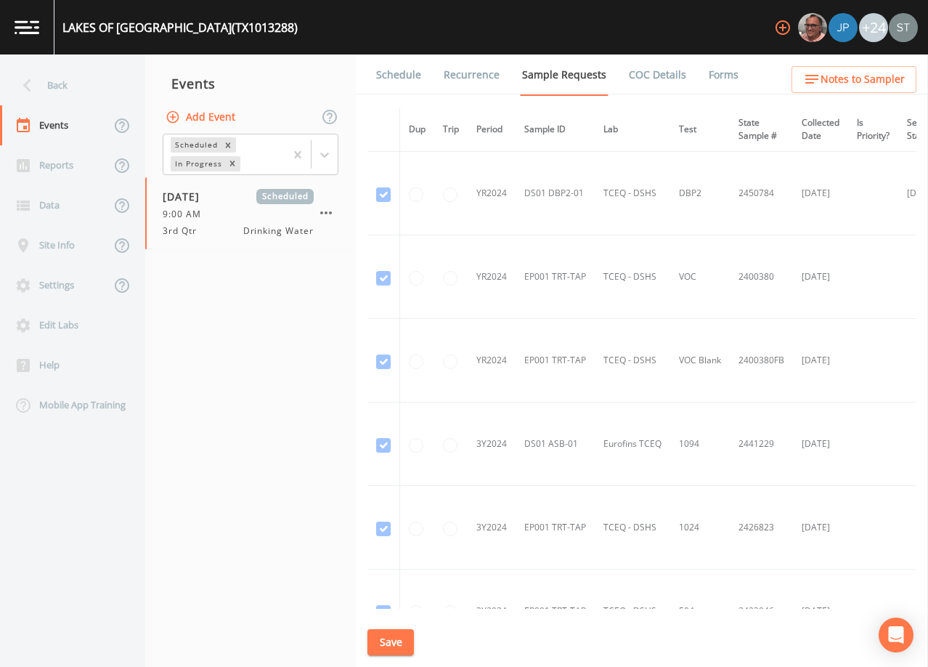
click at [410, 80] on link "Schedule" at bounding box center [398, 74] width 49 height 41
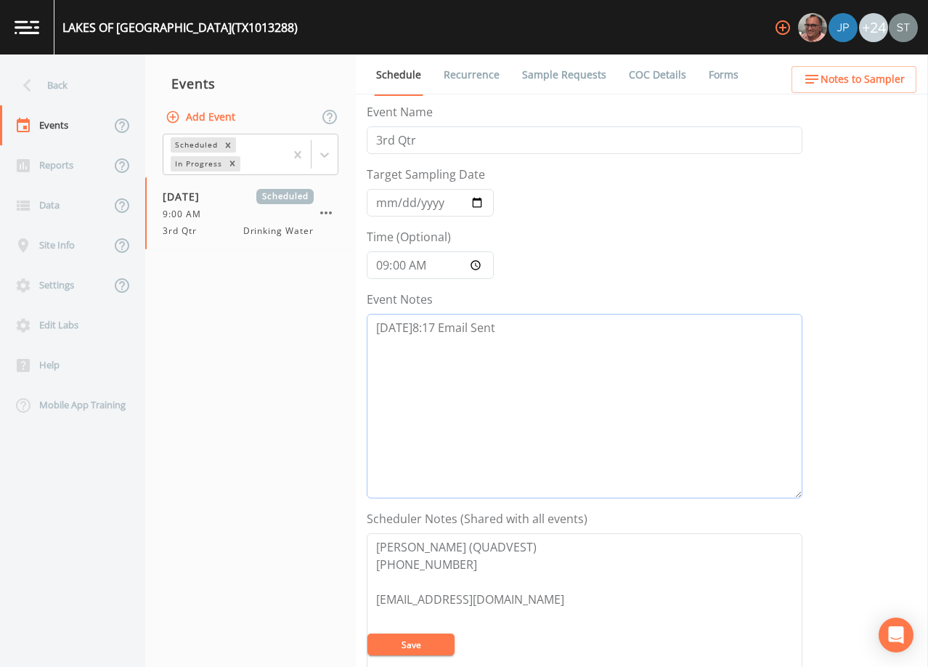
click at [565, 352] on textarea "[DATE]8:17 Email Sent" at bounding box center [585, 406] width 436 height 184
type textarea "[DATE]8:17 Email Sent [DATE]8:29 LVM"
click at [418, 640] on button "Save" at bounding box center [411, 644] width 87 height 22
drag, startPoint x: 419, startPoint y: 641, endPoint x: 409, endPoint y: 552, distance: 89.9
click at [419, 641] on button "Save" at bounding box center [411, 644] width 87 height 22
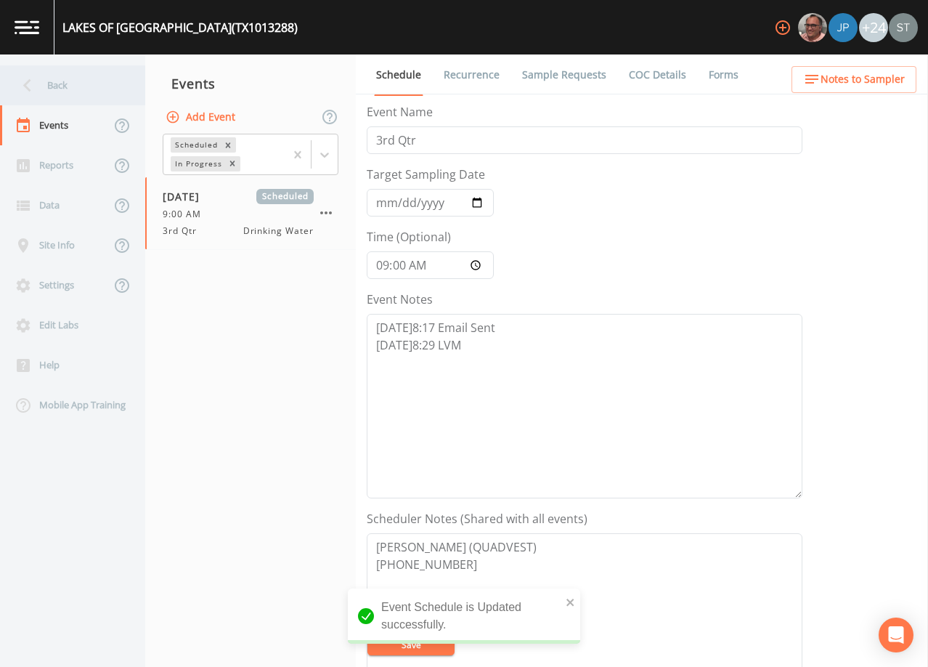
click at [70, 99] on div "Back" at bounding box center [65, 85] width 131 height 40
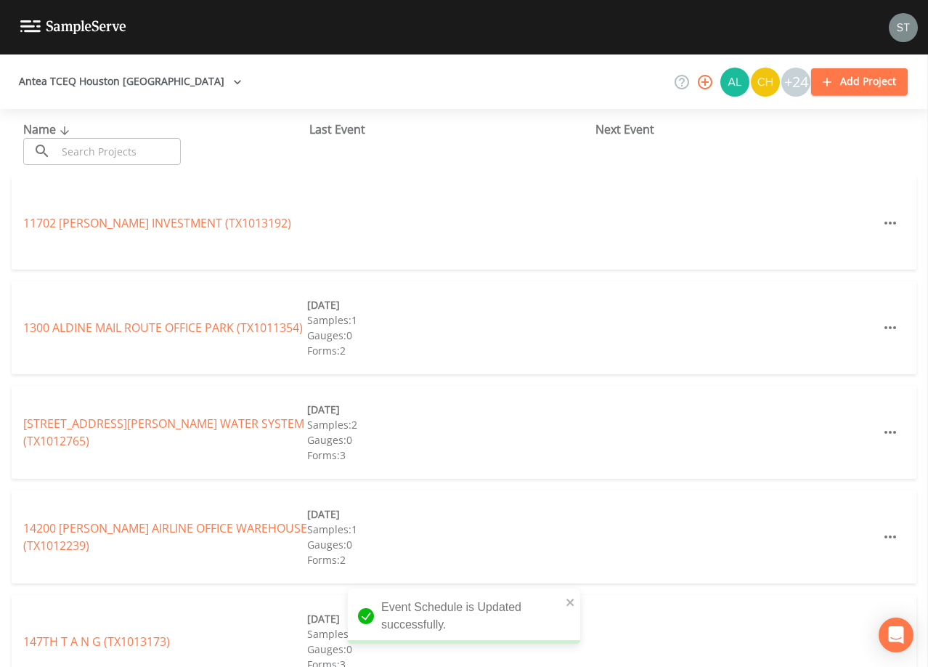
click at [118, 150] on input "text" at bounding box center [119, 151] width 124 height 27
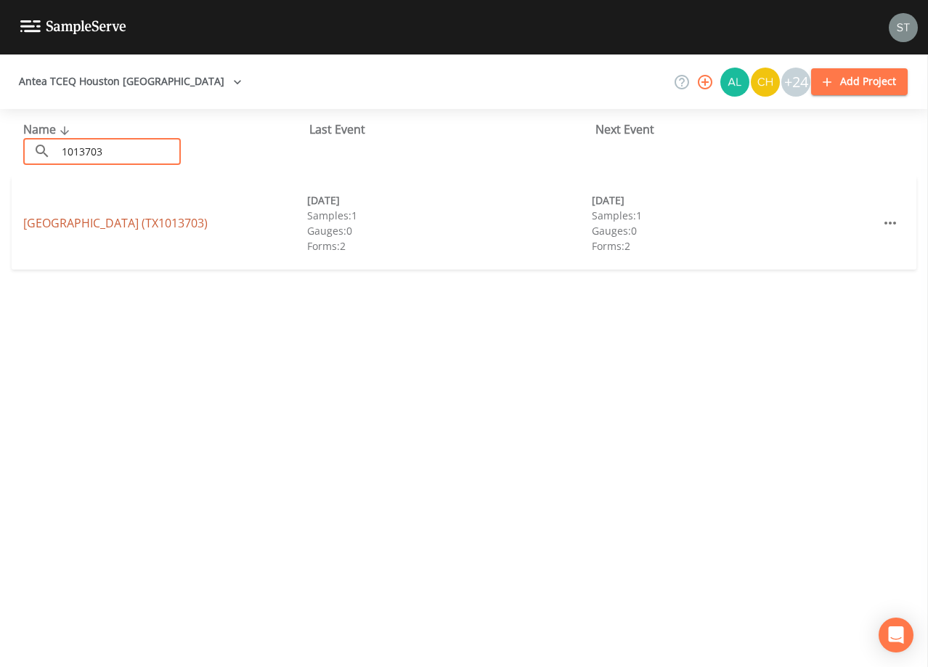
type input "1013703"
click at [160, 220] on link "[GEOGRAPHIC_DATA] (TX1013703)" at bounding box center [115, 223] width 184 height 16
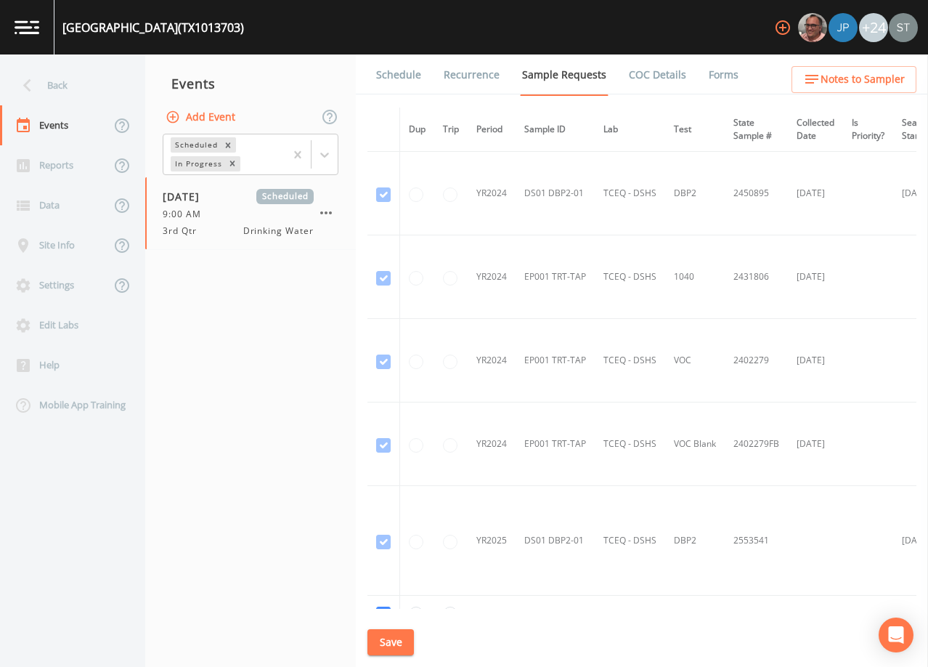
click at [402, 78] on link "Schedule" at bounding box center [398, 74] width 49 height 41
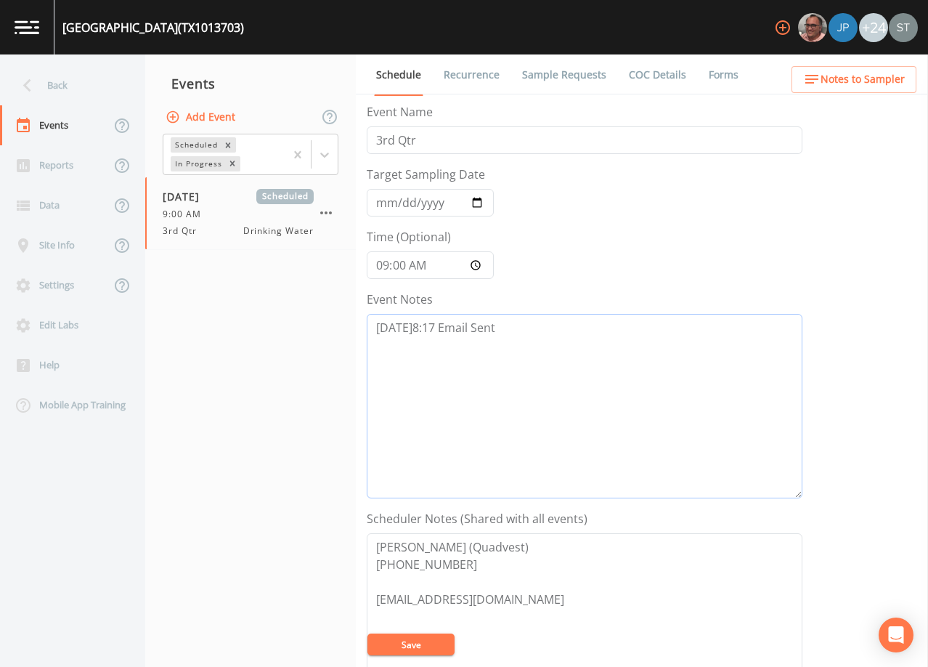
click at [530, 334] on textarea "[DATE]8:17 Email Sent" at bounding box center [585, 406] width 436 height 184
type textarea "[DATE]8:17 Email Sent [DATE]8:29 LVM"
click at [405, 636] on button "Save" at bounding box center [411, 644] width 87 height 22
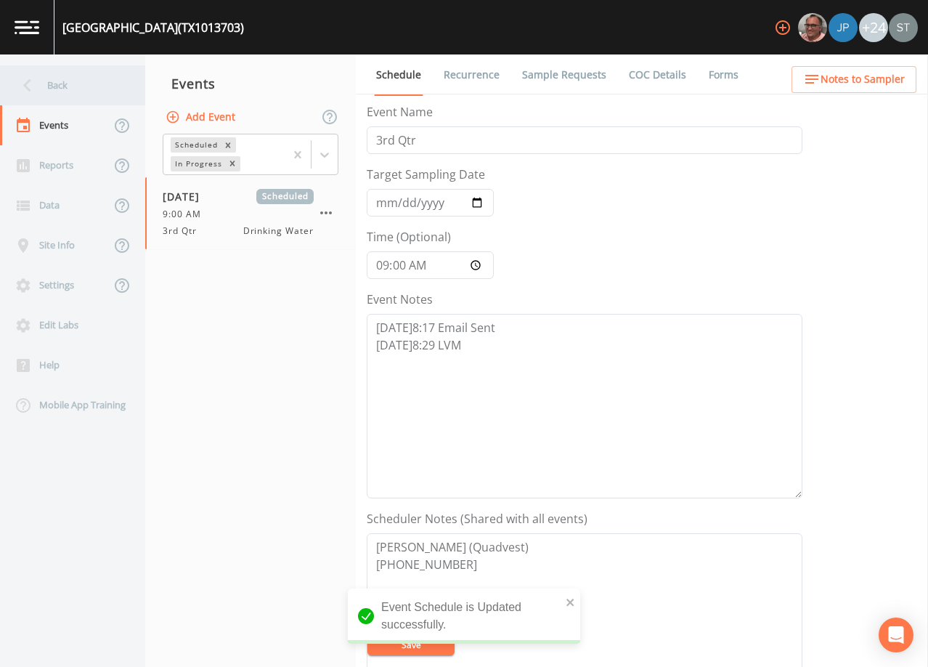
click at [68, 80] on div "Back" at bounding box center [65, 85] width 131 height 40
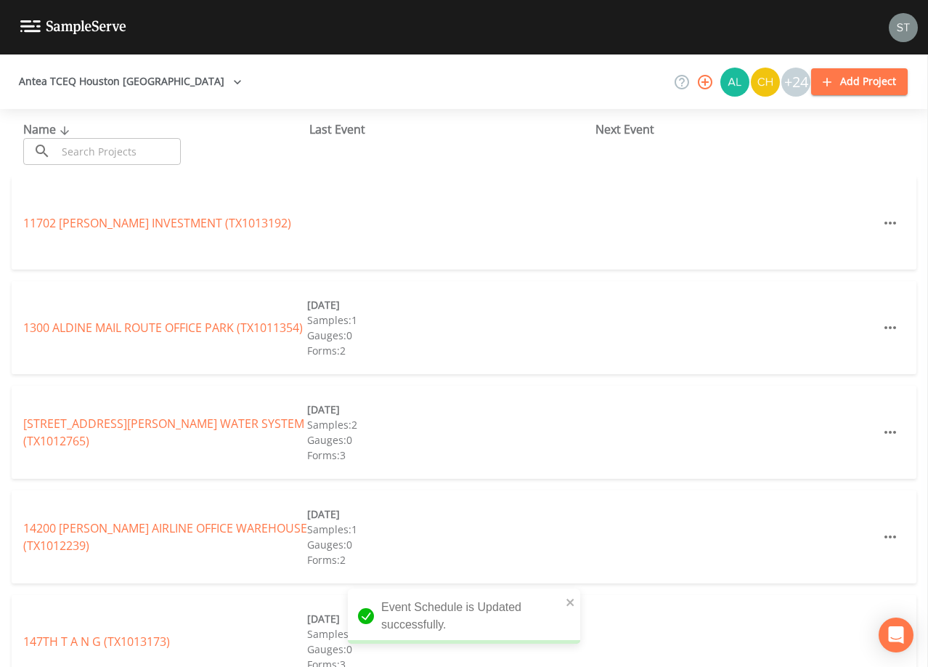
click at [112, 150] on input "text" at bounding box center [119, 151] width 124 height 27
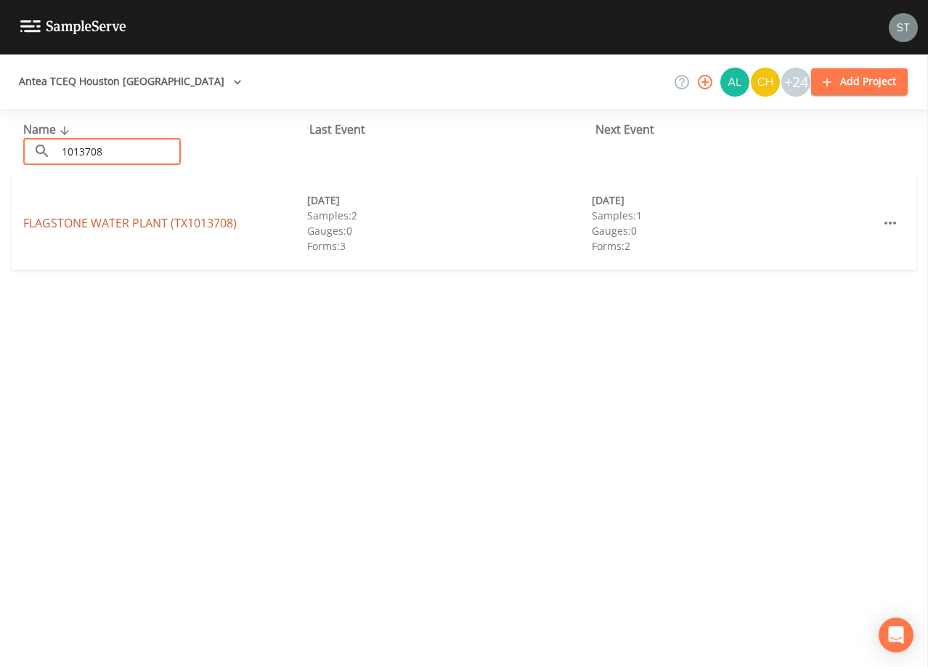
type input "1013708"
click at [147, 224] on link "FLAGSTONE WATER PLANT (TX1013708)" at bounding box center [130, 223] width 214 height 16
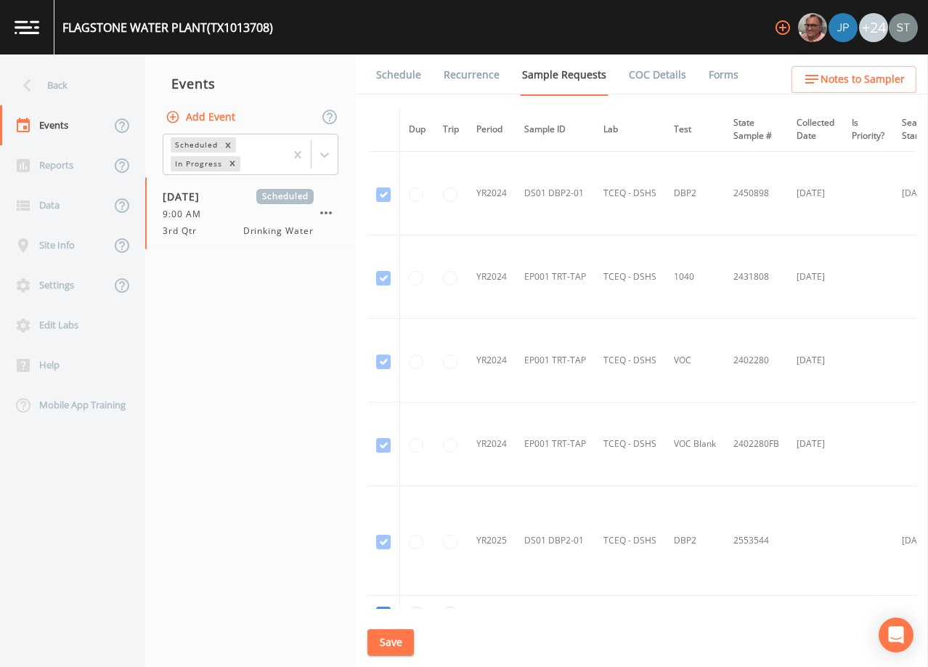
click at [404, 80] on link "Schedule" at bounding box center [398, 74] width 49 height 41
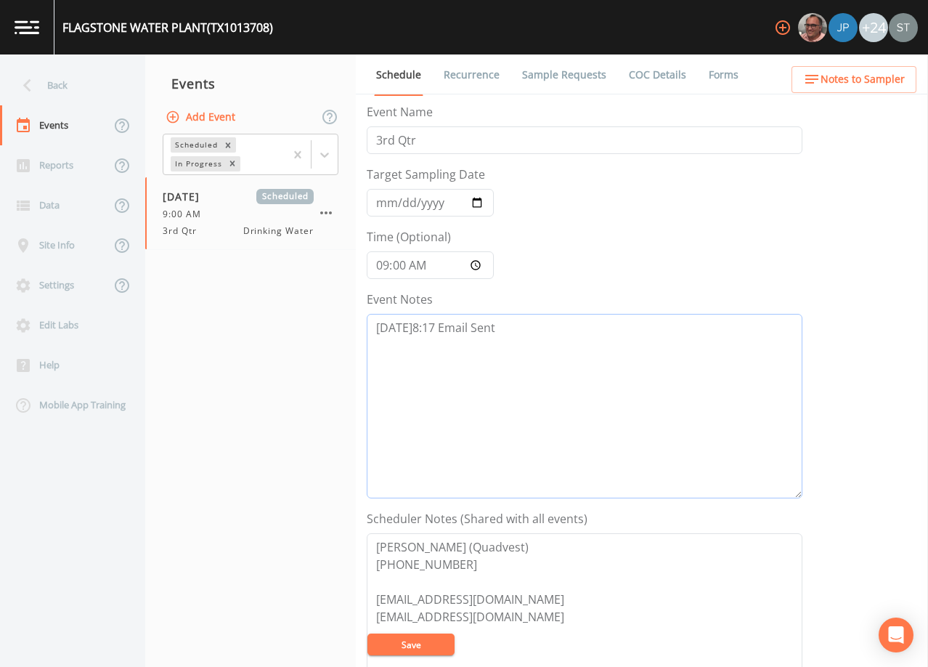
click at [548, 343] on textarea "[DATE]8:17 Email Sent" at bounding box center [585, 406] width 436 height 184
type textarea "[DATE]8:17 Email Sent [DATE]8:29 LVM"
click at [426, 638] on button "Save" at bounding box center [411, 644] width 87 height 22
click at [407, 643] on button "Save" at bounding box center [411, 644] width 87 height 22
click at [43, 87] on div "Back" at bounding box center [65, 85] width 131 height 40
